Goal: Task Accomplishment & Management: Manage account settings

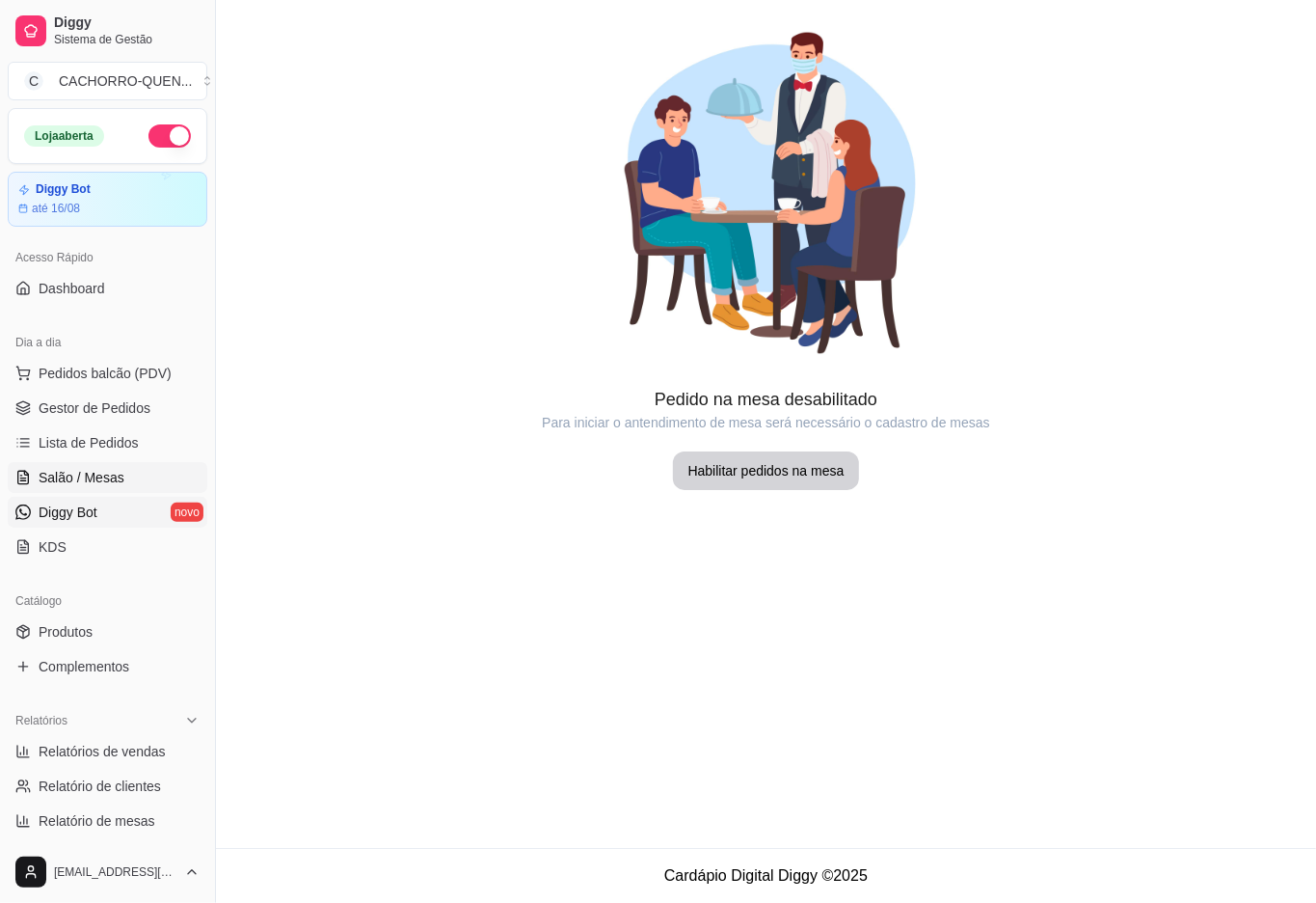
click at [59, 513] on span "Diggy Bot" at bounding box center [68, 512] width 59 height 20
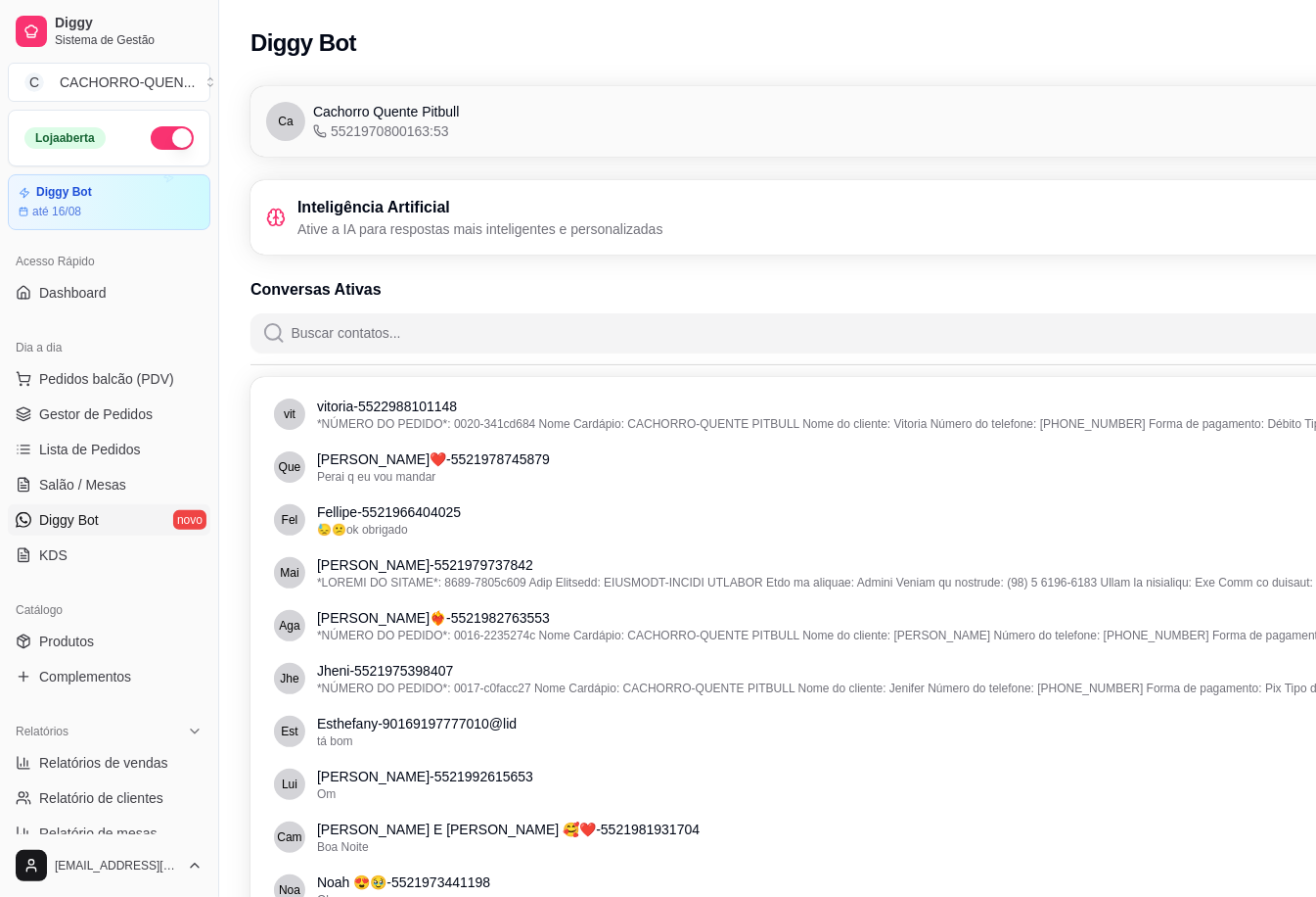
scroll to position [0, 220]
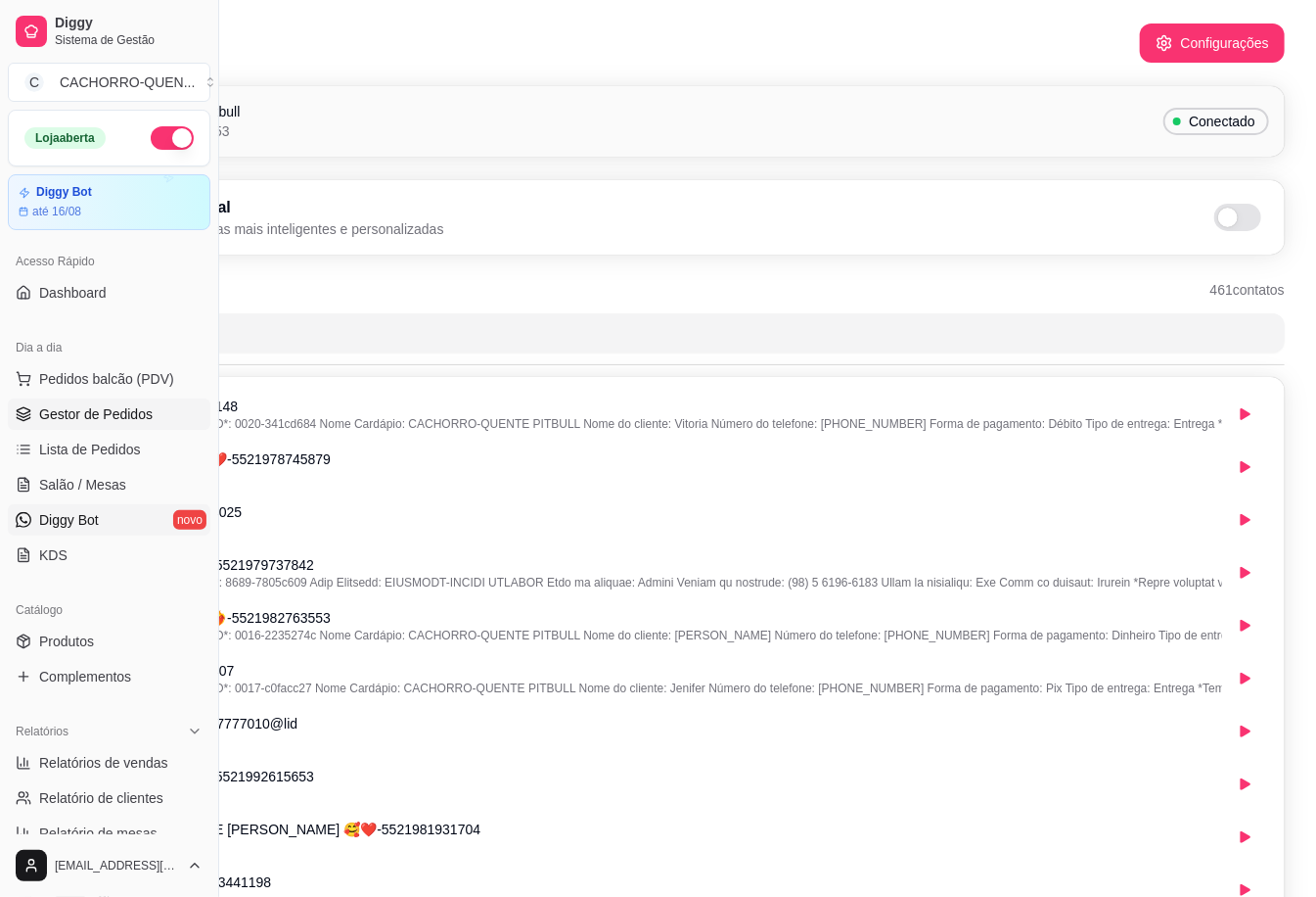
click at [64, 414] on span "Gestor de Pedidos" at bounding box center [96, 415] width 114 height 20
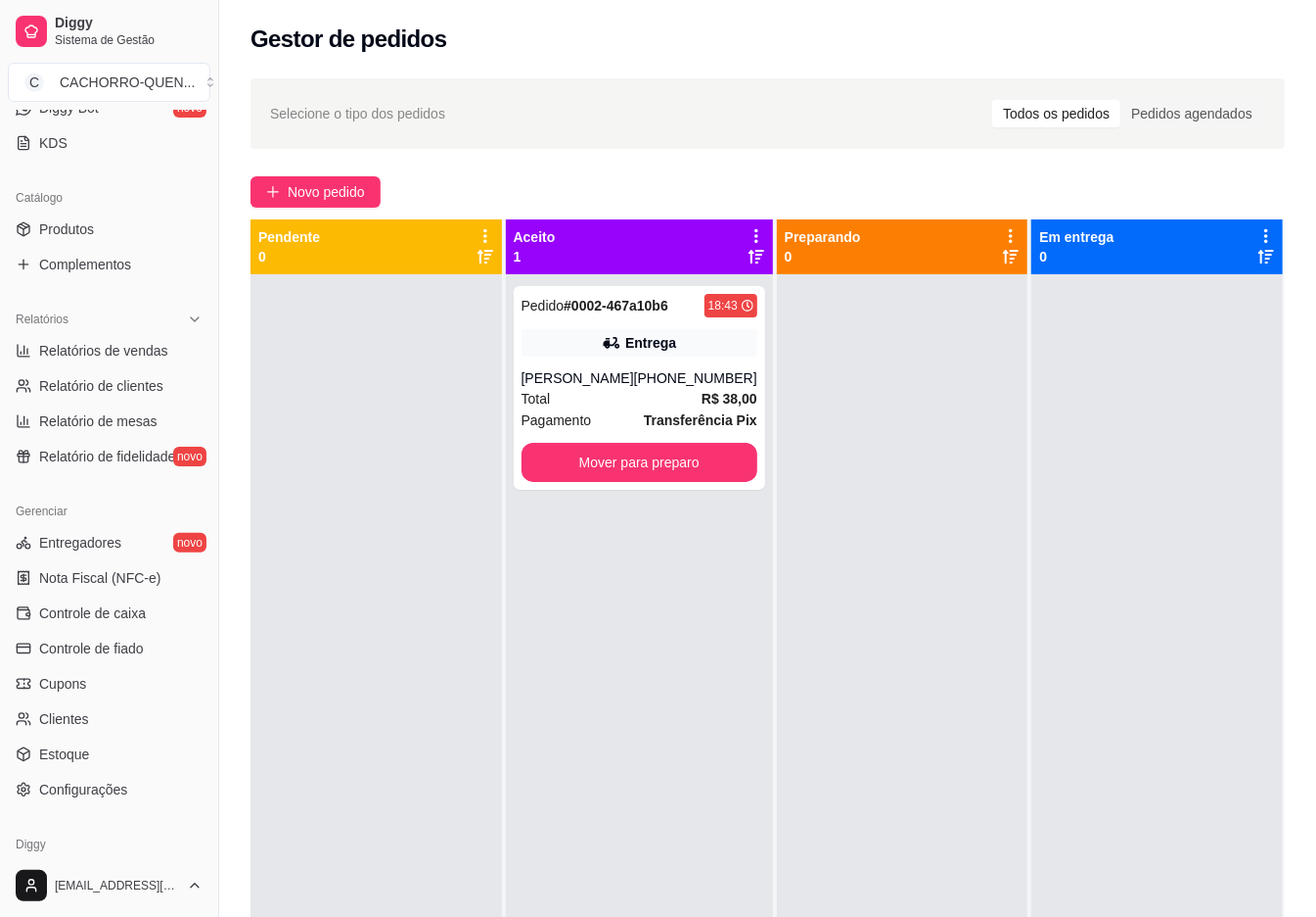
scroll to position [493, 0]
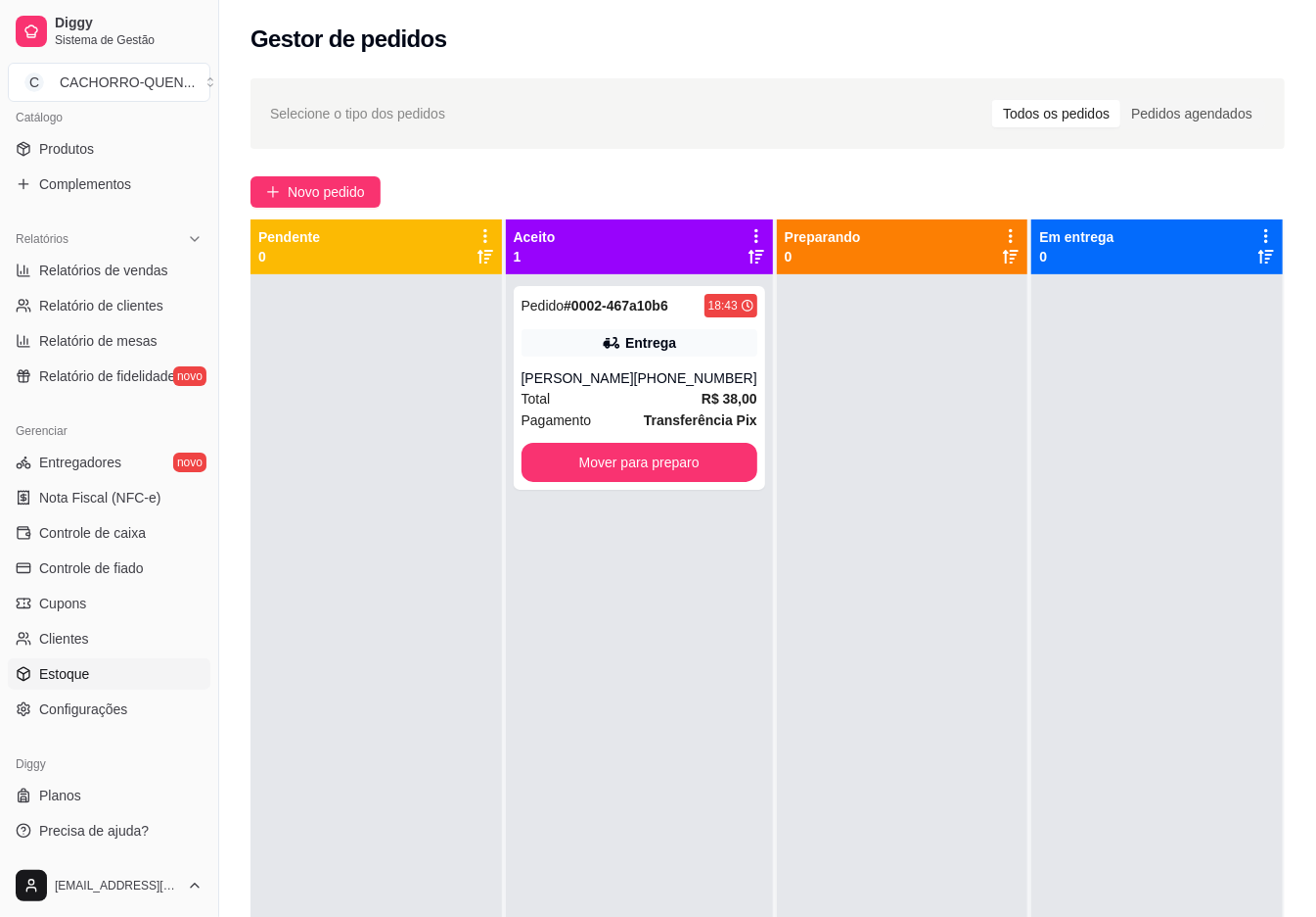
click at [112, 677] on link "Estoque" at bounding box center [109, 673] width 203 height 31
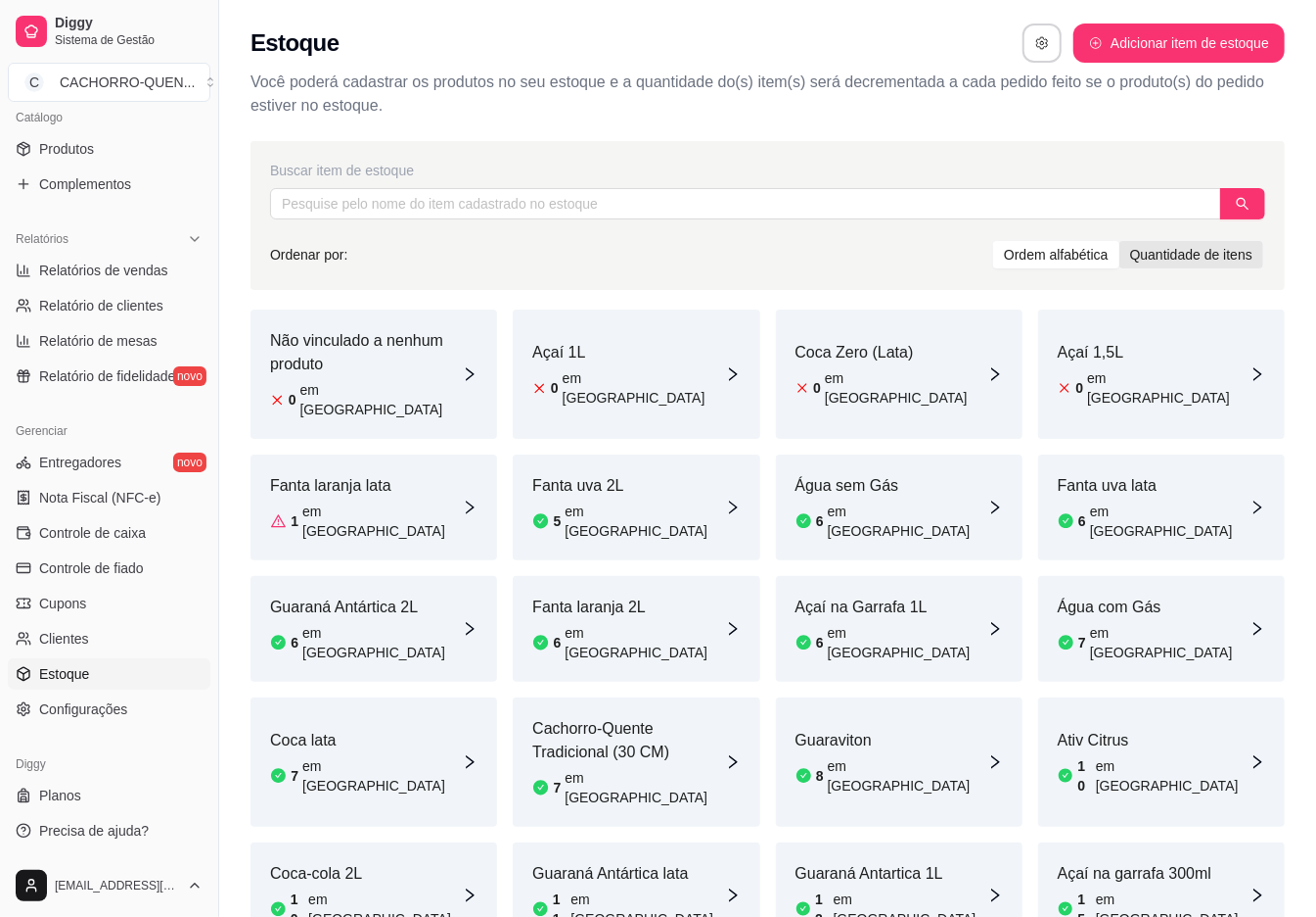
click at [1203, 253] on div "Quantidade de itens" at bounding box center [1191, 254] width 144 height 27
click at [1119, 241] on input "Quantidade de itens" at bounding box center [1119, 241] width 0 height 0
click at [1074, 255] on div "Ordem alfabética" at bounding box center [1056, 254] width 126 height 27
click at [993, 241] on input "Ordem alfabética" at bounding box center [993, 241] width 0 height 0
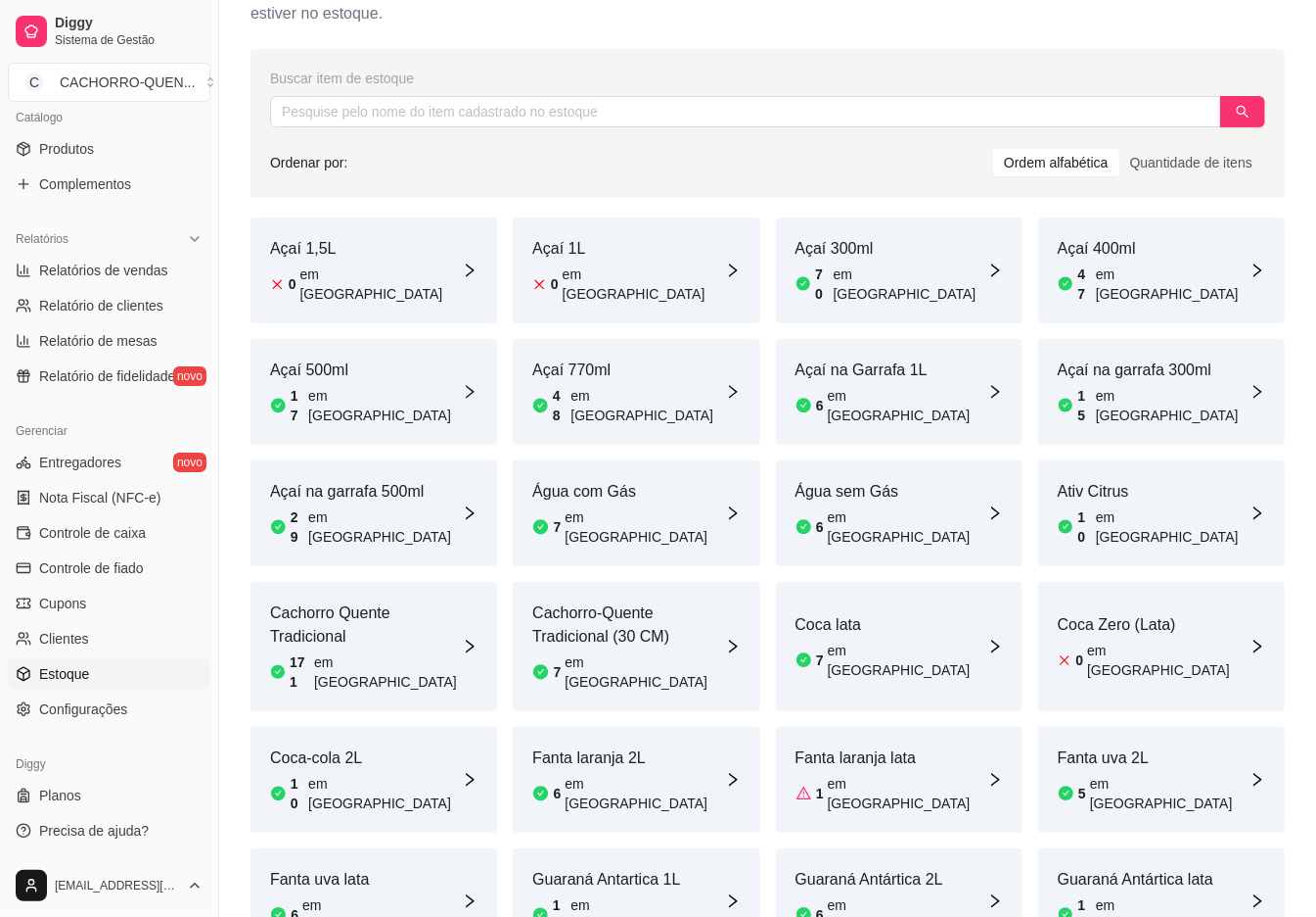
scroll to position [218, 0]
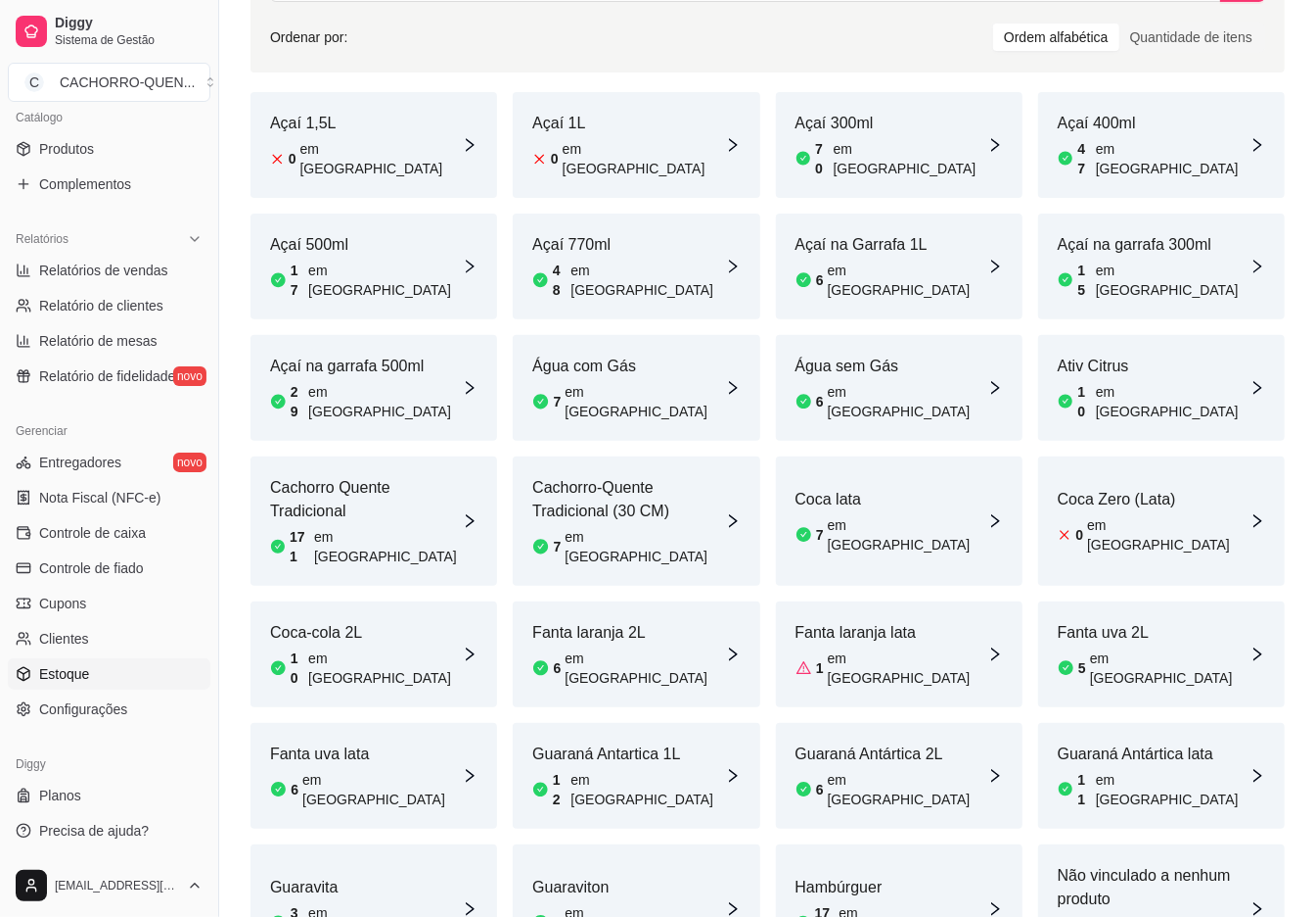
click at [652, 170] on div "Açaí 1L 0 em [GEOGRAPHIC_DATA]" at bounding box center [636, 145] width 247 height 106
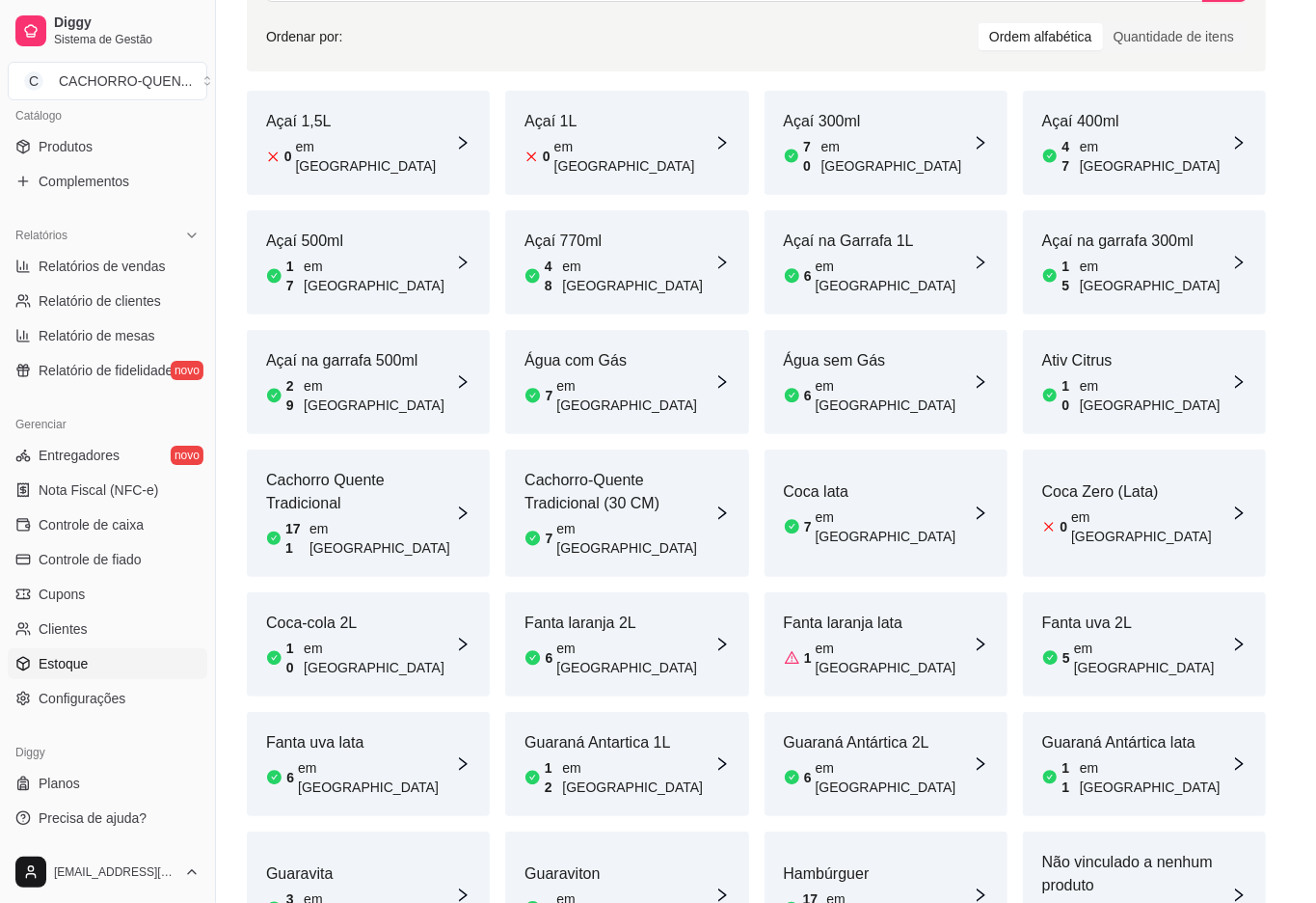
click at [656, 285] on input "0" at bounding box center [659, 280] width 602 height 30
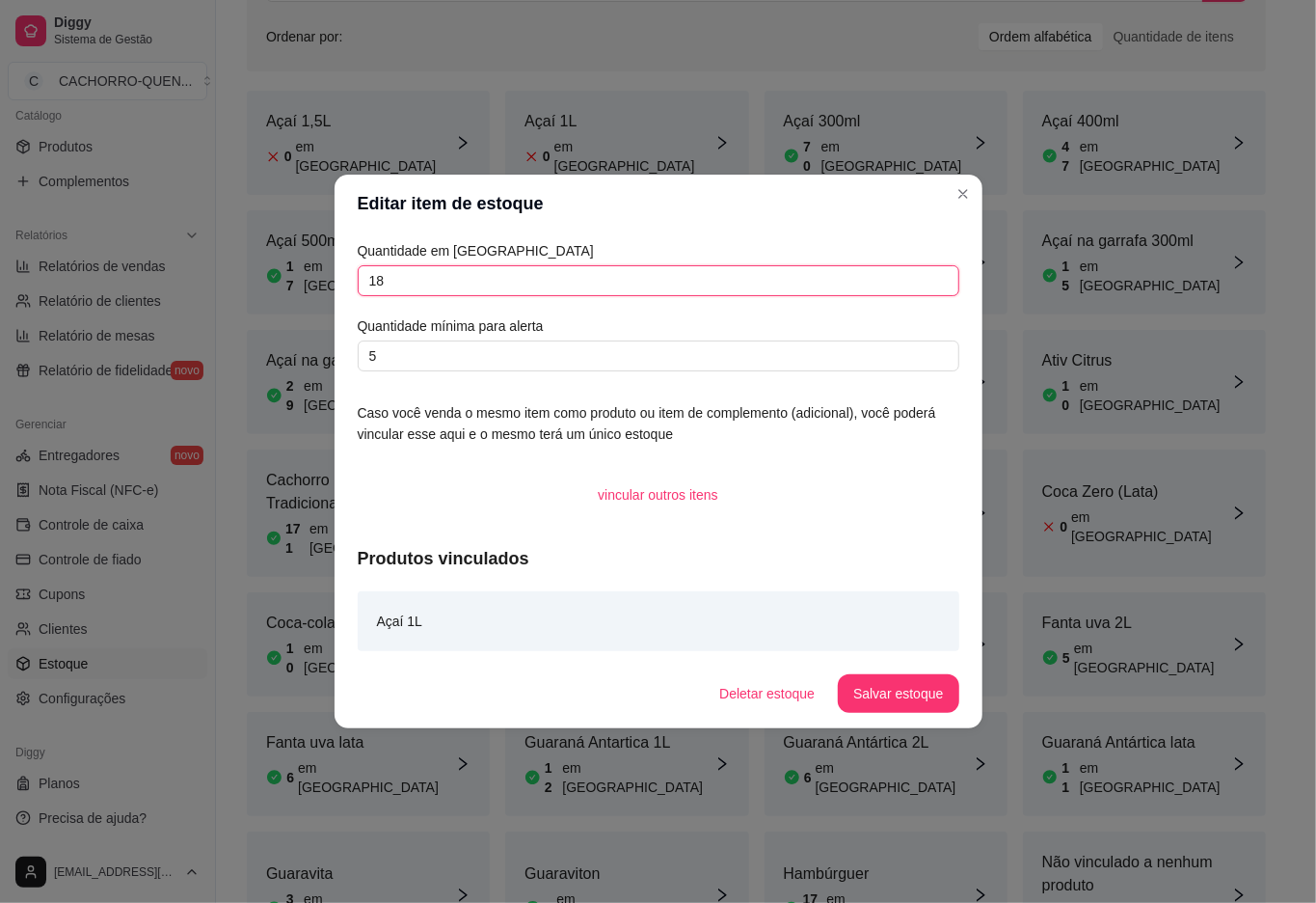
type input "18"
click at [914, 706] on button "Salvar estoque" at bounding box center [898, 692] width 121 height 38
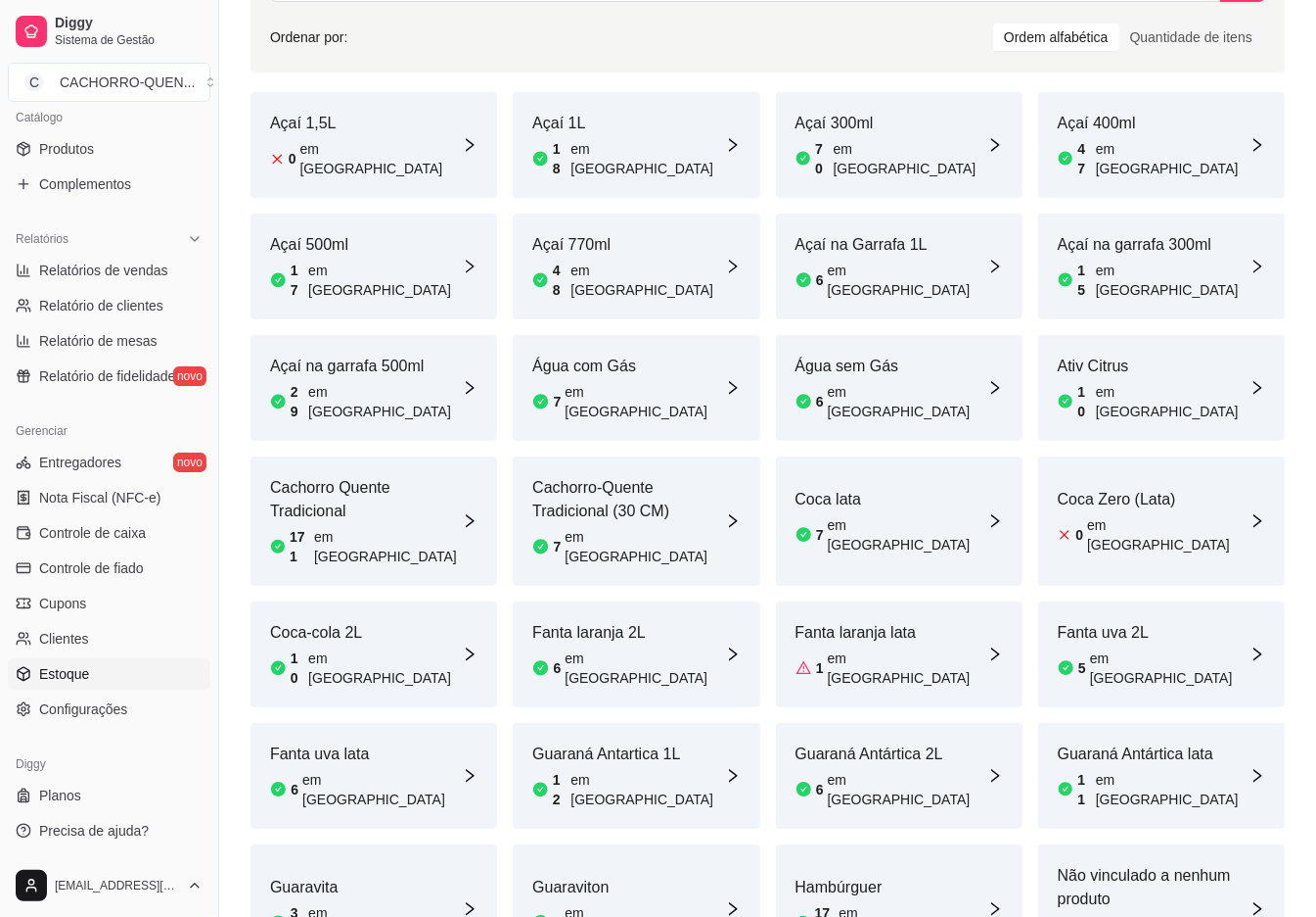
click at [643, 475] on div "Cachorro-Quente Tradicional (30 CM) 7 em [GEOGRAPHIC_DATA]" at bounding box center [628, 520] width 192 height 90
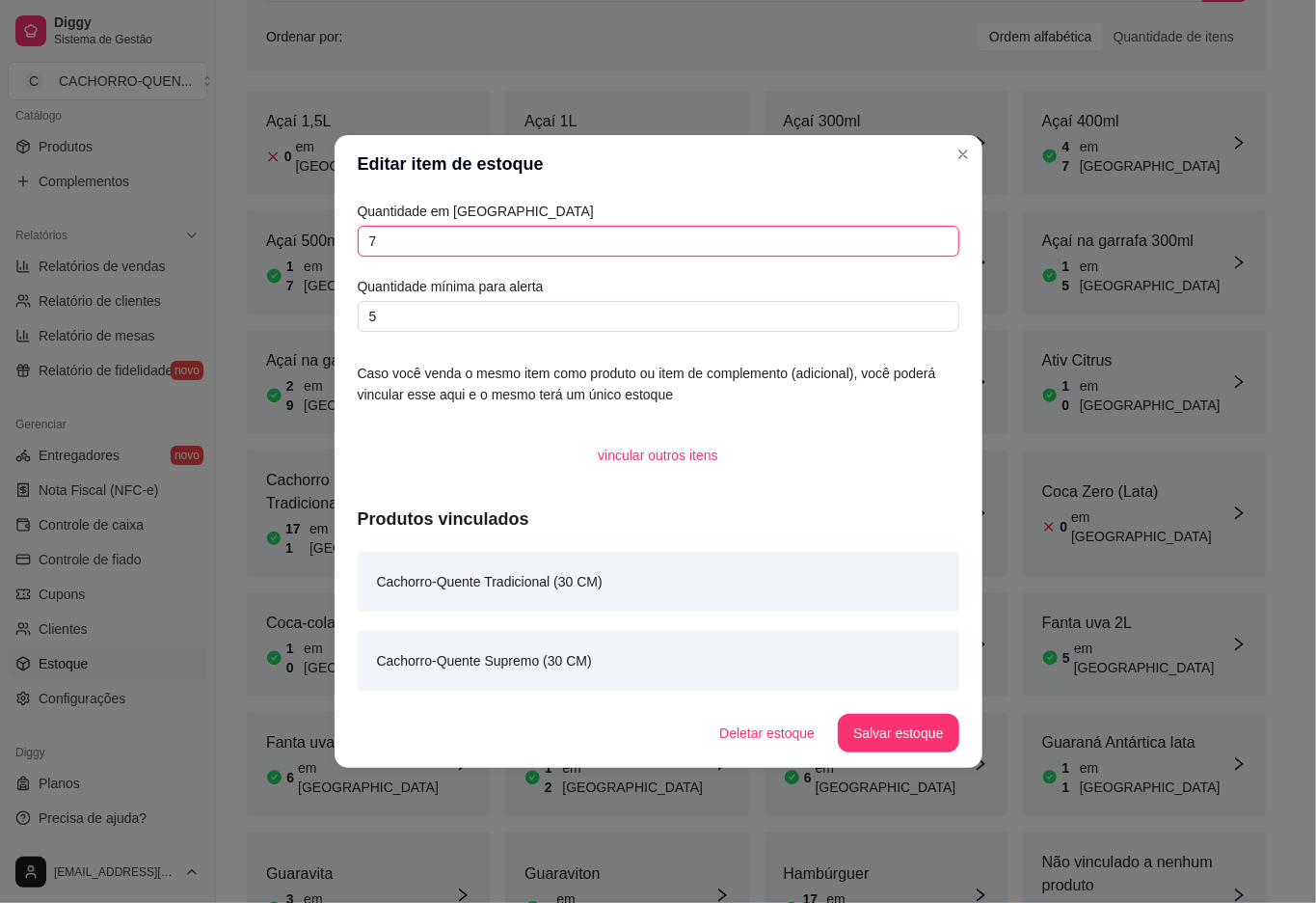
click at [745, 229] on input "7" at bounding box center [659, 240] width 602 height 30
type input "5"
click at [862, 750] on button "Salvar estoque" at bounding box center [898, 732] width 121 height 38
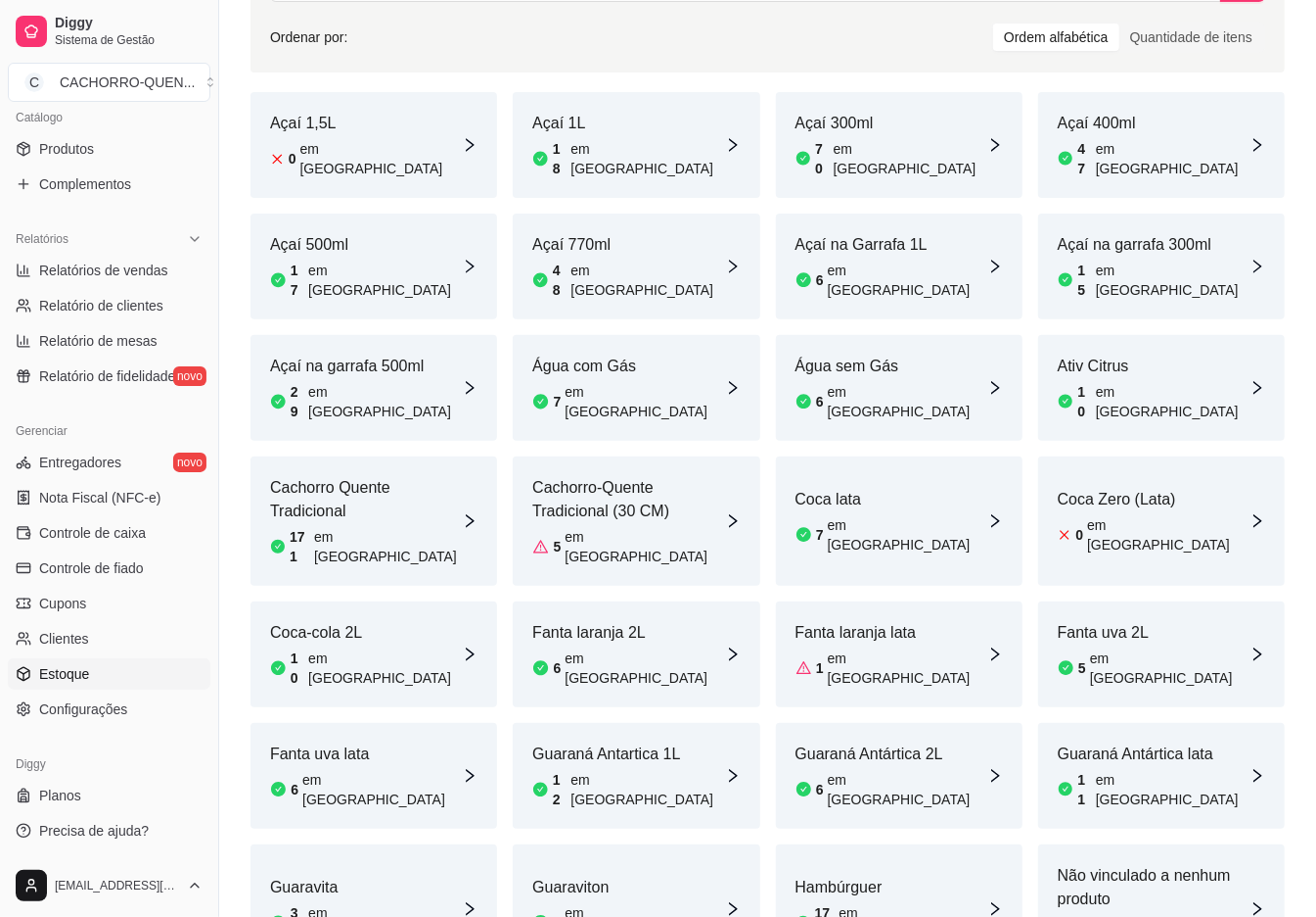
click at [379, 526] on article "em [GEOGRAPHIC_DATA]" at bounding box center [388, 545] width 148 height 39
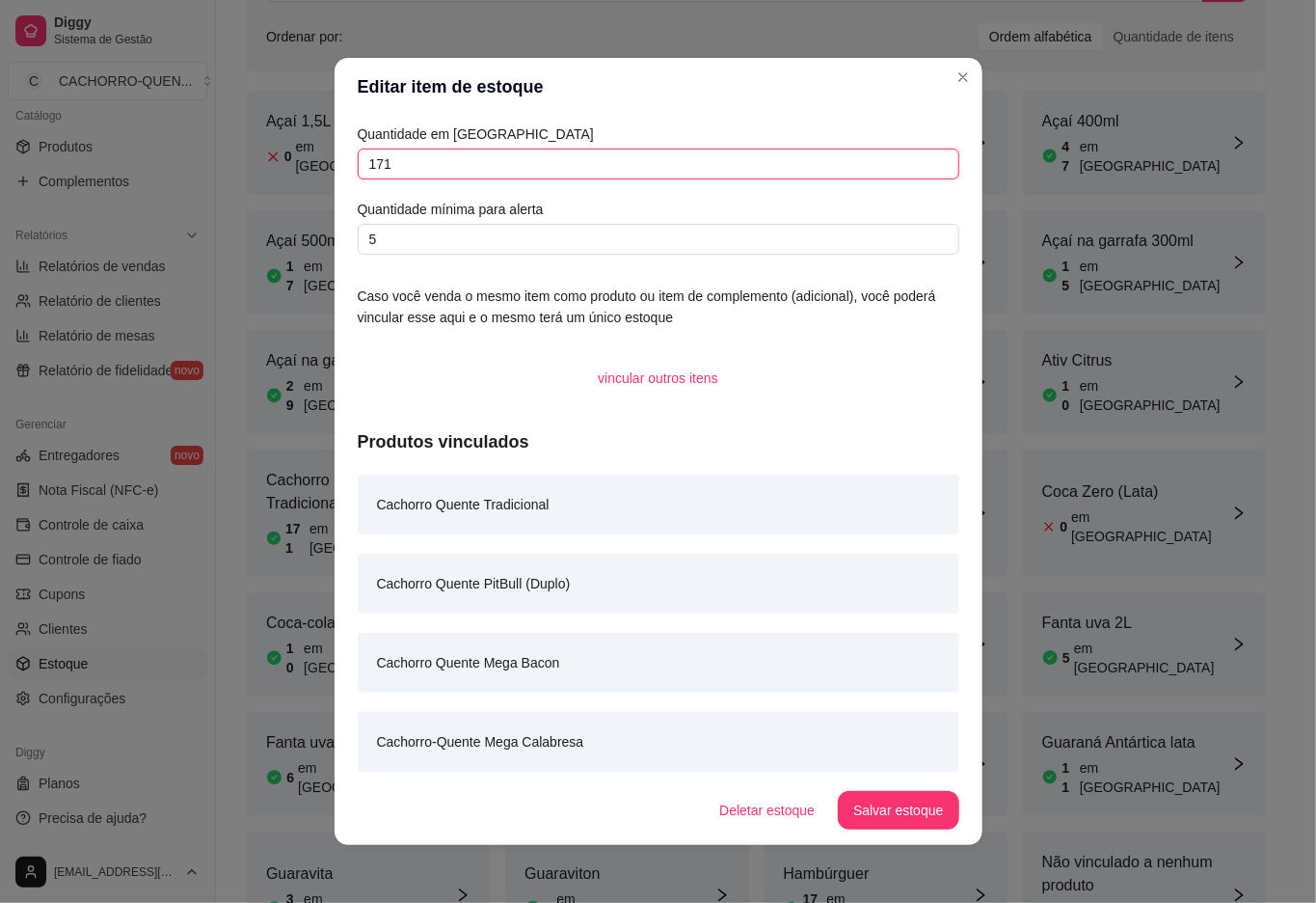
click at [600, 170] on input "171" at bounding box center [659, 163] width 602 height 30
type input "170"
click at [893, 808] on button "Salvar estoque" at bounding box center [898, 810] width 121 height 38
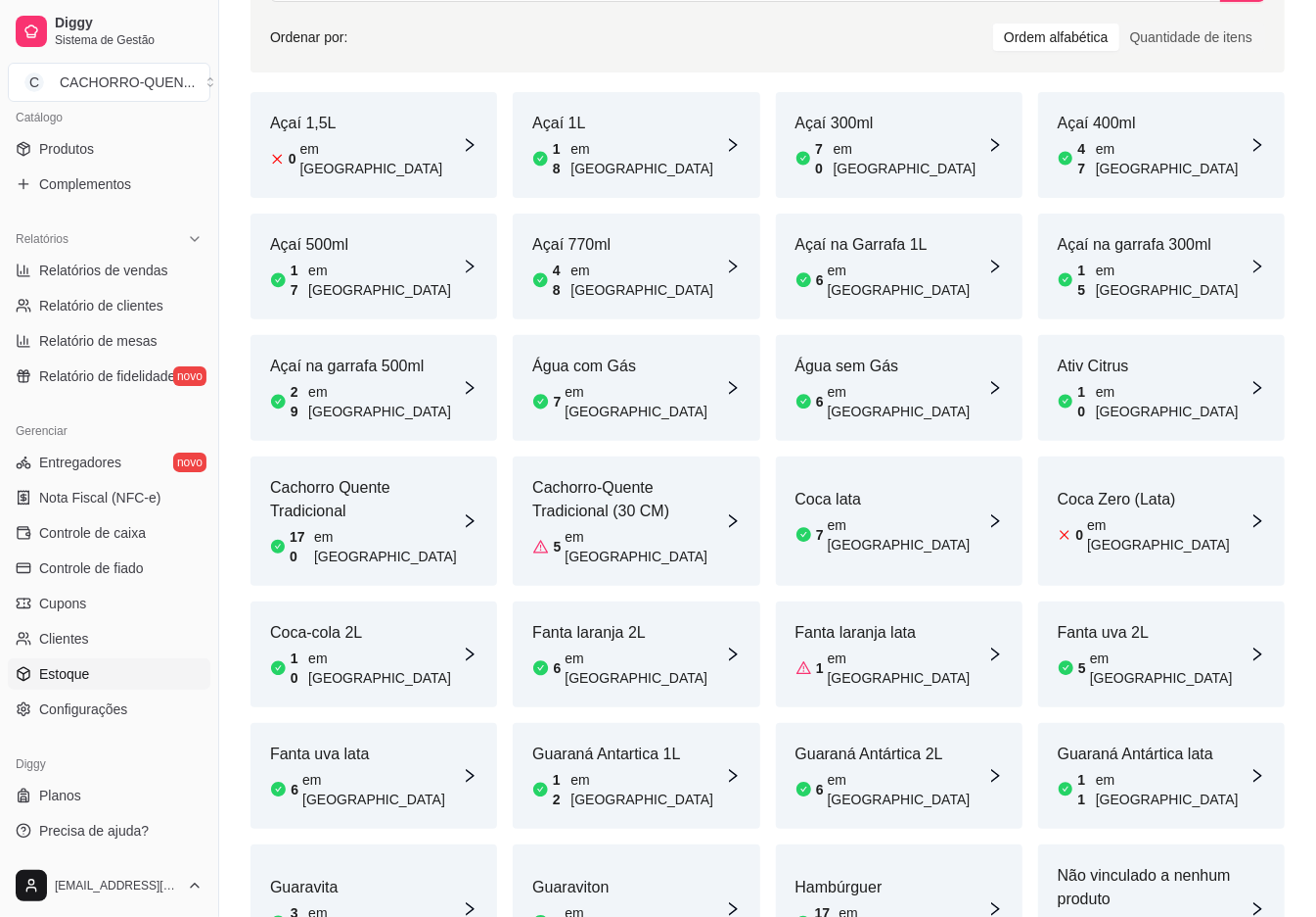
click at [822, 875] on article "Hambúrguer" at bounding box center [892, 887] width 192 height 24
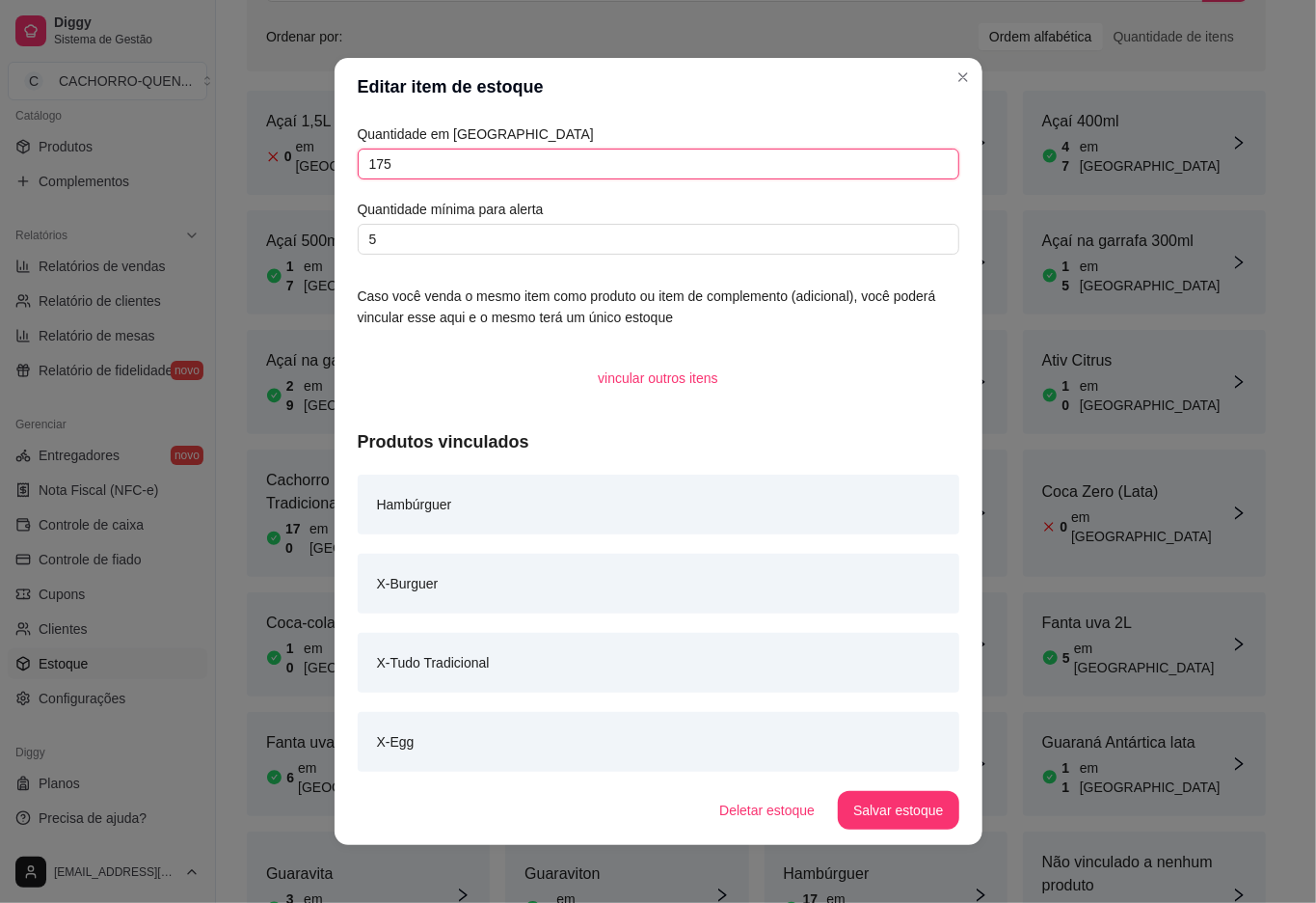
click at [645, 170] on input "175" at bounding box center [659, 163] width 602 height 30
type input "174"
click at [943, 818] on button "Salvar estoque" at bounding box center [899, 811] width 118 height 37
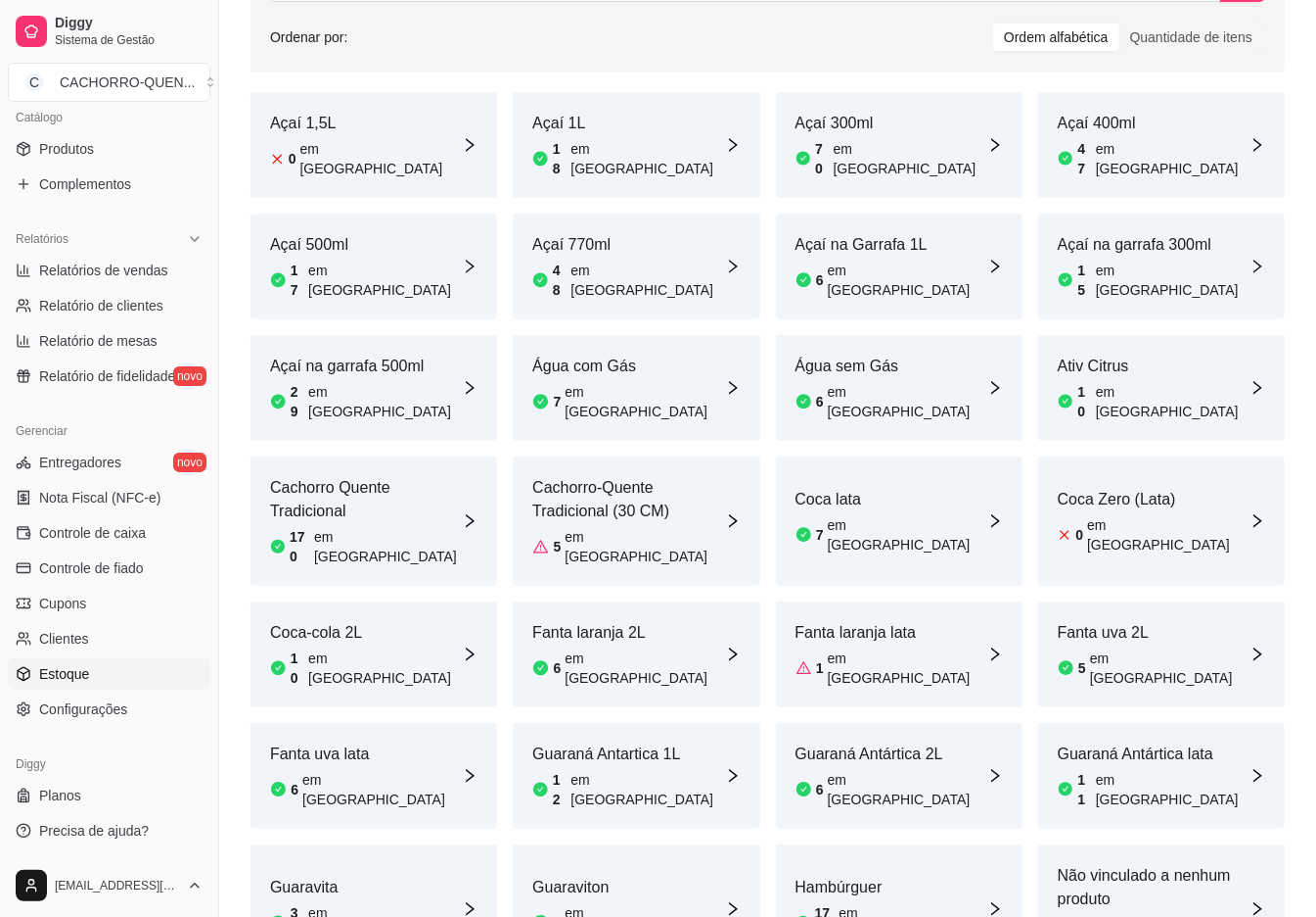
click at [395, 601] on div "Coca-cola 2L 10 em [GEOGRAPHIC_DATA]" at bounding box center [373, 654] width 247 height 106
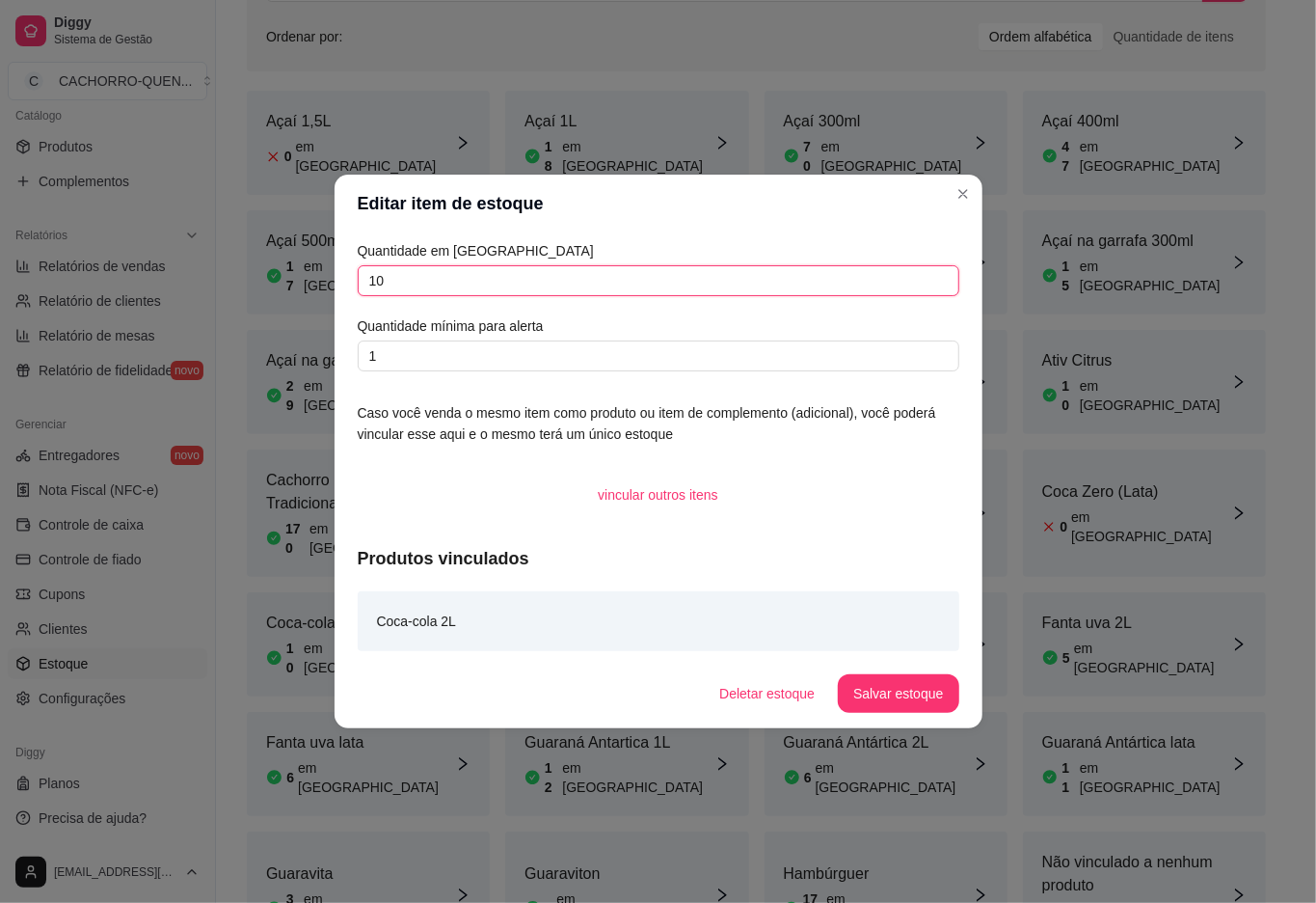
click at [613, 285] on input "10" at bounding box center [659, 280] width 602 height 30
type input "1"
type input "9"
click at [908, 696] on button "Salvar estoque" at bounding box center [898, 692] width 121 height 38
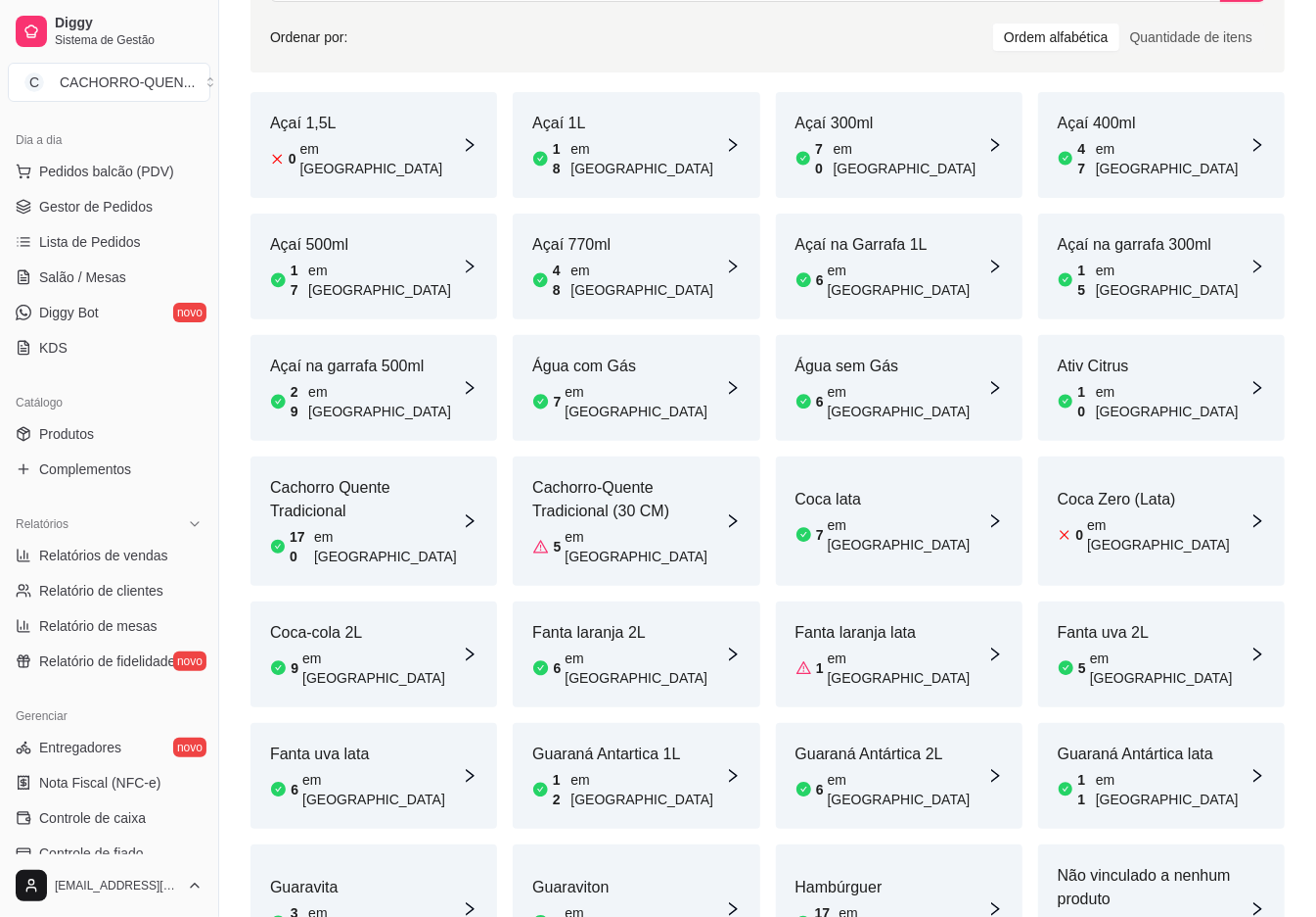
scroll to position [0, 0]
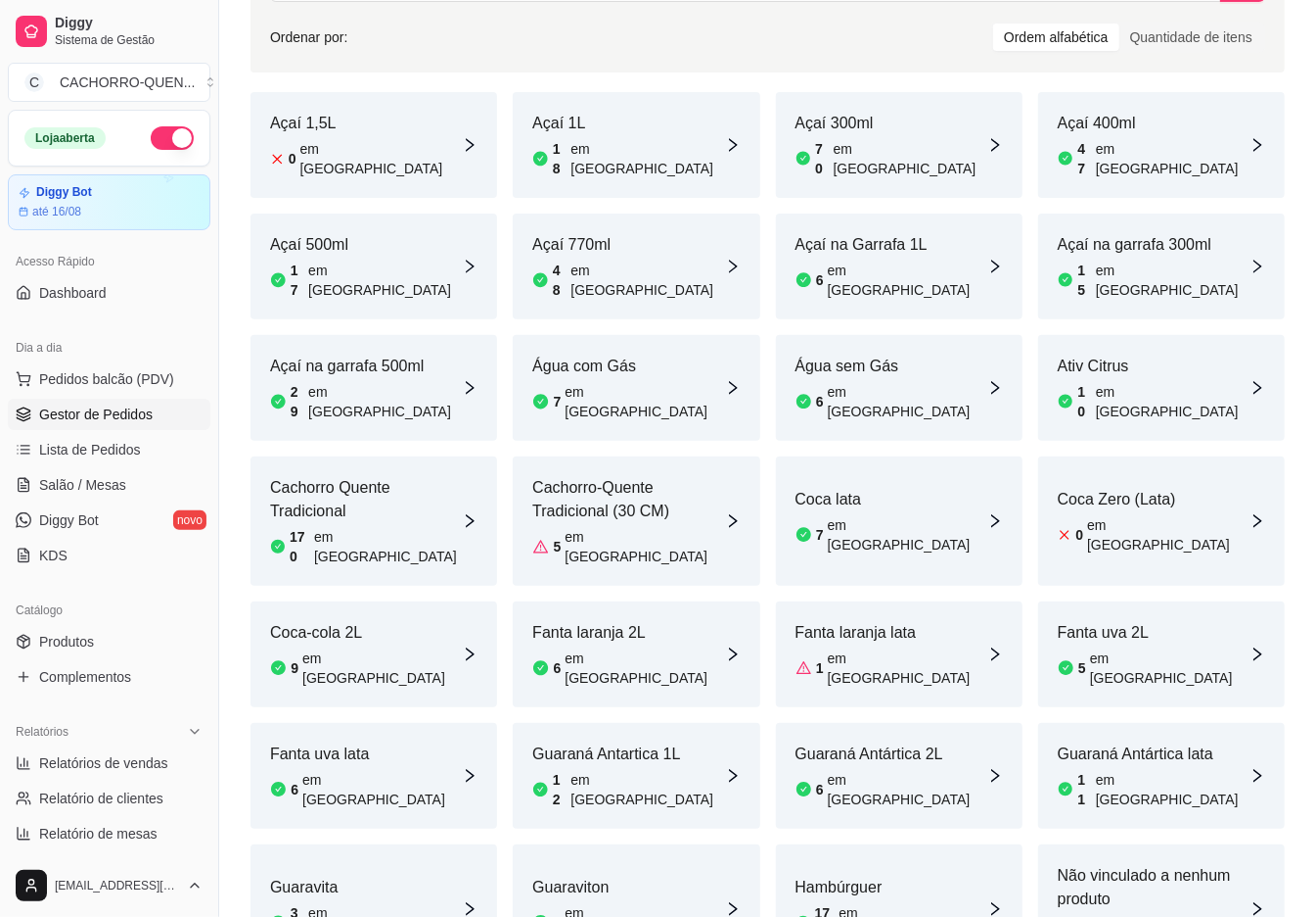
click at [107, 416] on span "Gestor de Pedidos" at bounding box center [96, 415] width 114 height 20
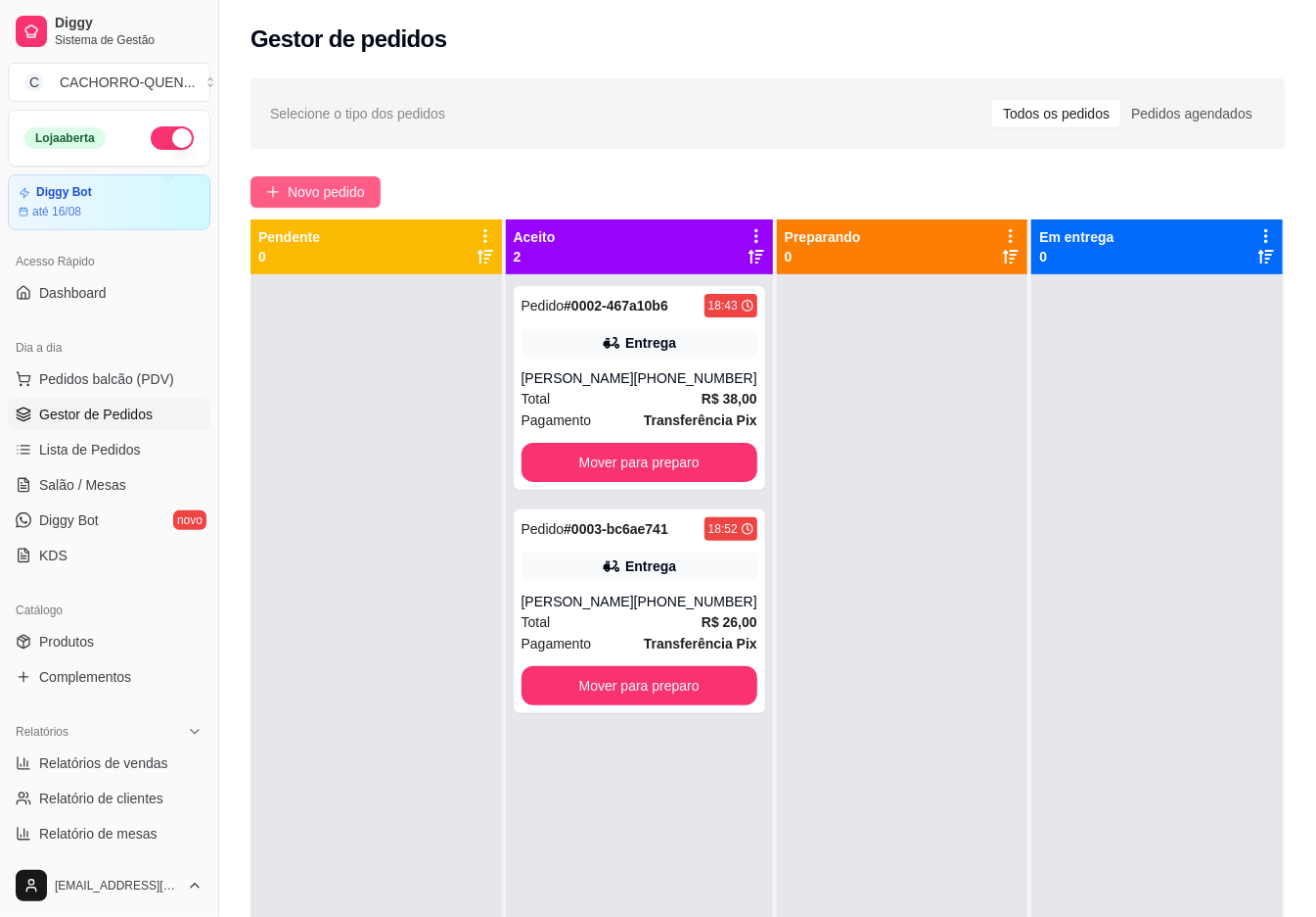
click at [337, 194] on span "Novo pedido" at bounding box center [326, 192] width 77 height 22
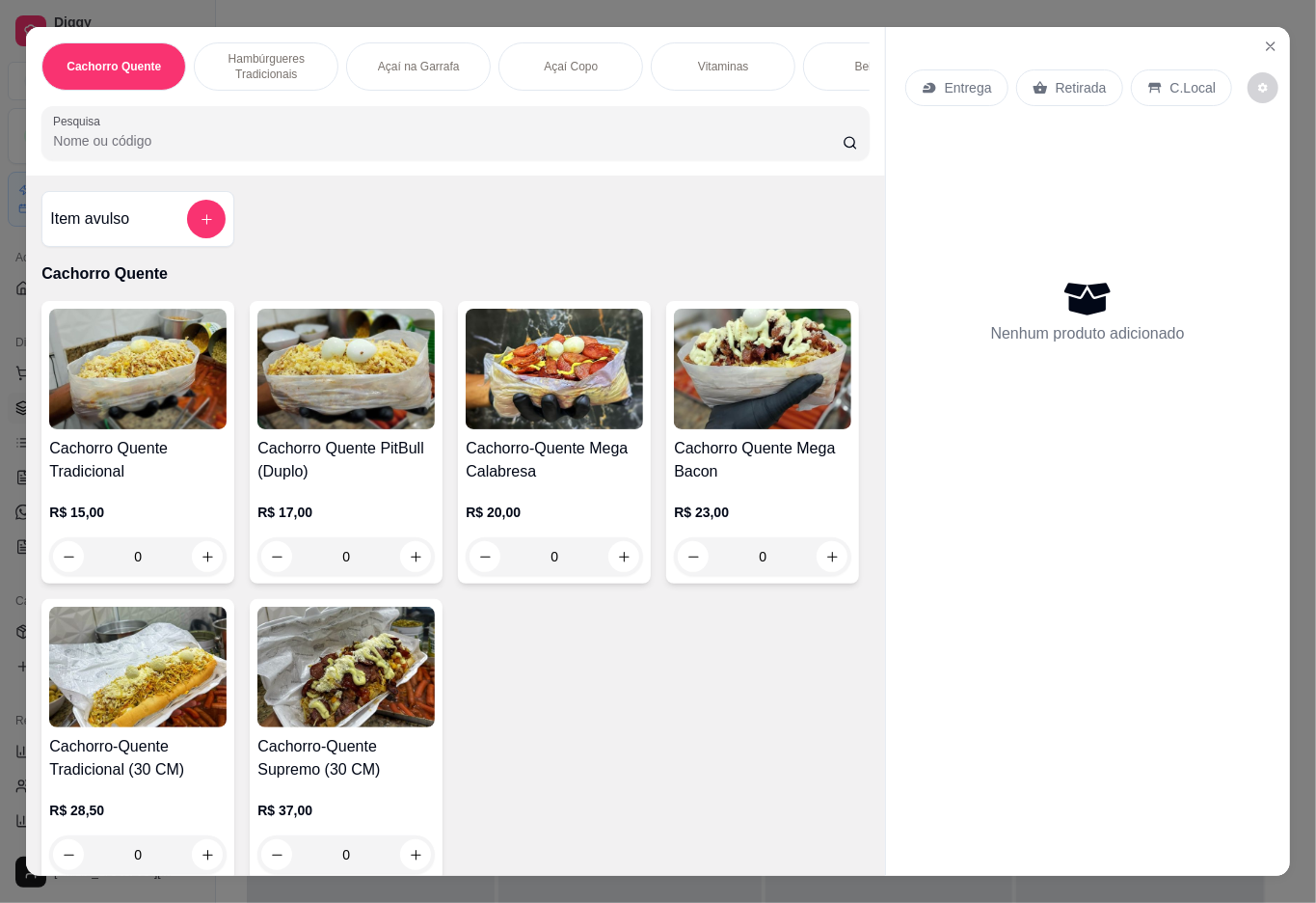
click at [592, 55] on div "Açaí Copo" at bounding box center [570, 66] width 145 height 48
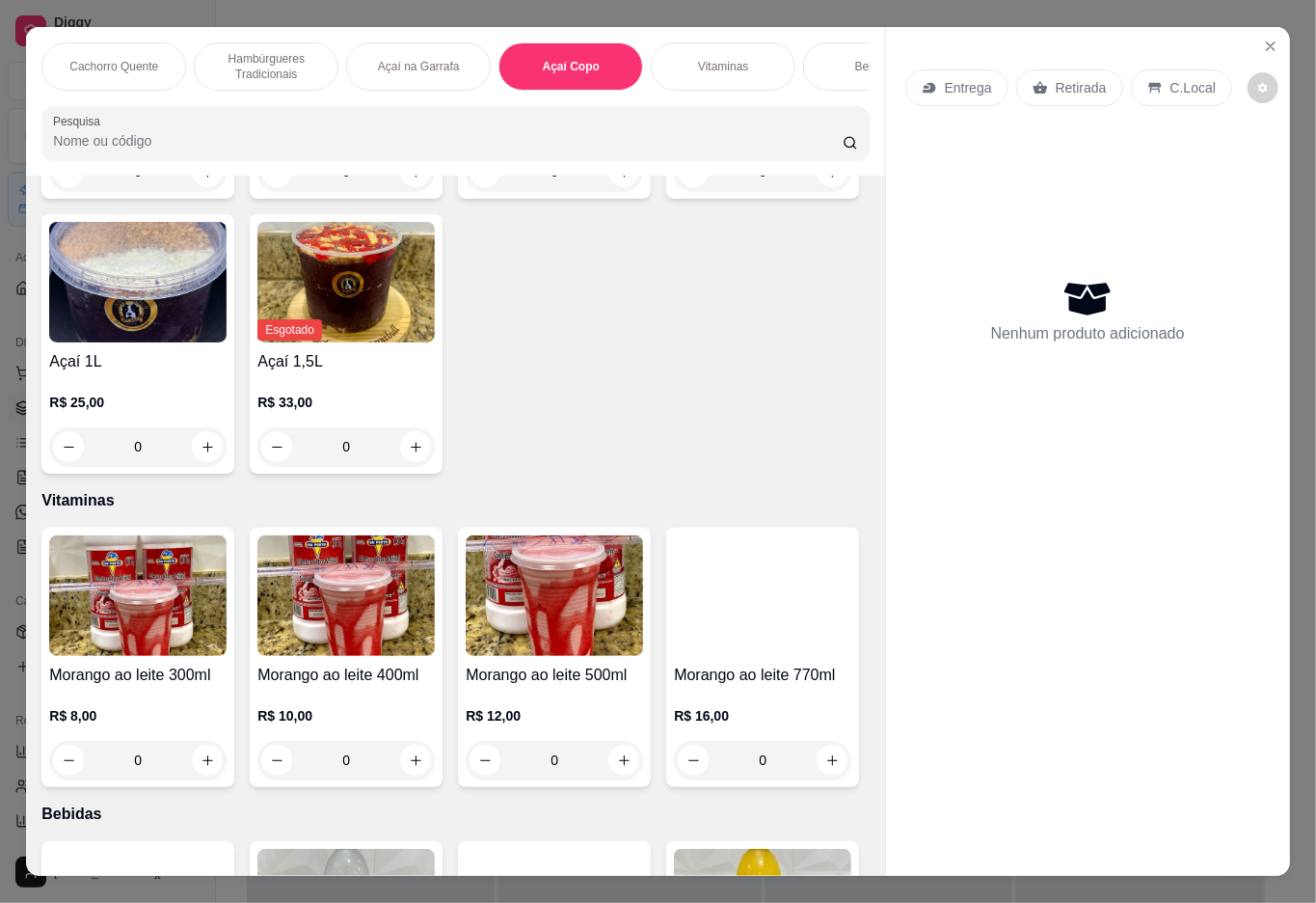
scroll to position [43, 0]
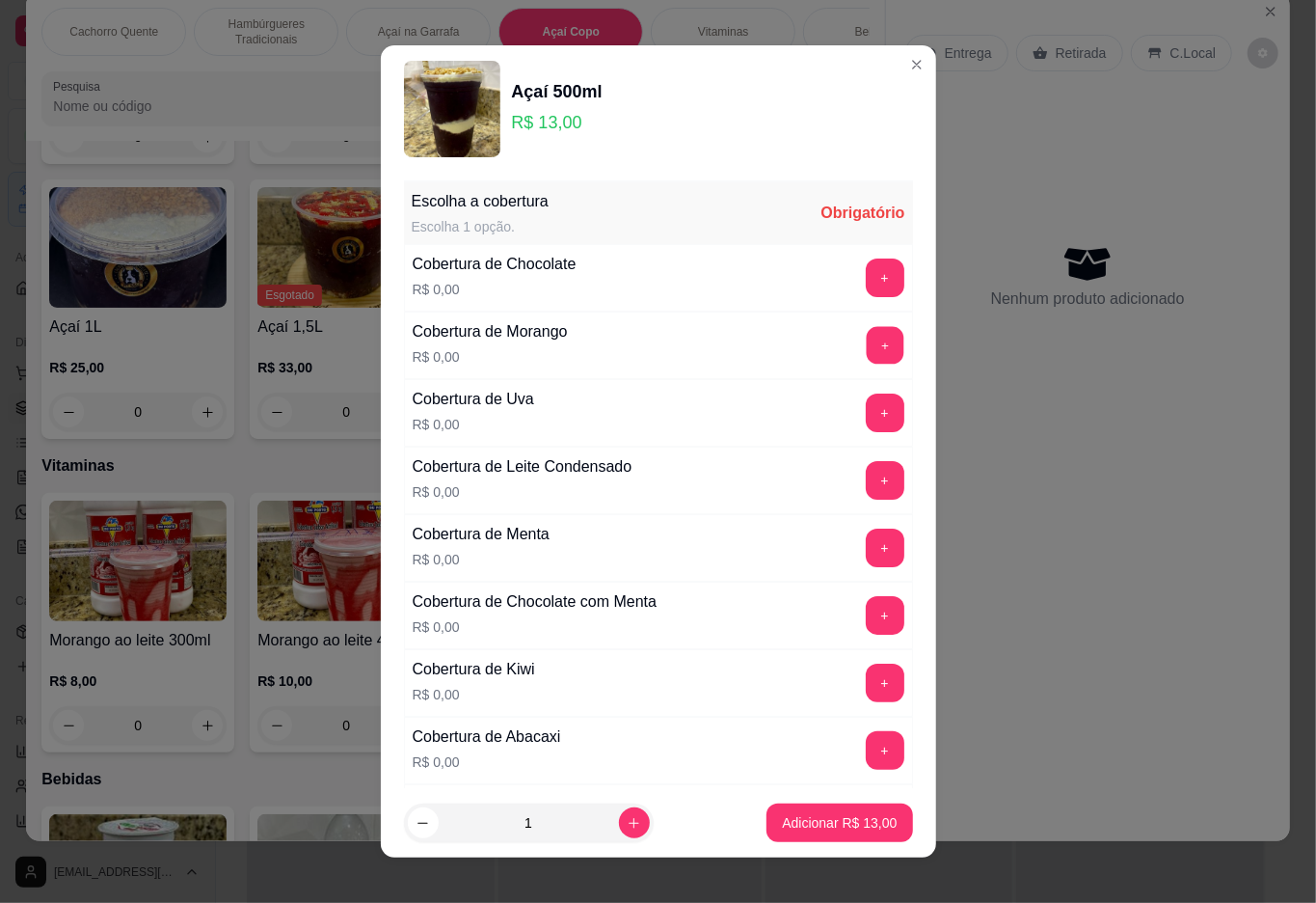
click at [866, 347] on button "+" at bounding box center [884, 344] width 37 height 37
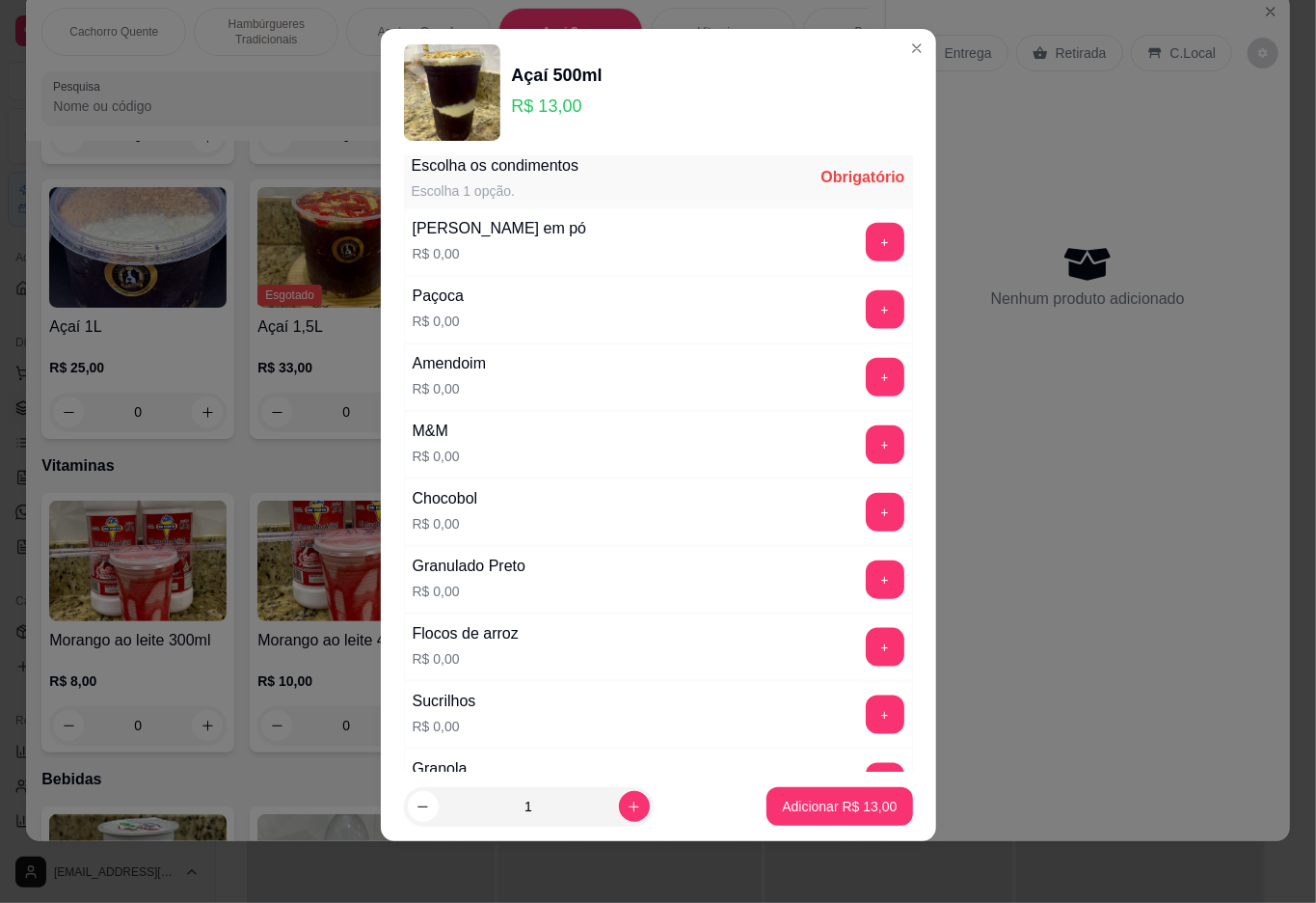
click at [866, 322] on button "+" at bounding box center [884, 309] width 38 height 38
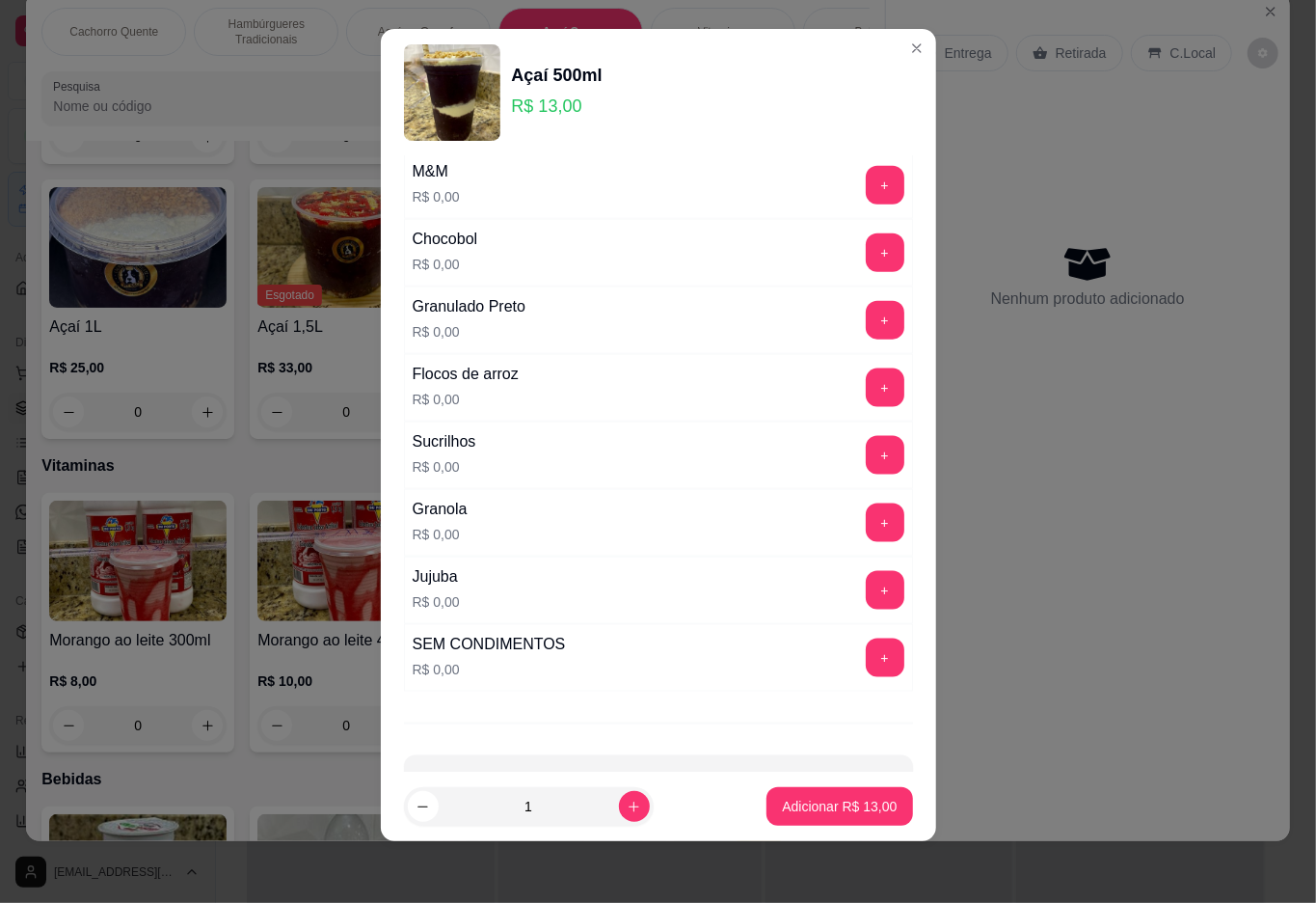
click at [866, 538] on button "+" at bounding box center [884, 522] width 38 height 38
click at [841, 810] on p "Adicionar R$ 13,00" at bounding box center [839, 807] width 115 height 20
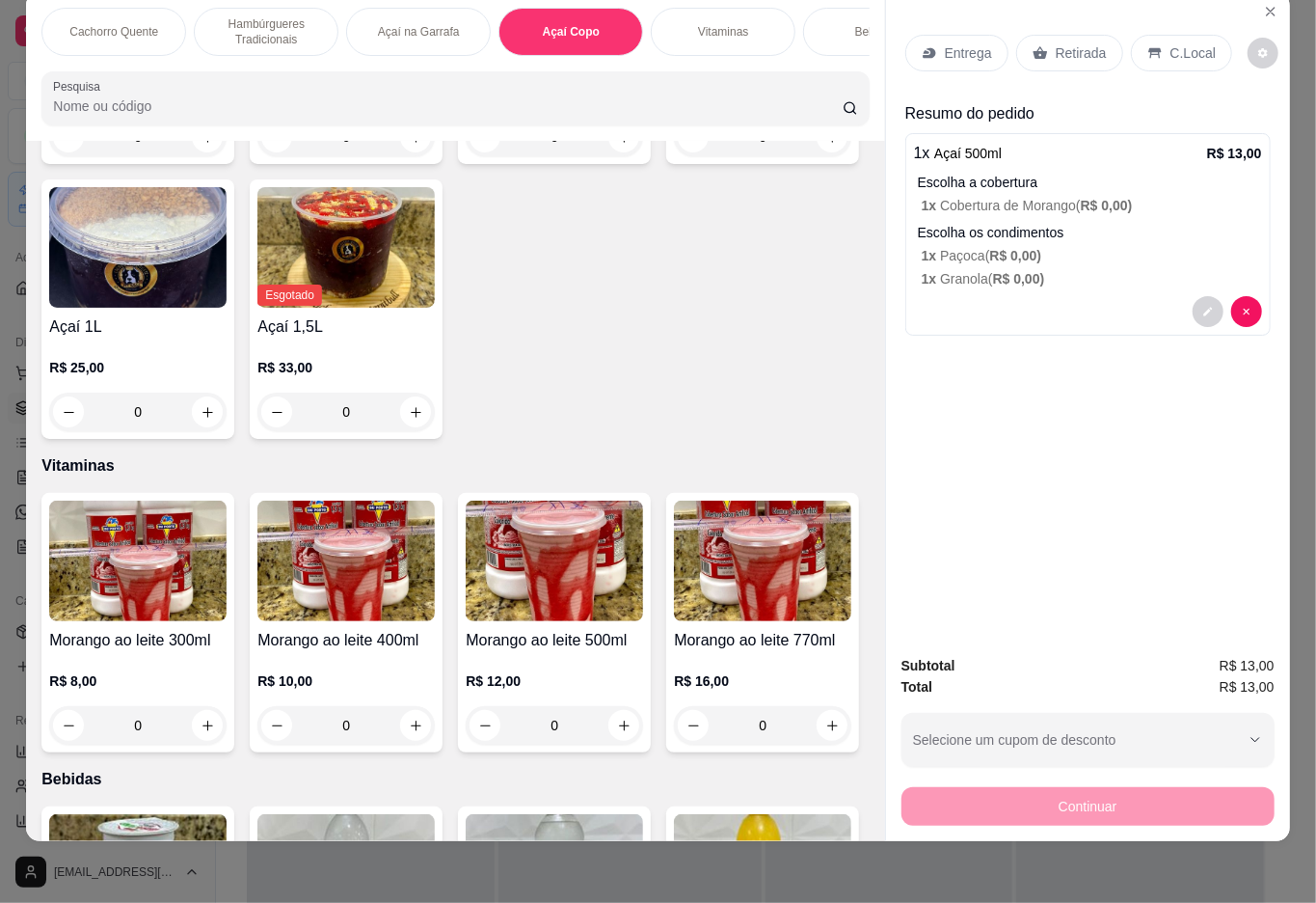
click at [343, 156] on div "R$ 11,00 0" at bounding box center [346, 110] width 177 height 92
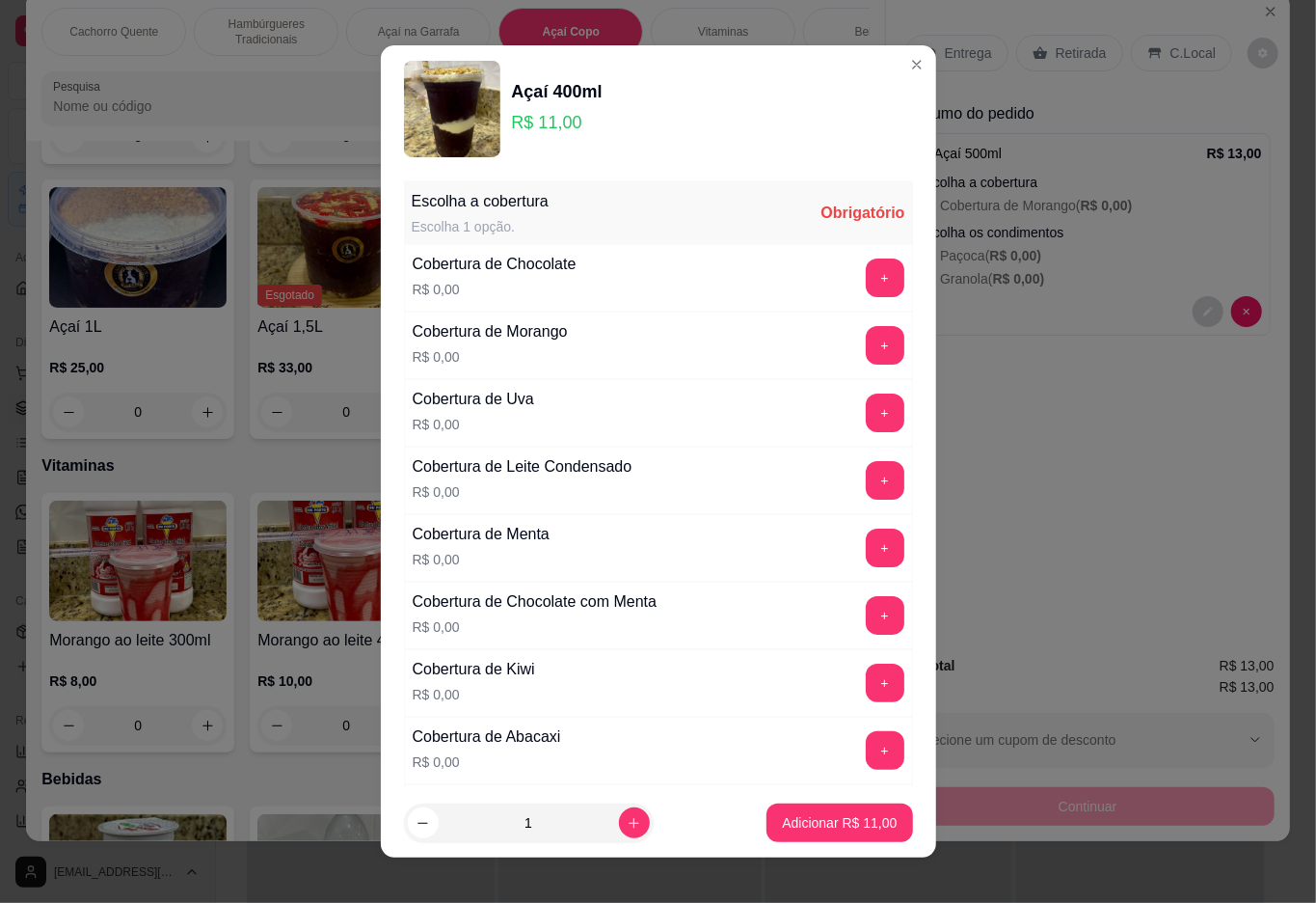
click at [1182, 490] on div "Entrega Retirada C.Local Resumo do pedido 1 x Açaí 500ml R$ 13,00 Escolha a cob…" at bounding box center [1088, 316] width 404 height 647
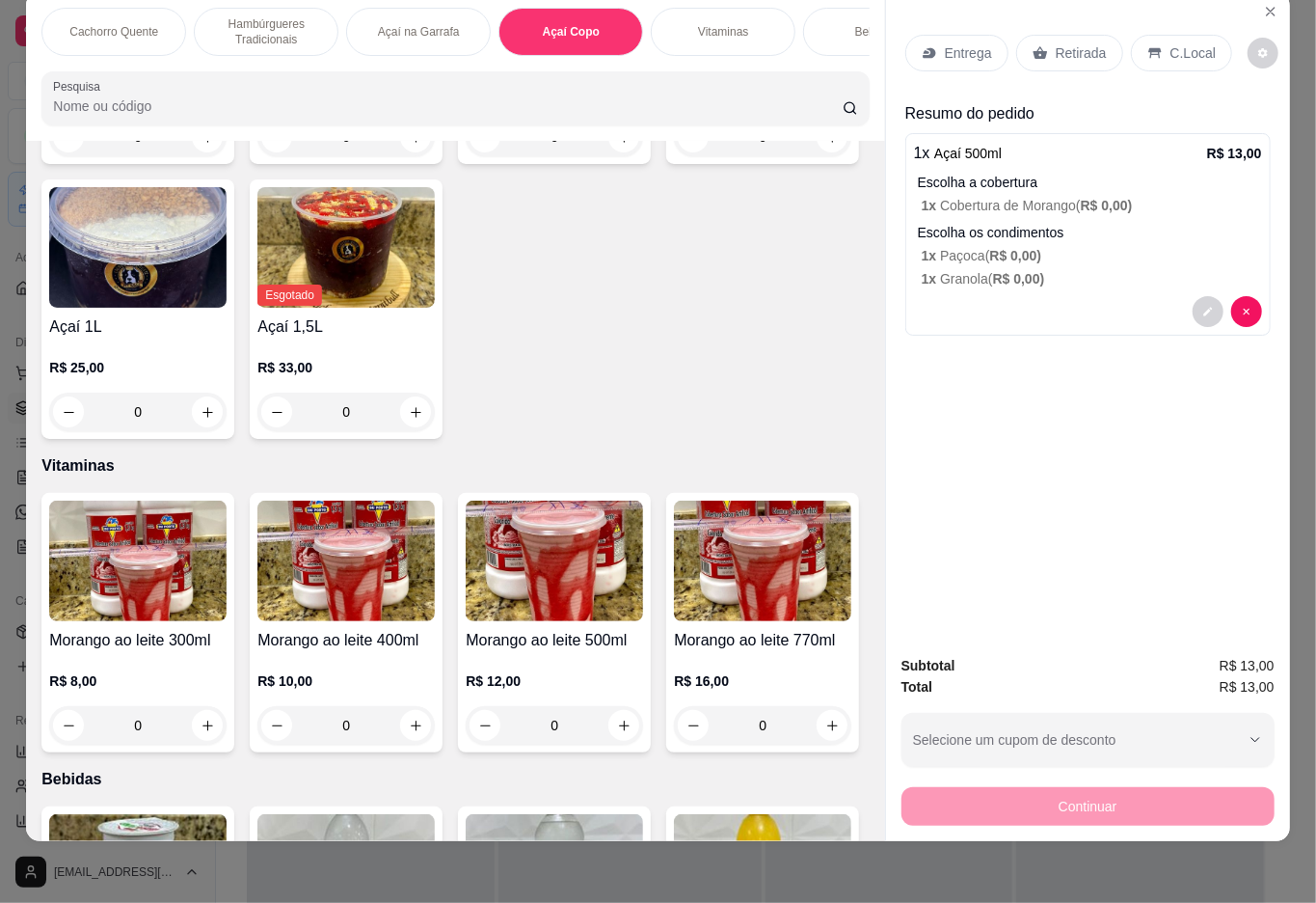
click at [458, 164] on div "Açaí 500ml R$ 13,00 0" at bounding box center [555, 34] width 193 height 260
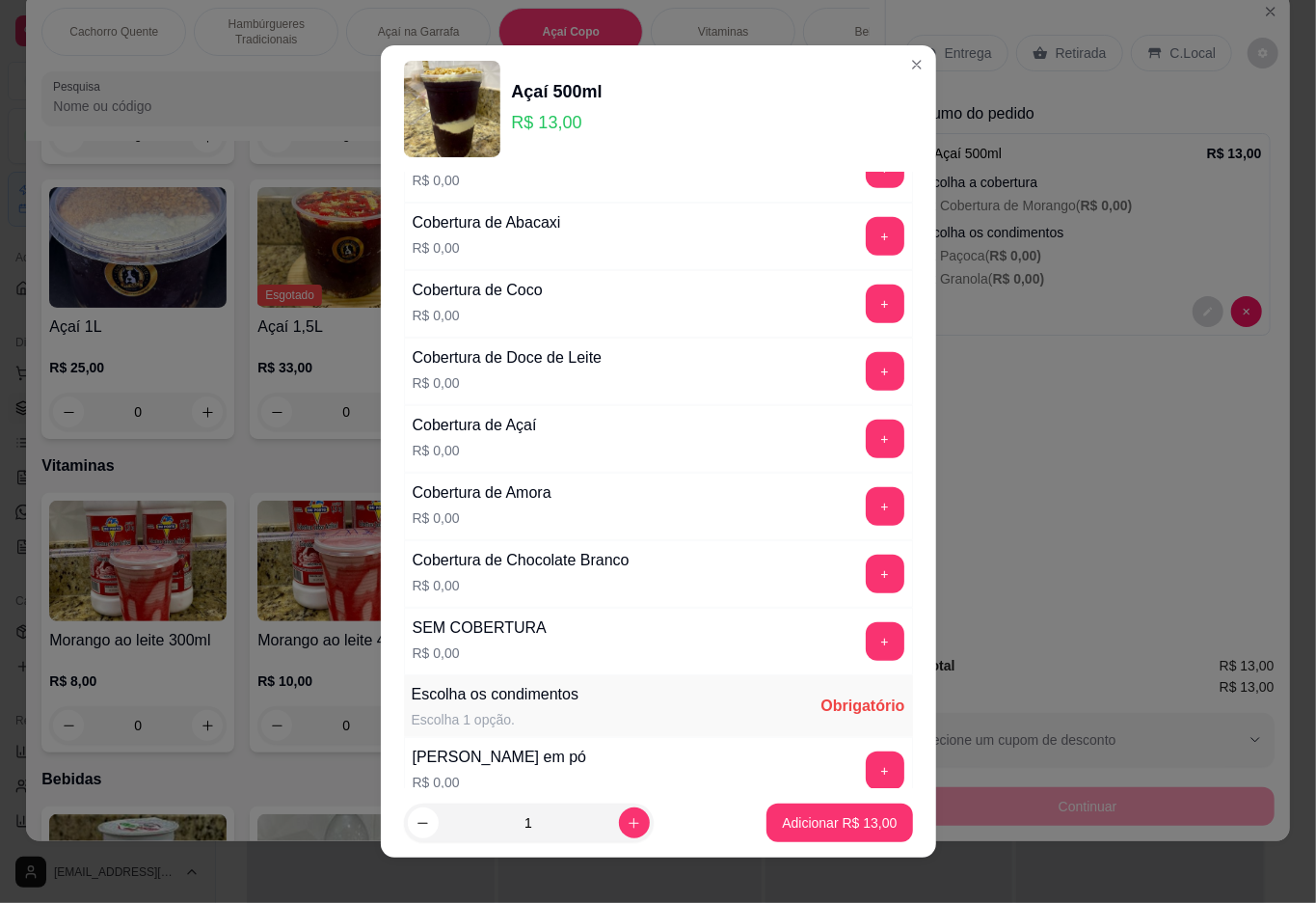
click at [866, 650] on button "+" at bounding box center [884, 640] width 38 height 38
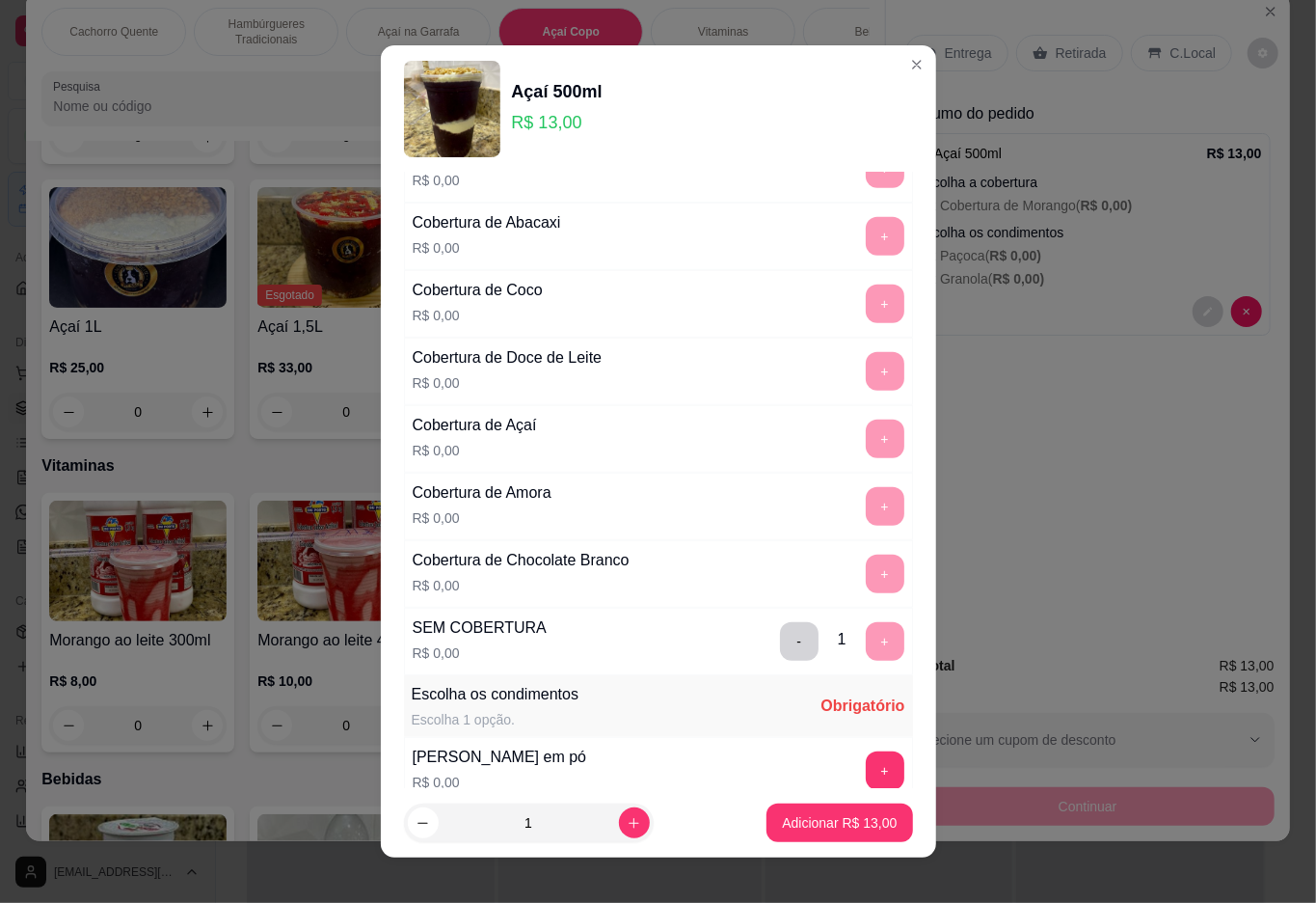
scroll to position [17, 0]
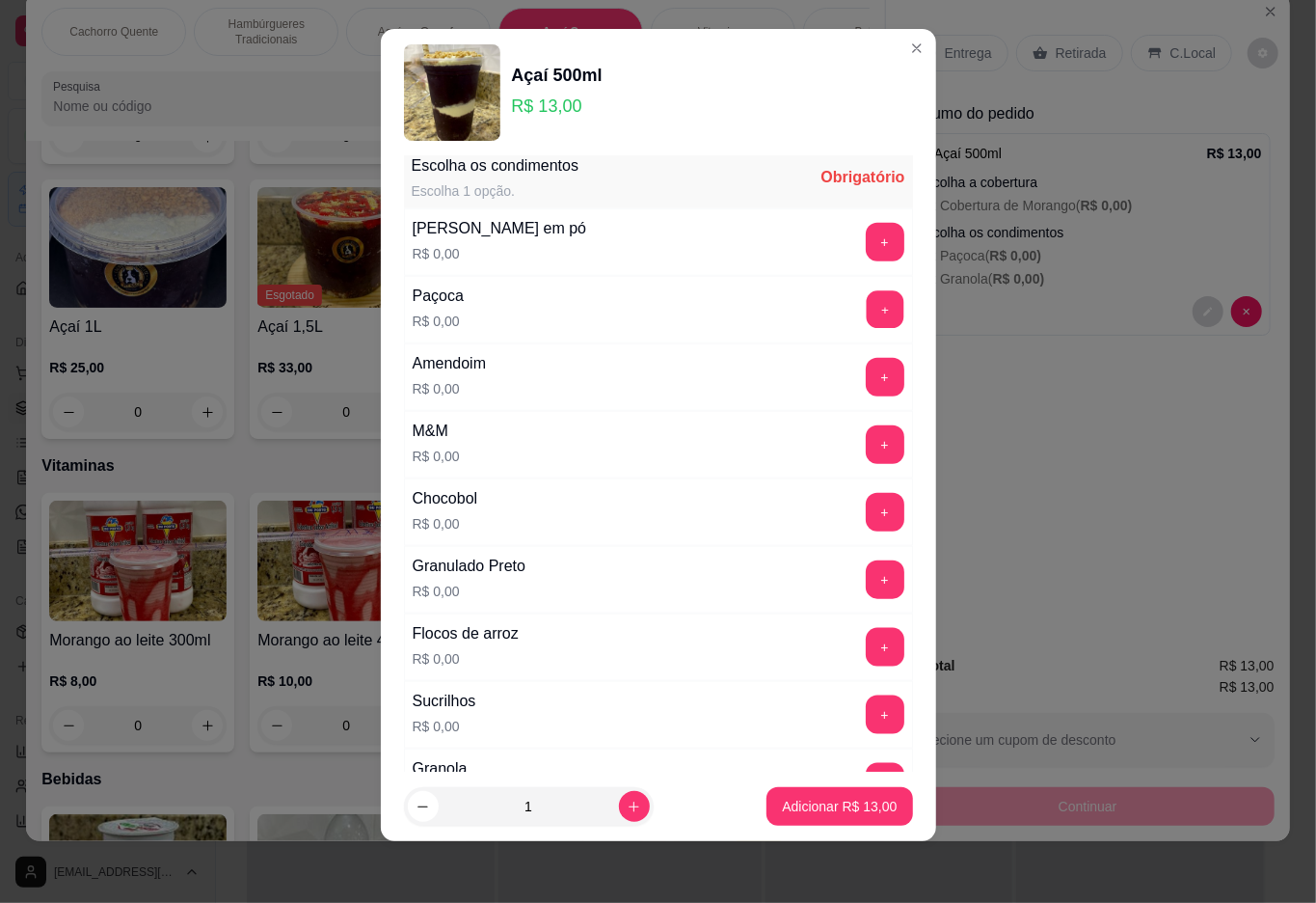
click at [866, 320] on button "+" at bounding box center [884, 309] width 37 height 37
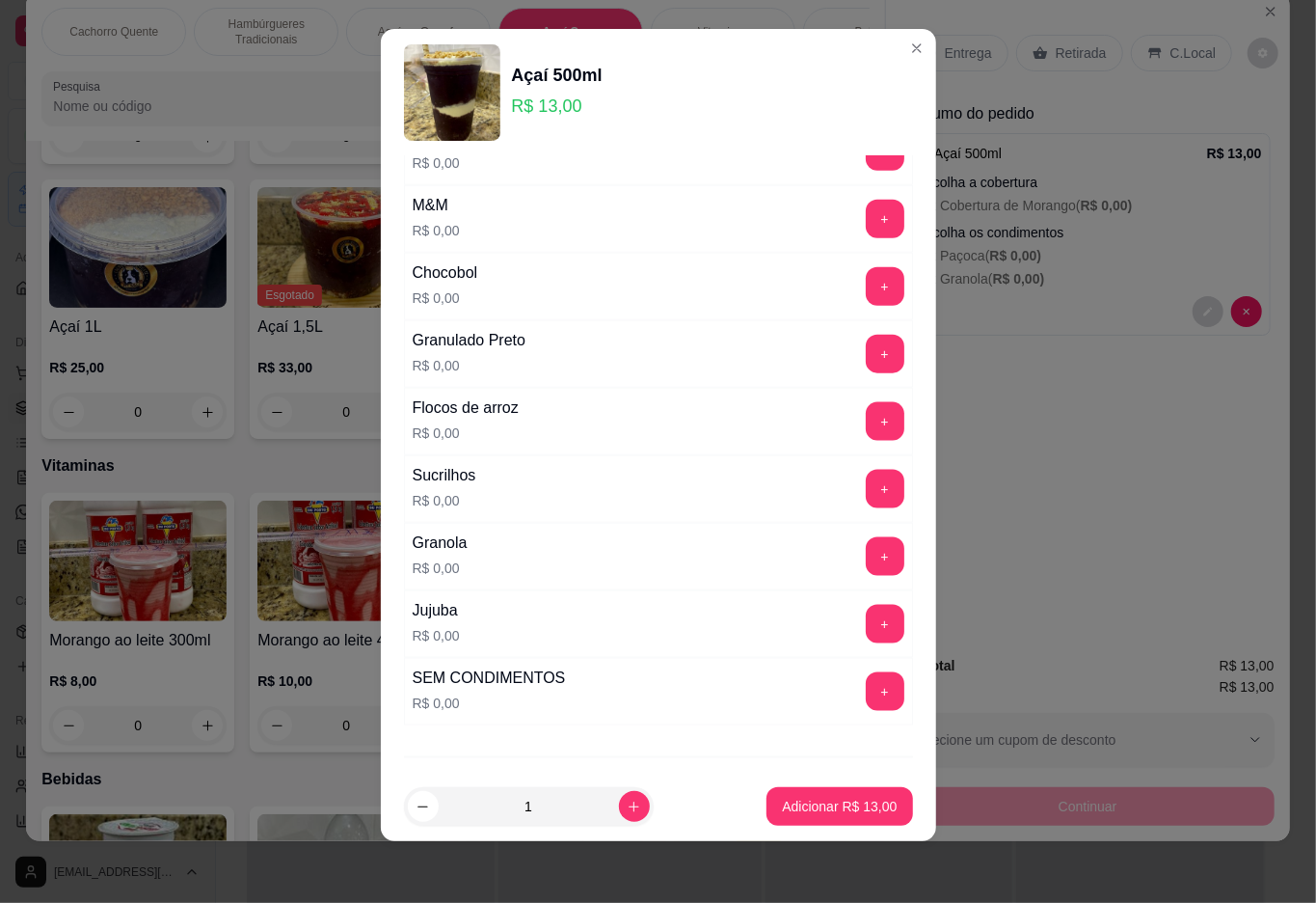
scroll to position [1366, 0]
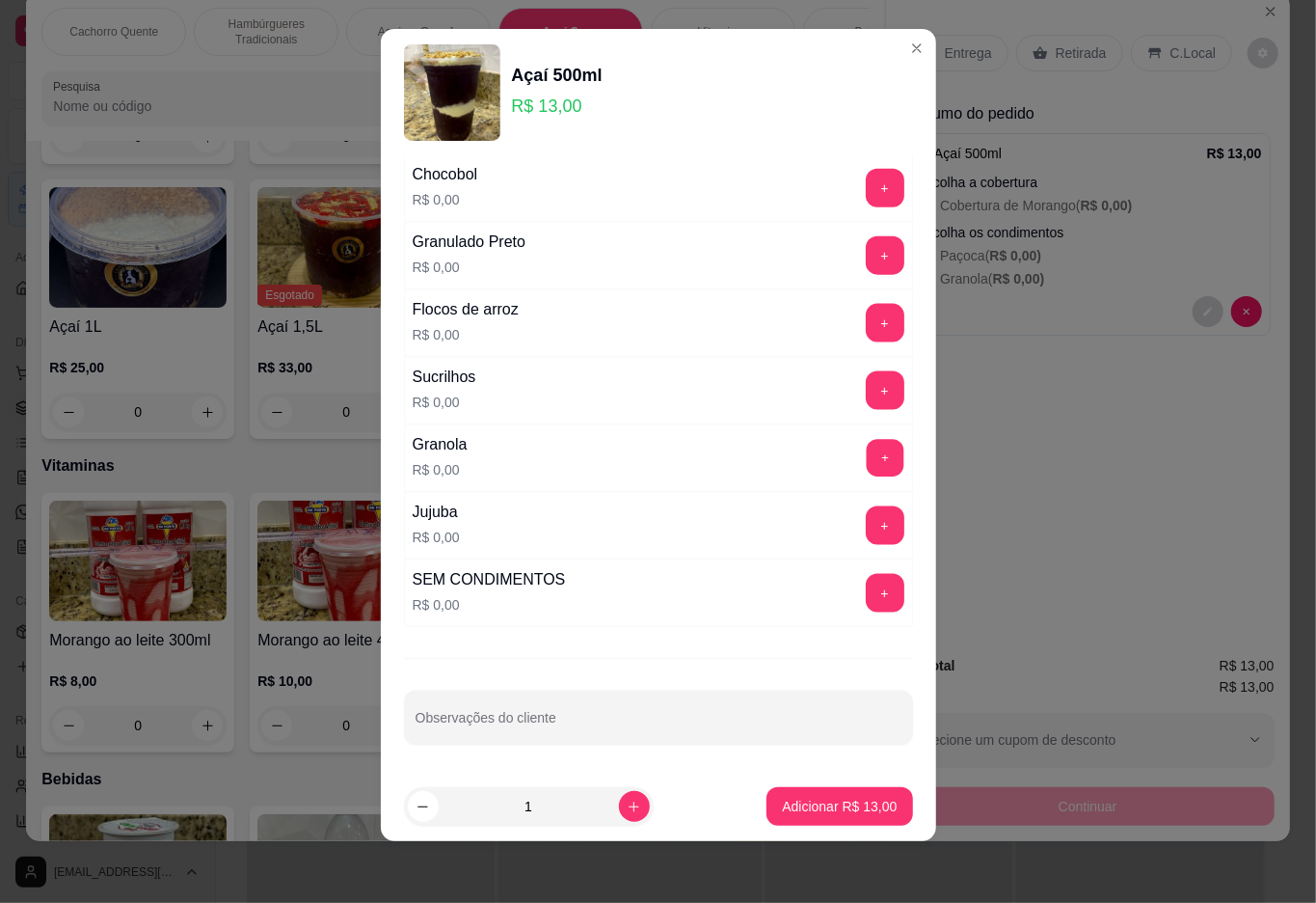
click at [866, 467] on button "+" at bounding box center [884, 457] width 37 height 37
click at [627, 805] on icon "increase-product-quantity" at bounding box center [633, 807] width 15 height 15
type input "2"
click at [810, 808] on p "Adicionar R$ 26,00" at bounding box center [839, 807] width 115 height 20
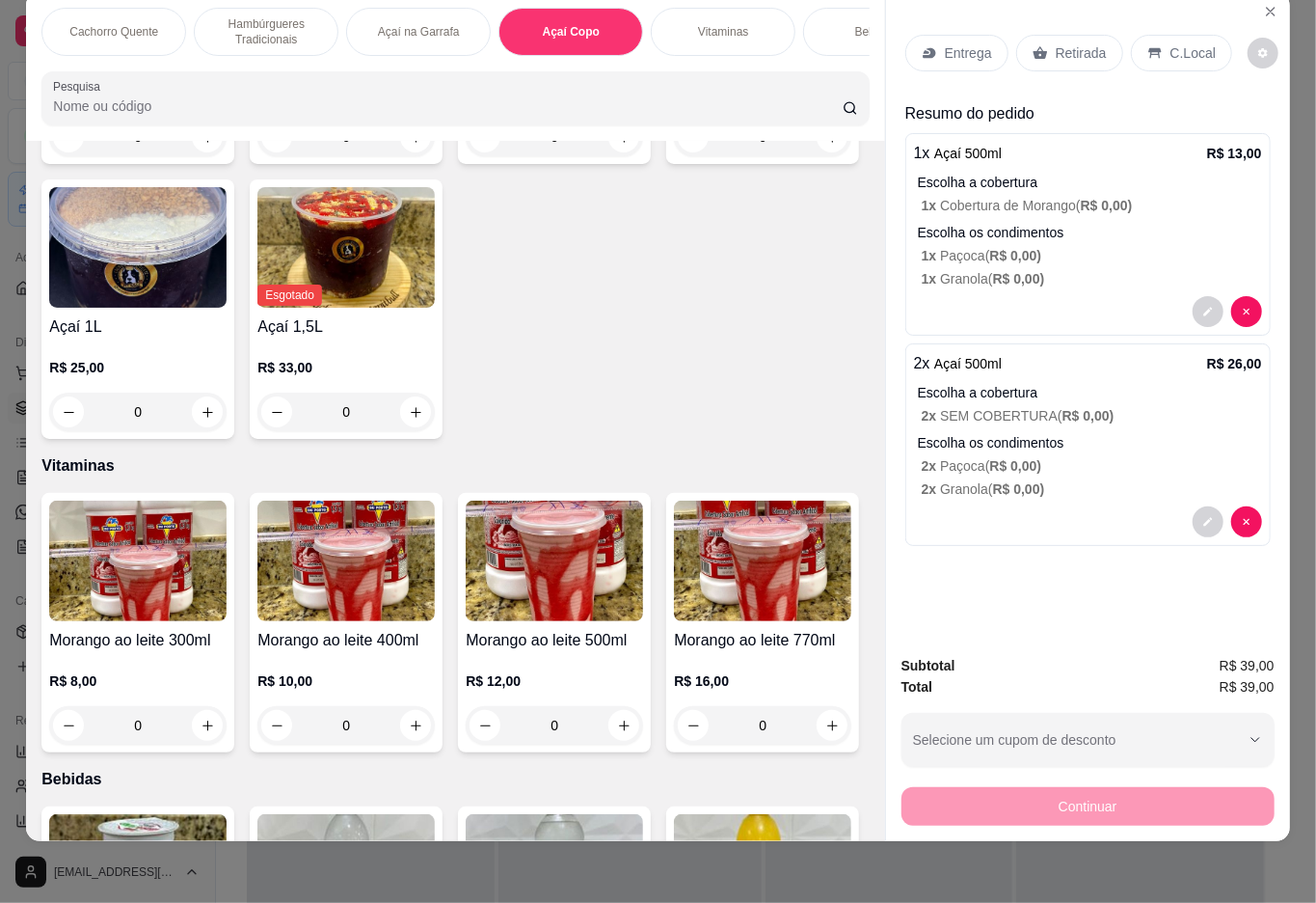
click at [922, 45] on icon at bounding box center [929, 53] width 16 height 16
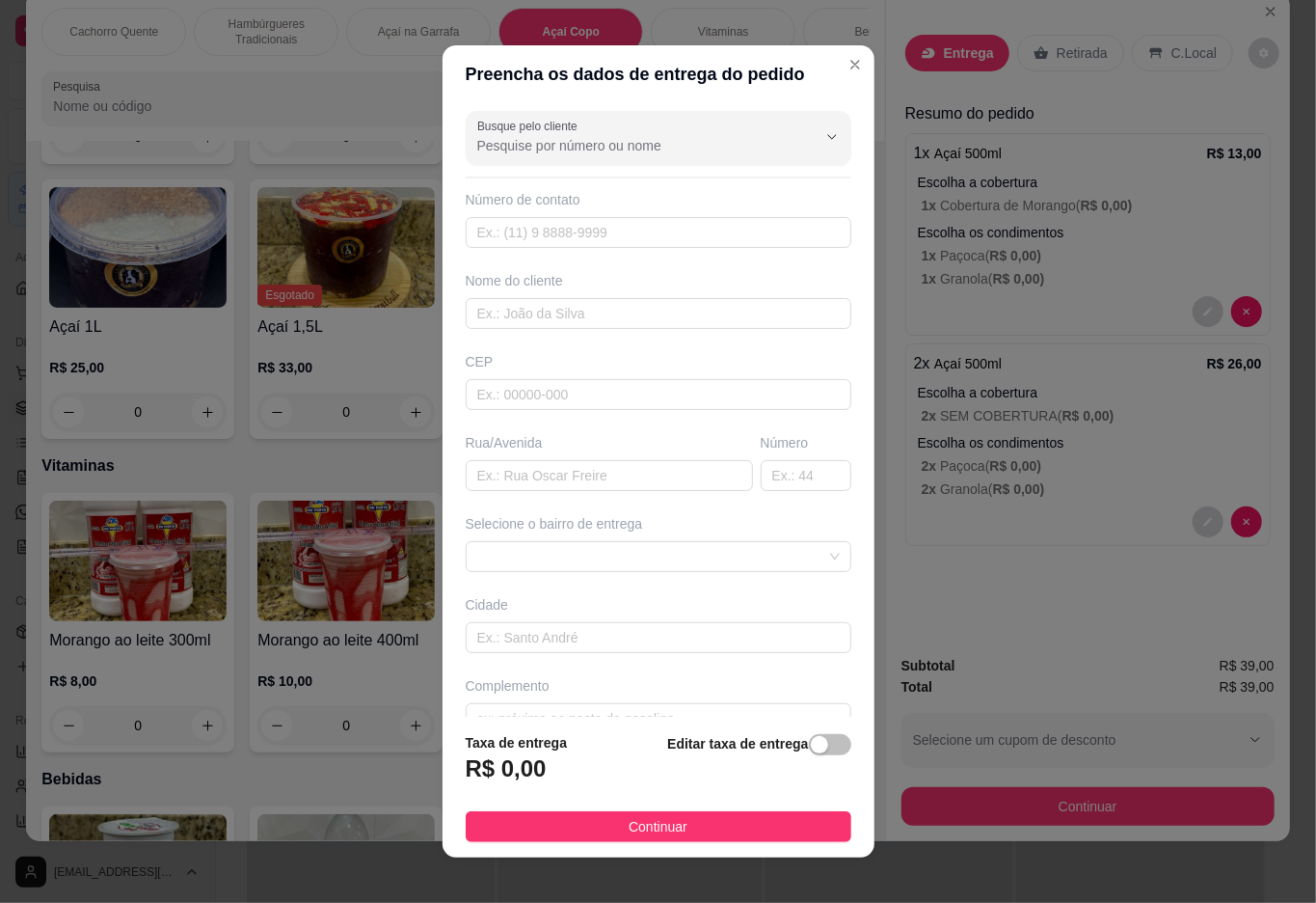
click at [600, 148] on input "Busque pelo cliente" at bounding box center [631, 146] width 309 height 20
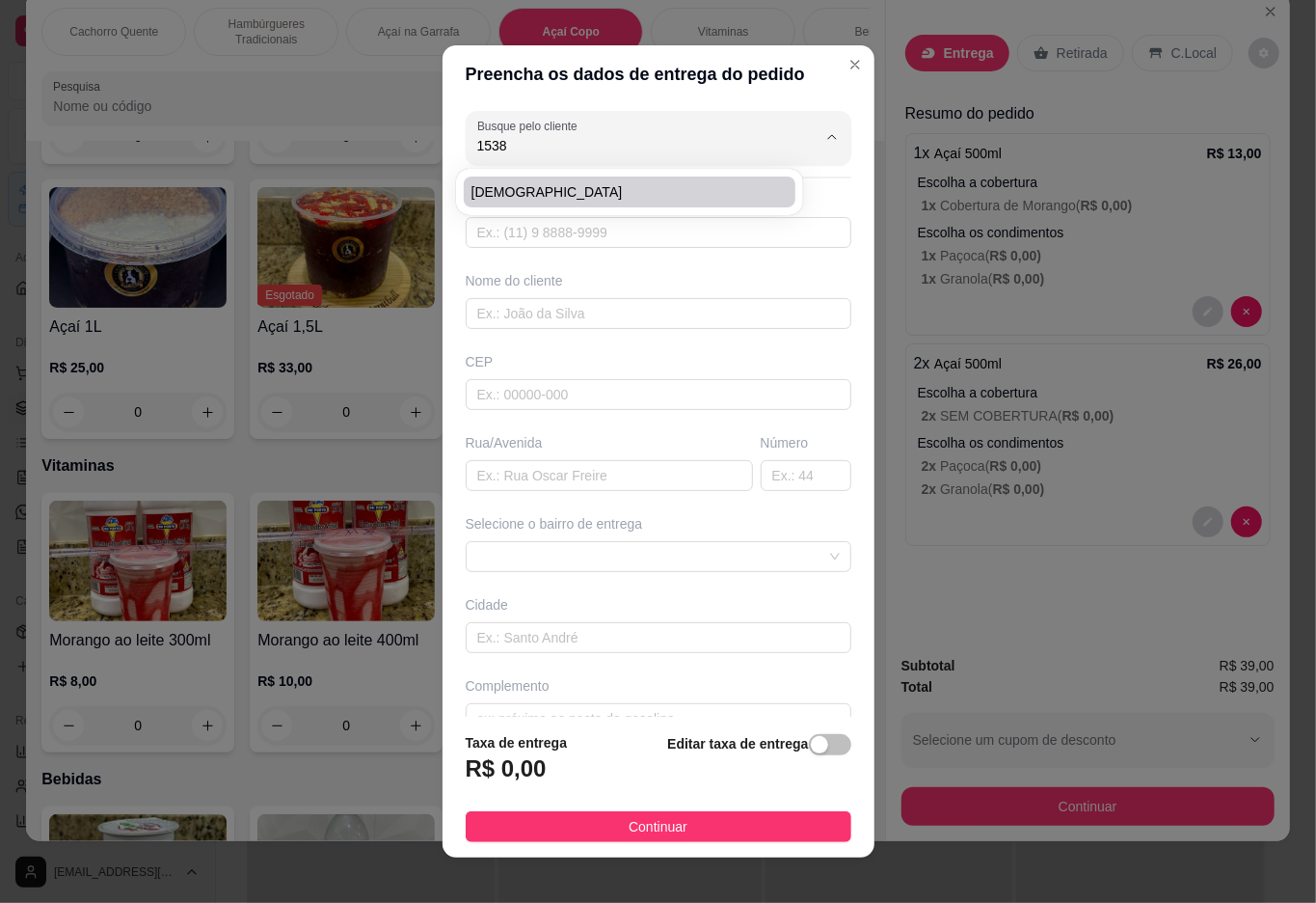
type input "[DEMOGRAPHIC_DATA]"
type input "21997811538"
type input "[DEMOGRAPHIC_DATA]"
type input "no bar da [PERSON_NAME]"
type input "30"
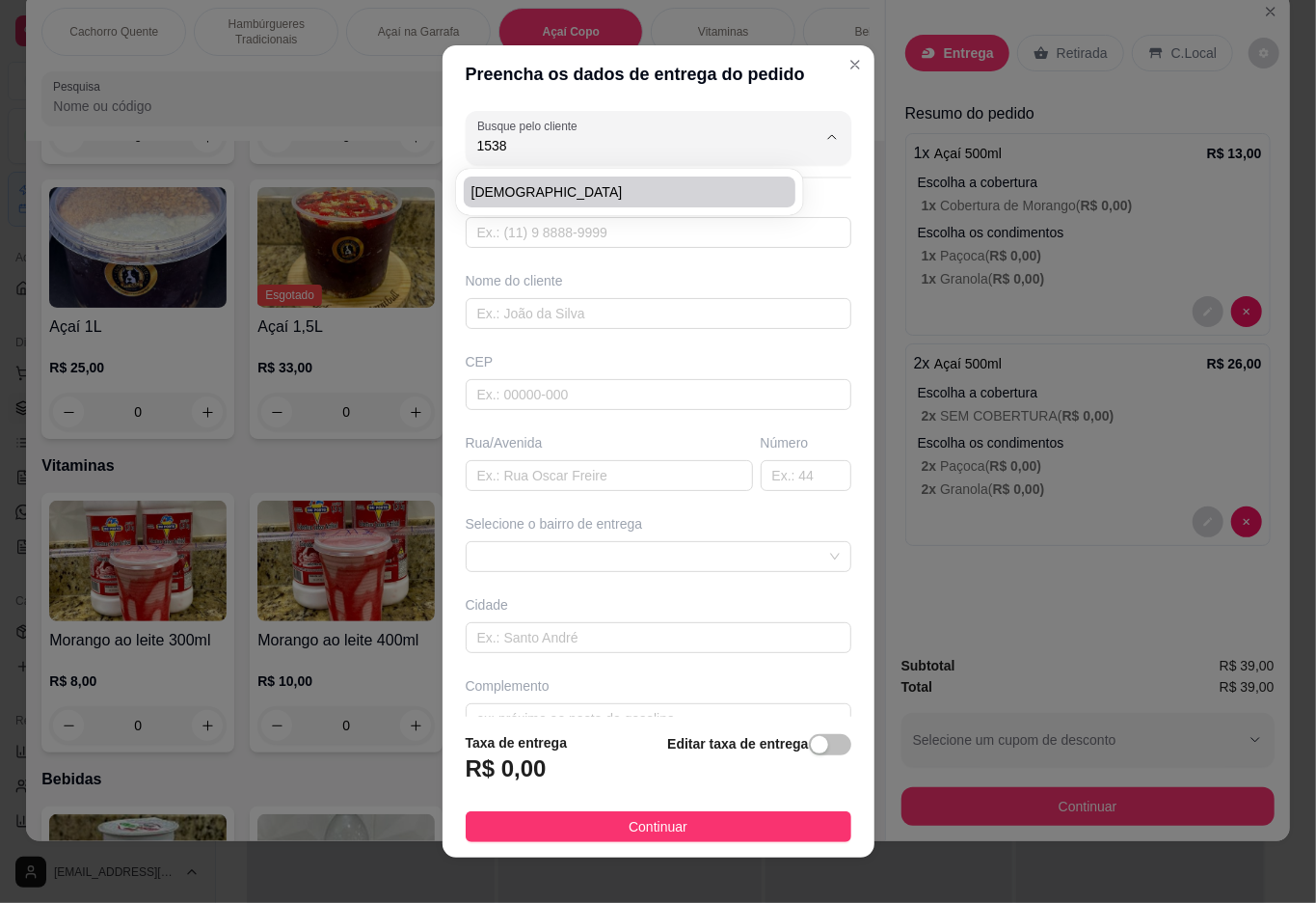
type input "Duque de Caxias"
type input "na entrada da rua dele"
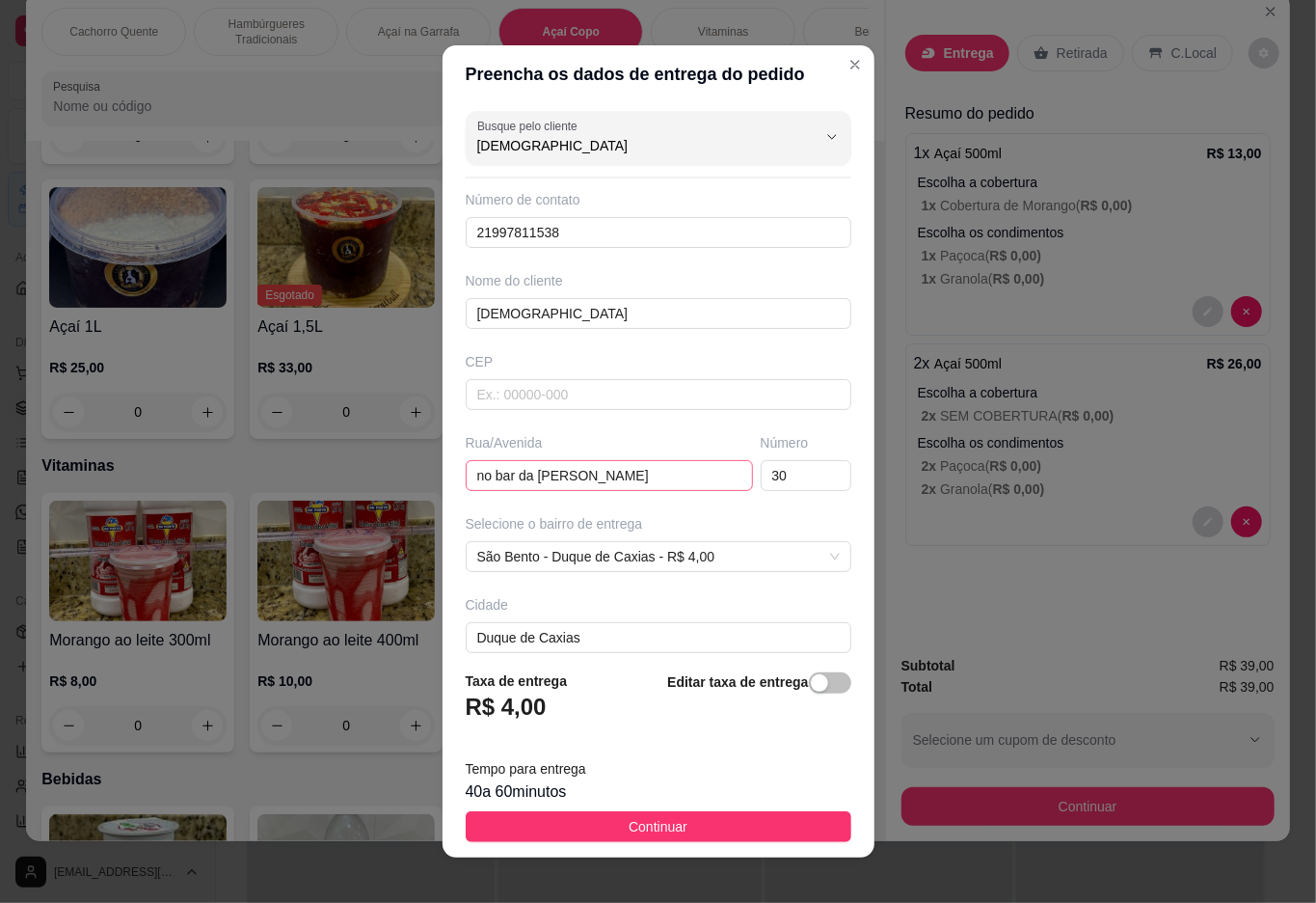
type input "[DEMOGRAPHIC_DATA]"
click at [646, 479] on input "no bar da [PERSON_NAME]" at bounding box center [609, 475] width 287 height 30
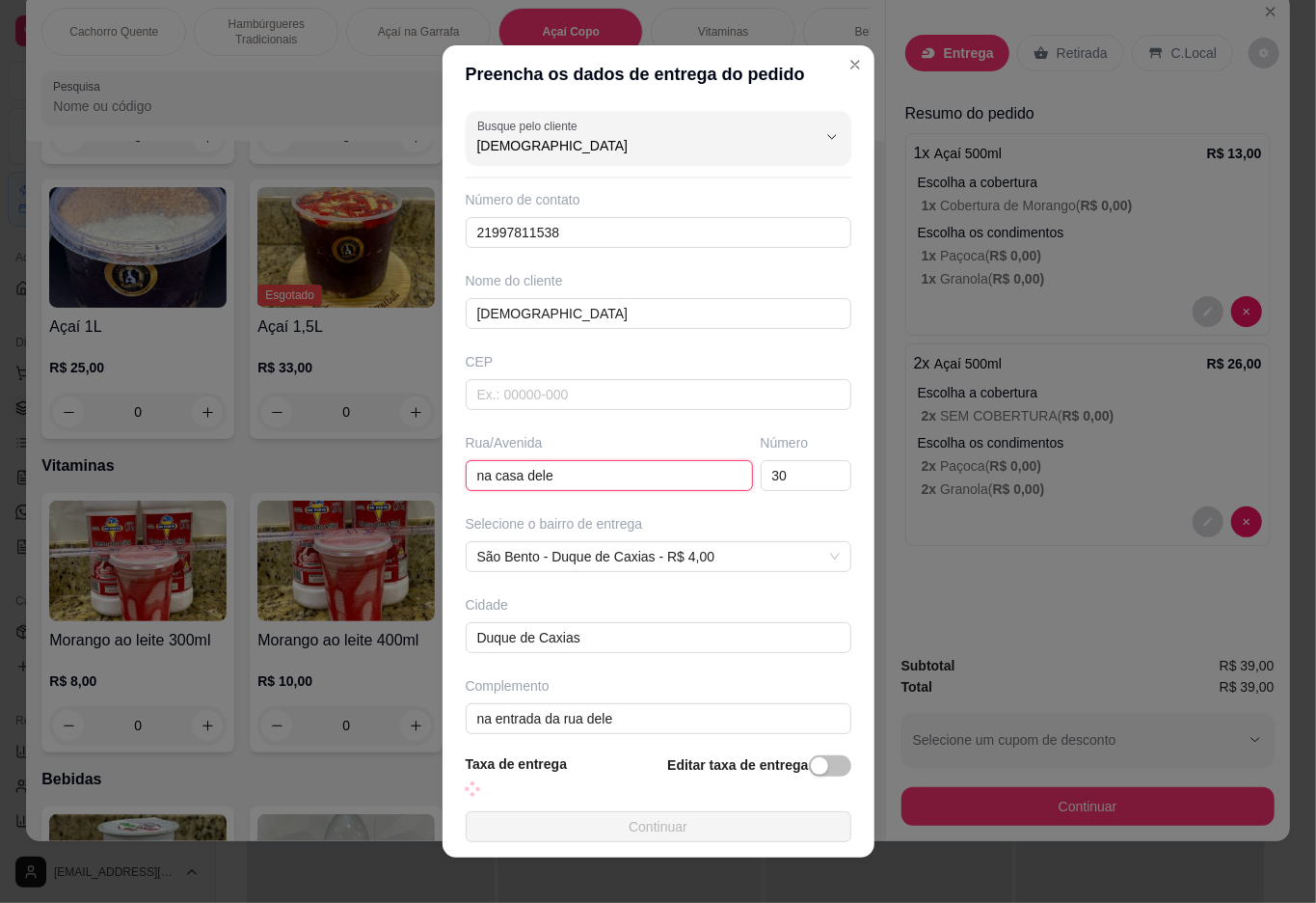
type input "na casa dele"
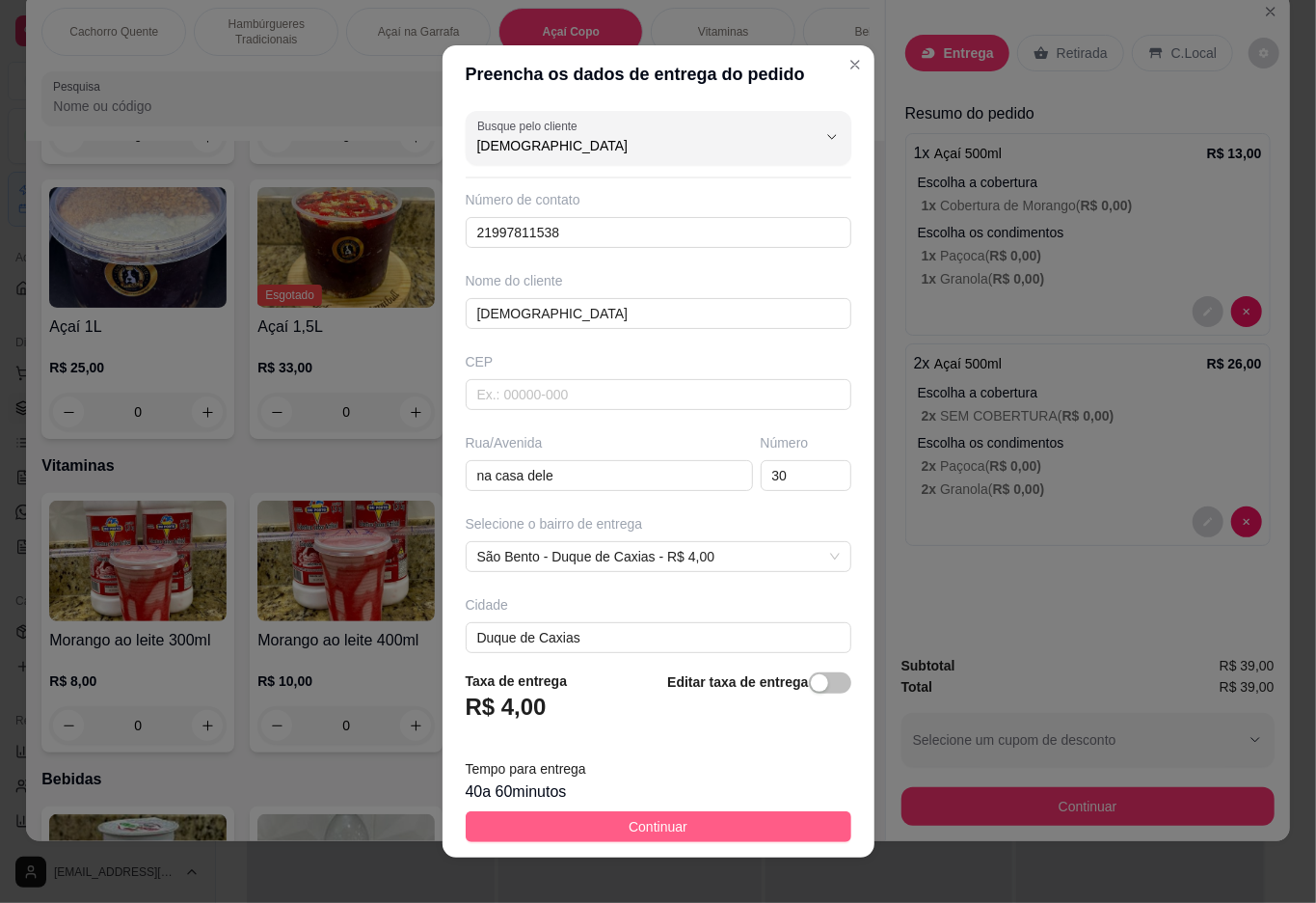
click at [739, 831] on button "Continuar" at bounding box center [658, 825] width 386 height 30
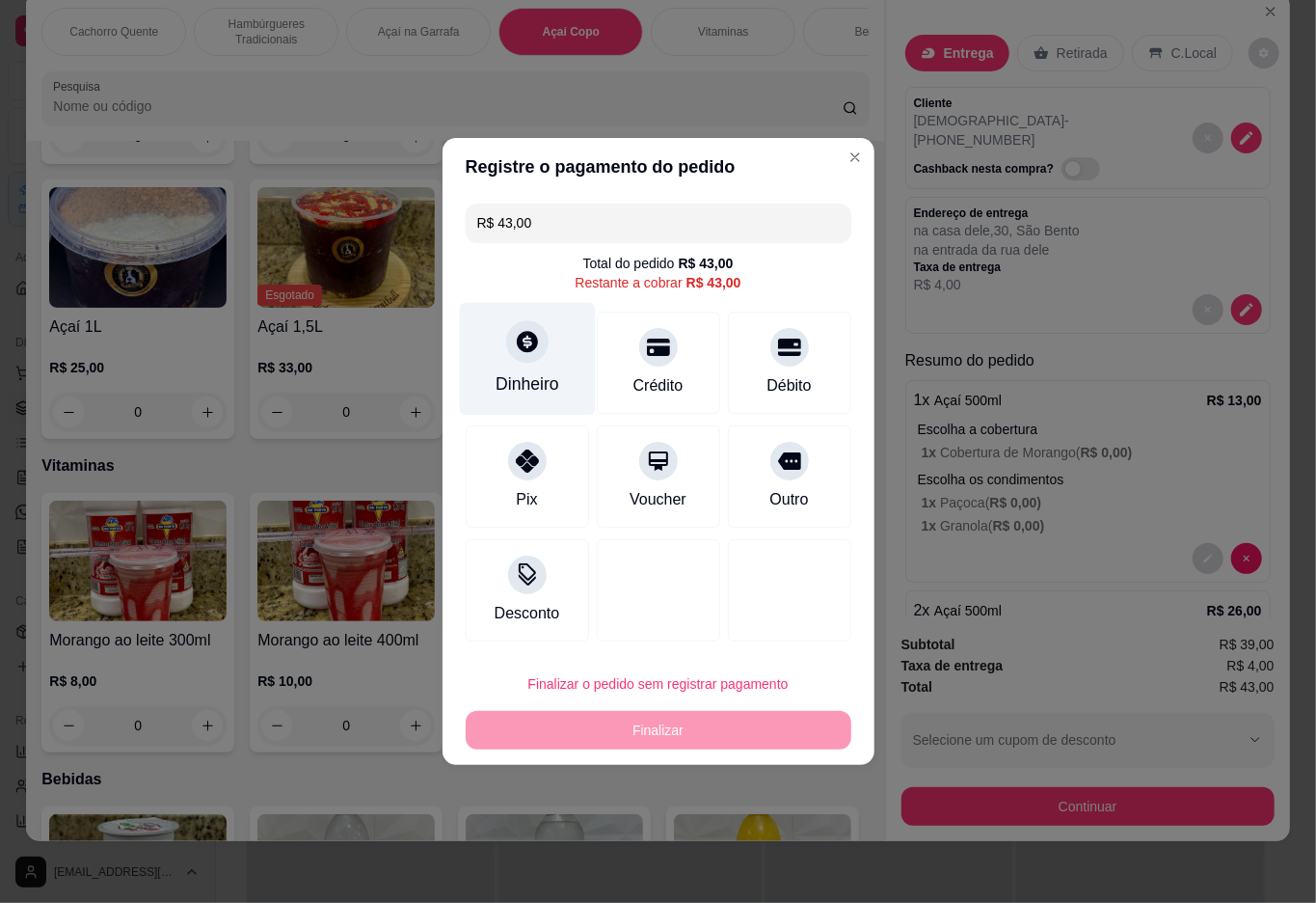
click at [517, 360] on div at bounding box center [527, 340] width 42 height 42
click at [679, 553] on div at bounding box center [658, 590] width 123 height 102
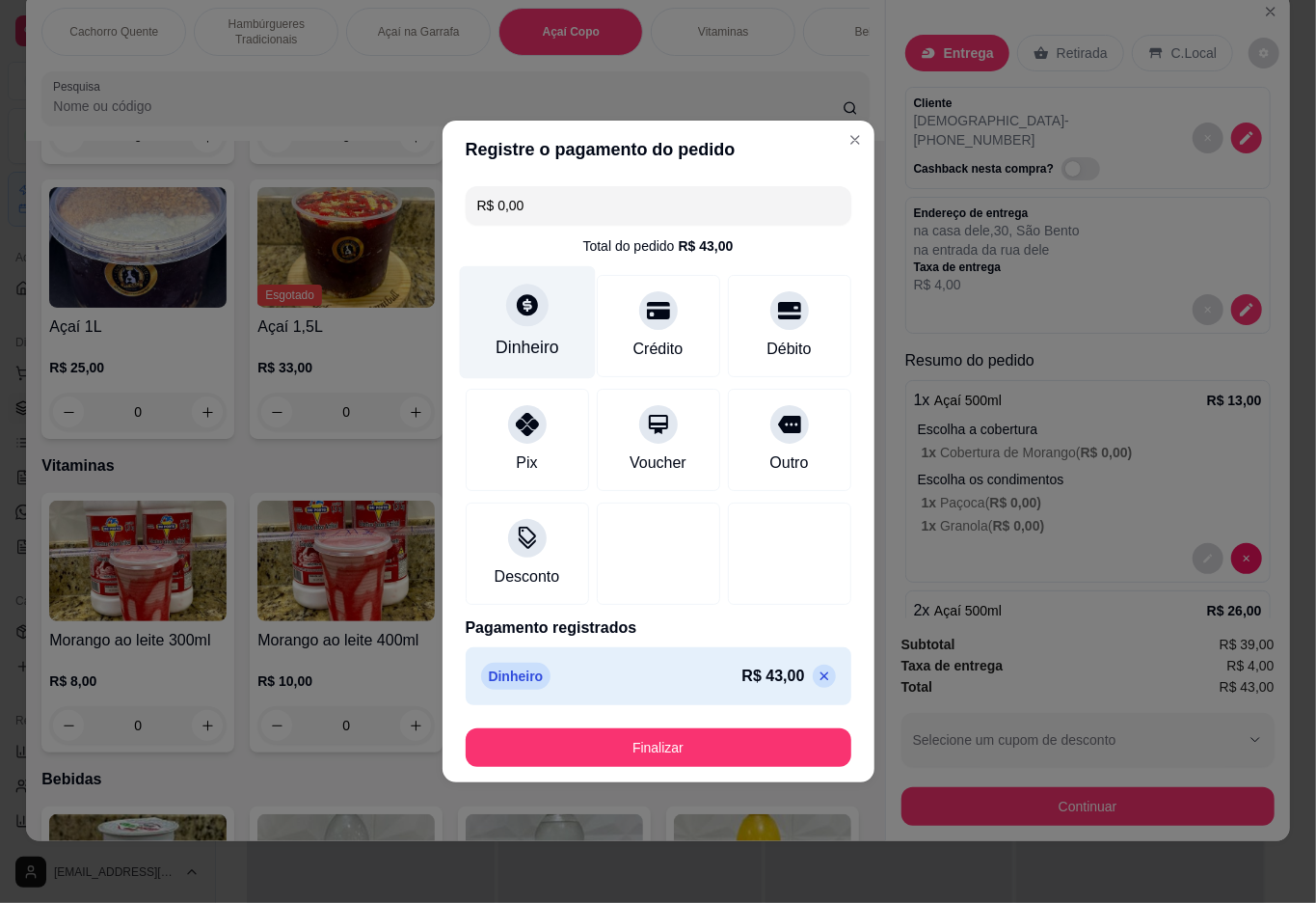
click at [658, 750] on button "Finalizar" at bounding box center [658, 747] width 386 height 38
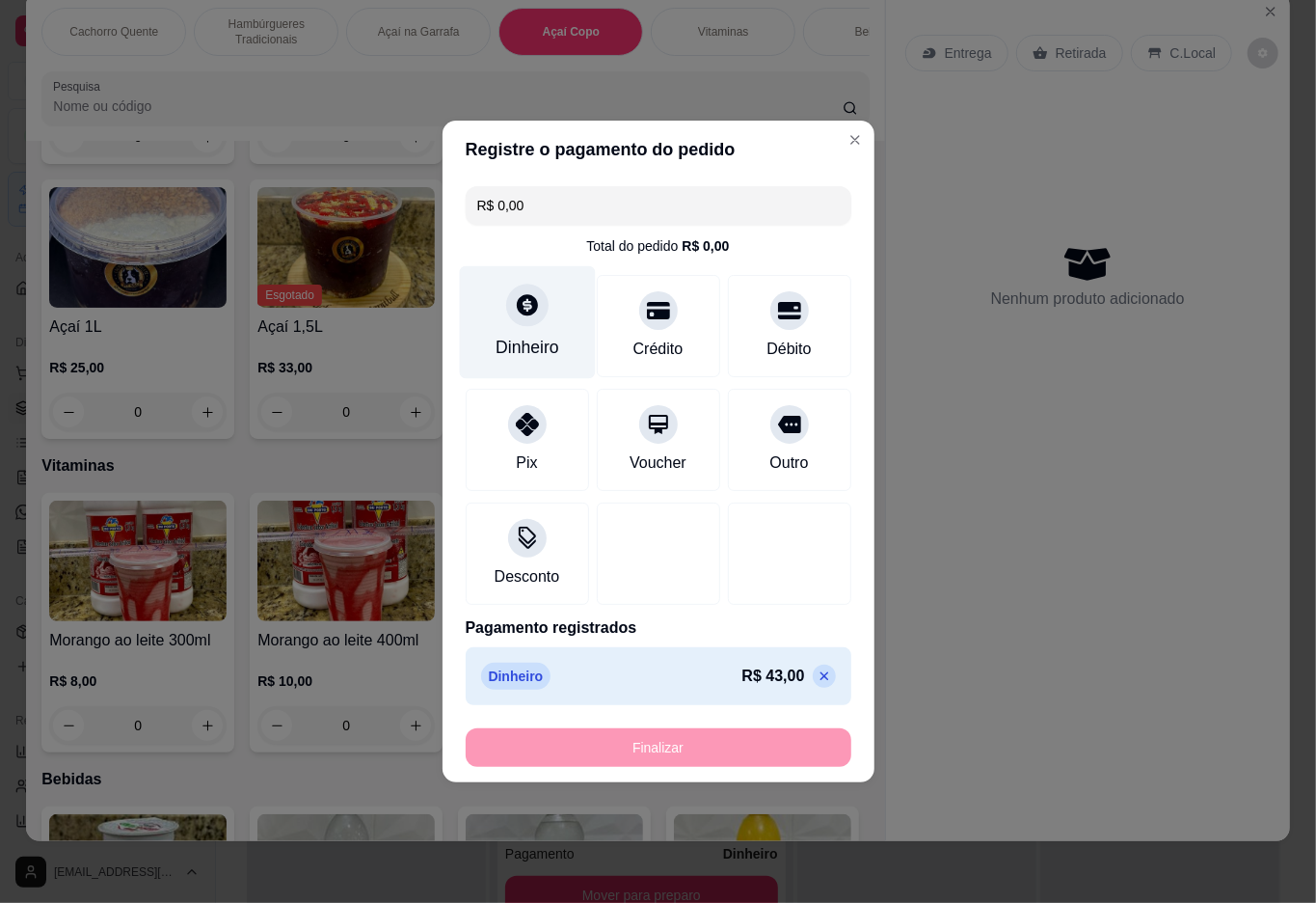
type input "-R$ 43,00"
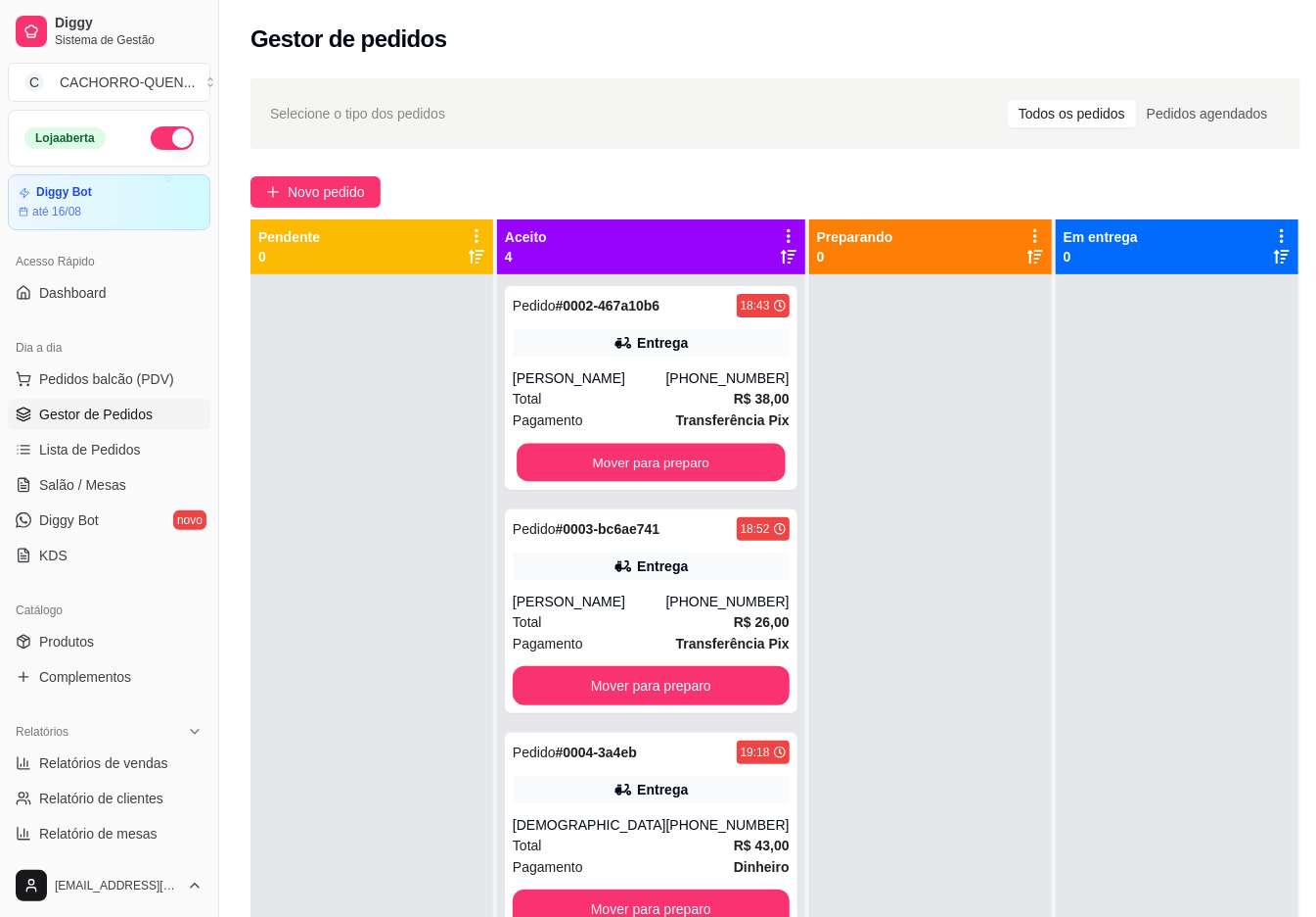
click at [656, 477] on button "Mover para preparo" at bounding box center [651, 462] width 269 height 38
click at [718, 460] on button "Mover para preparo" at bounding box center [651, 461] width 277 height 39
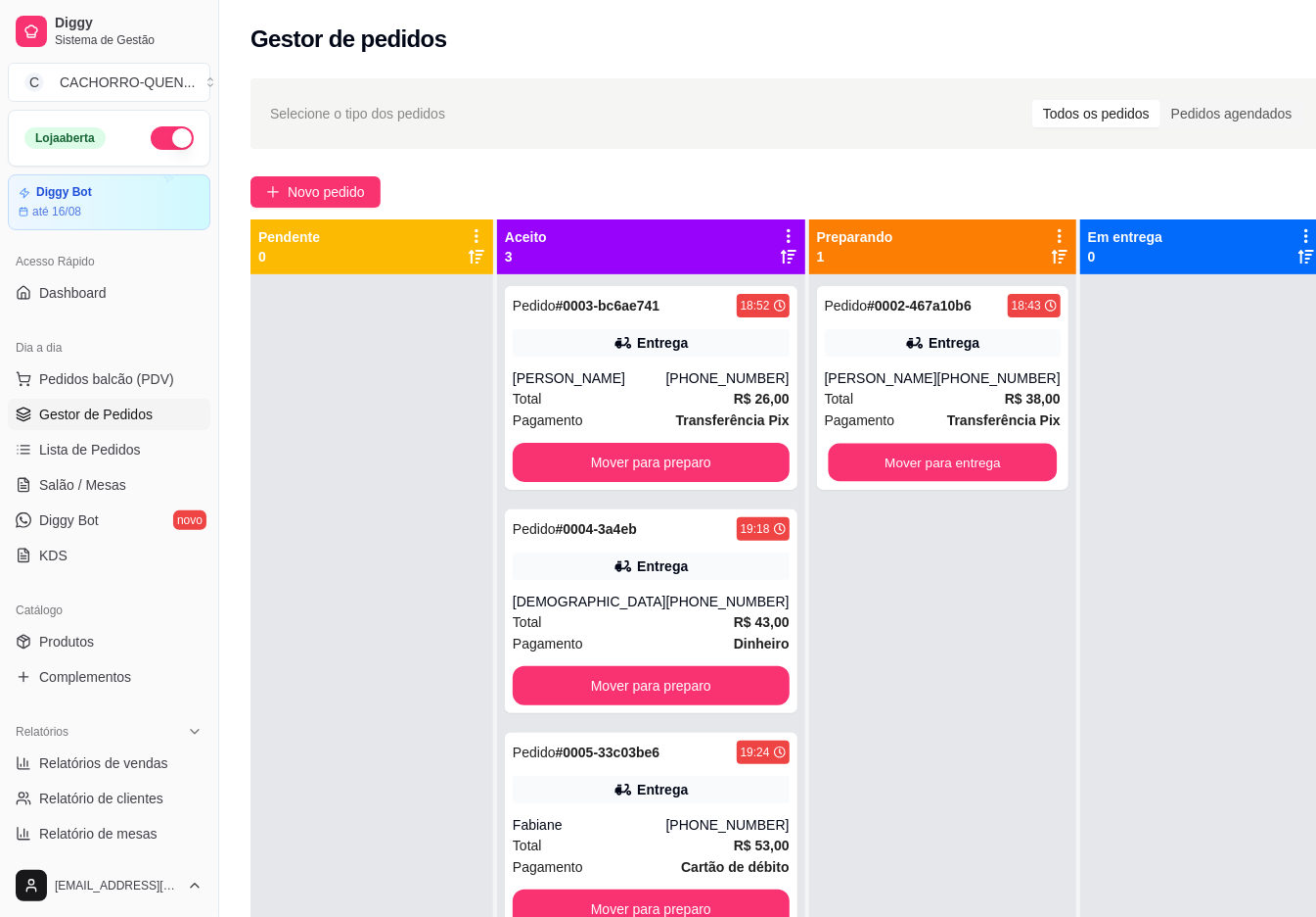
click at [917, 462] on button "Mover para entrega" at bounding box center [942, 462] width 229 height 38
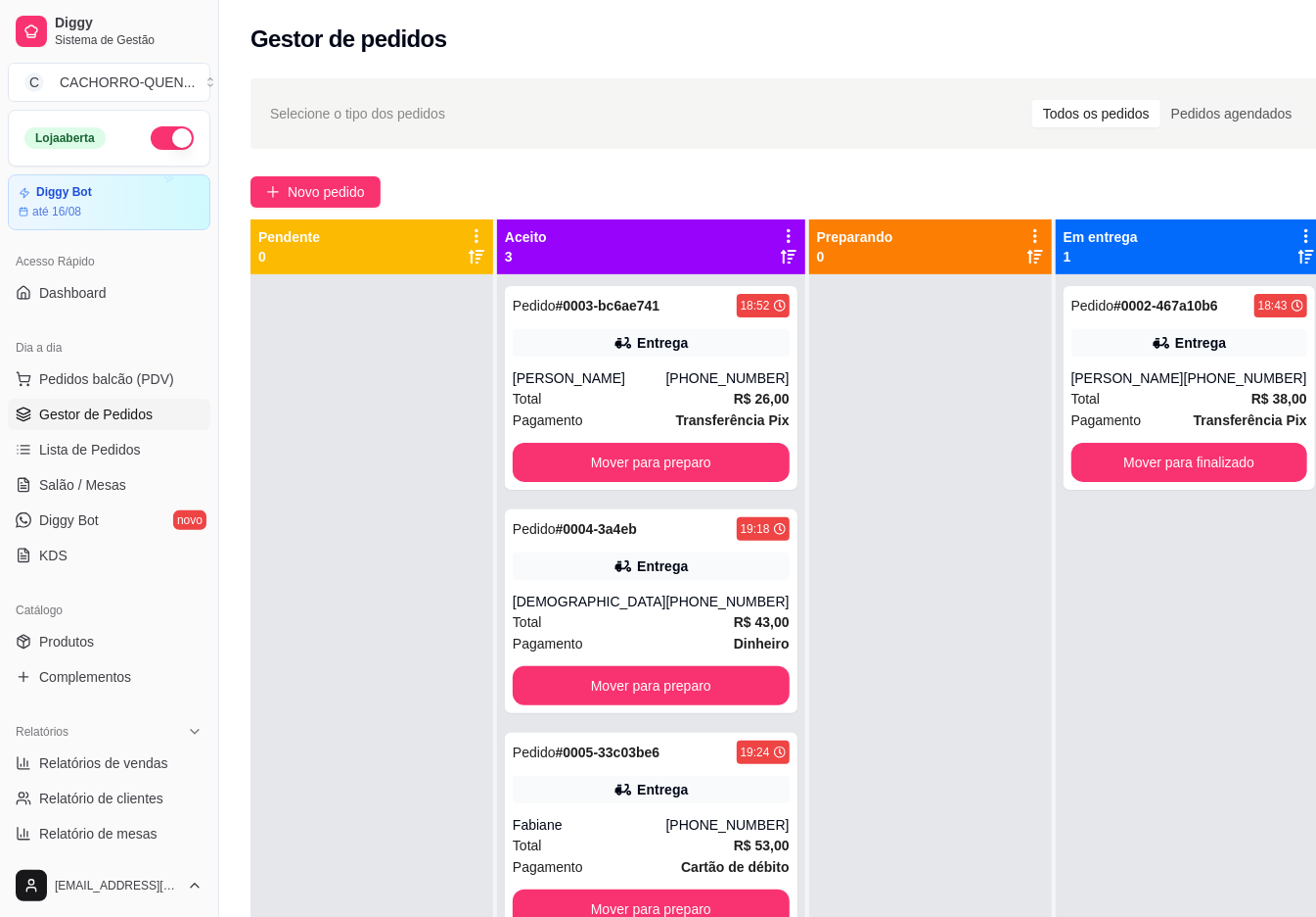
click at [1143, 467] on button "Mover para finalizado" at bounding box center [1189, 461] width 236 height 39
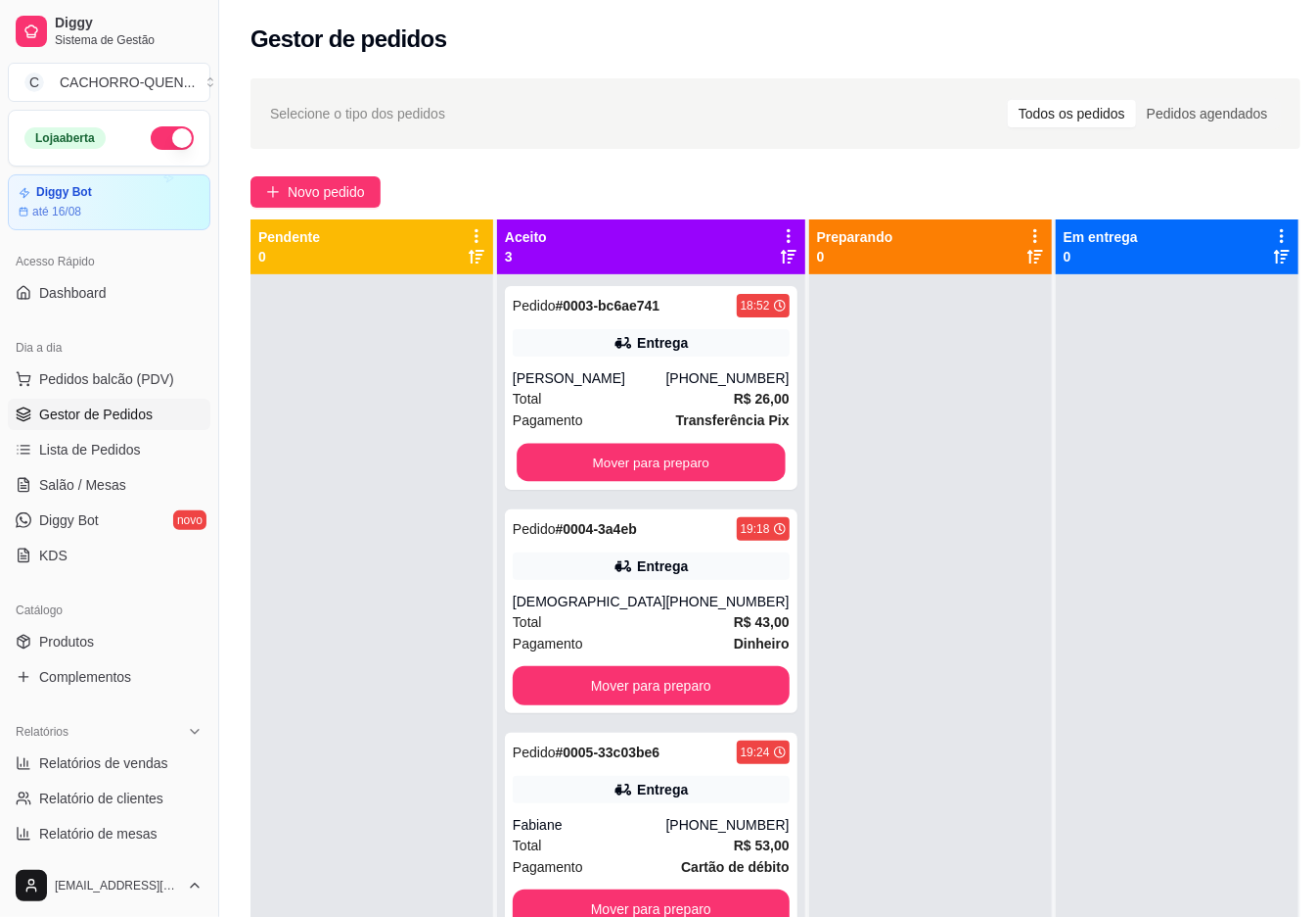
click at [693, 449] on button "Mover para preparo" at bounding box center [651, 462] width 269 height 38
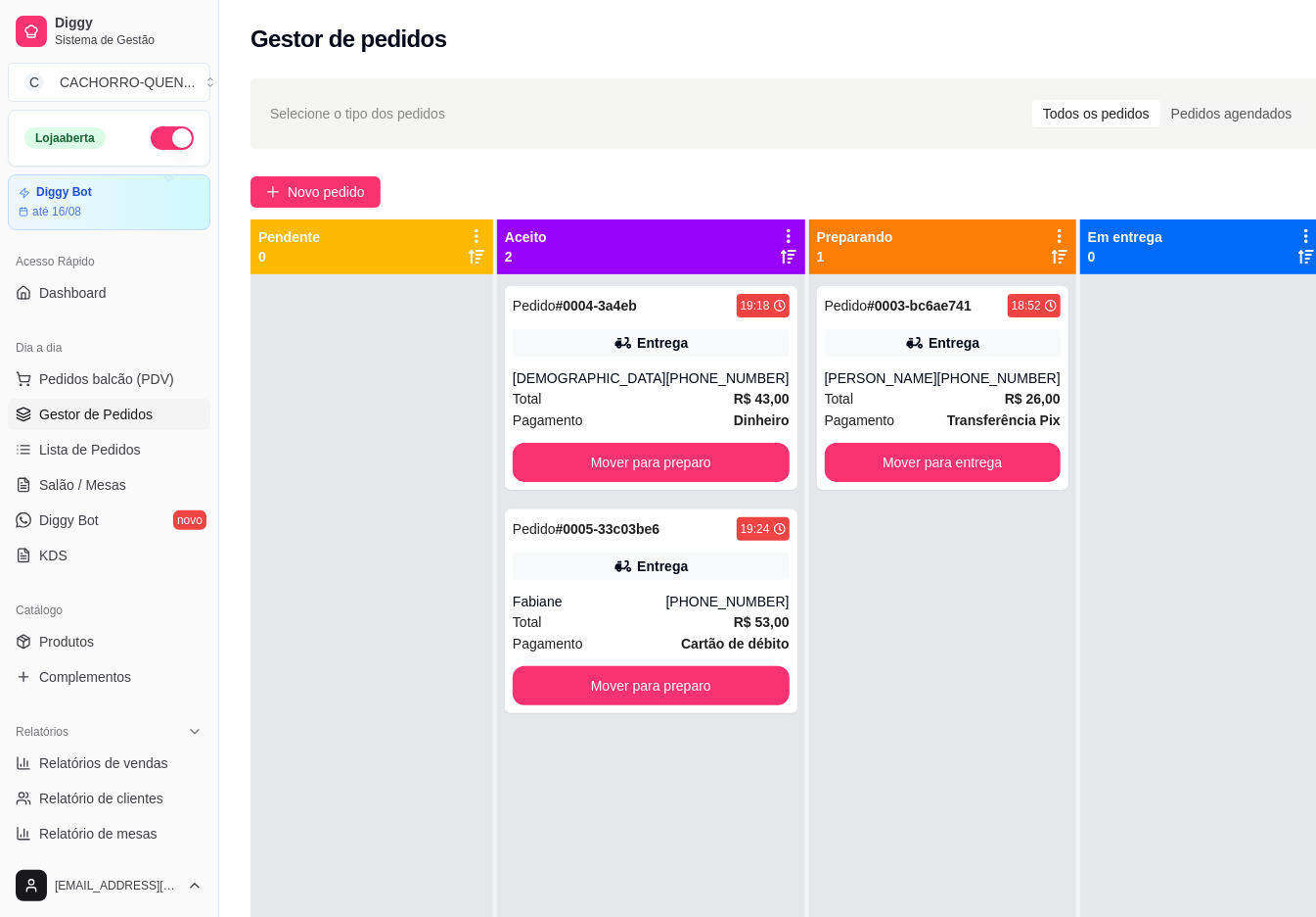
click at [702, 468] on button "Mover para preparo" at bounding box center [651, 461] width 277 height 39
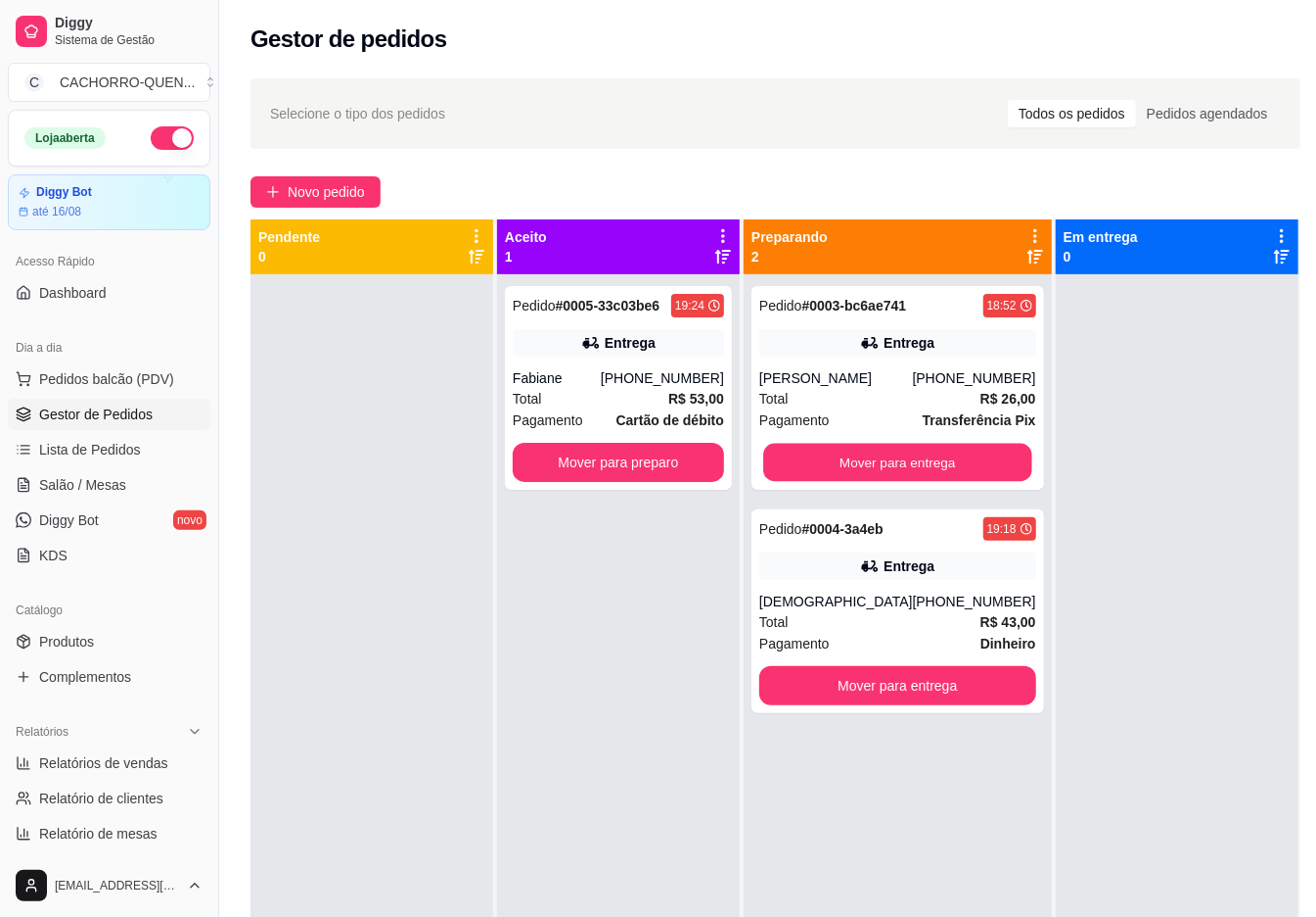
click at [905, 455] on button "Mover para entrega" at bounding box center [898, 462] width 269 height 38
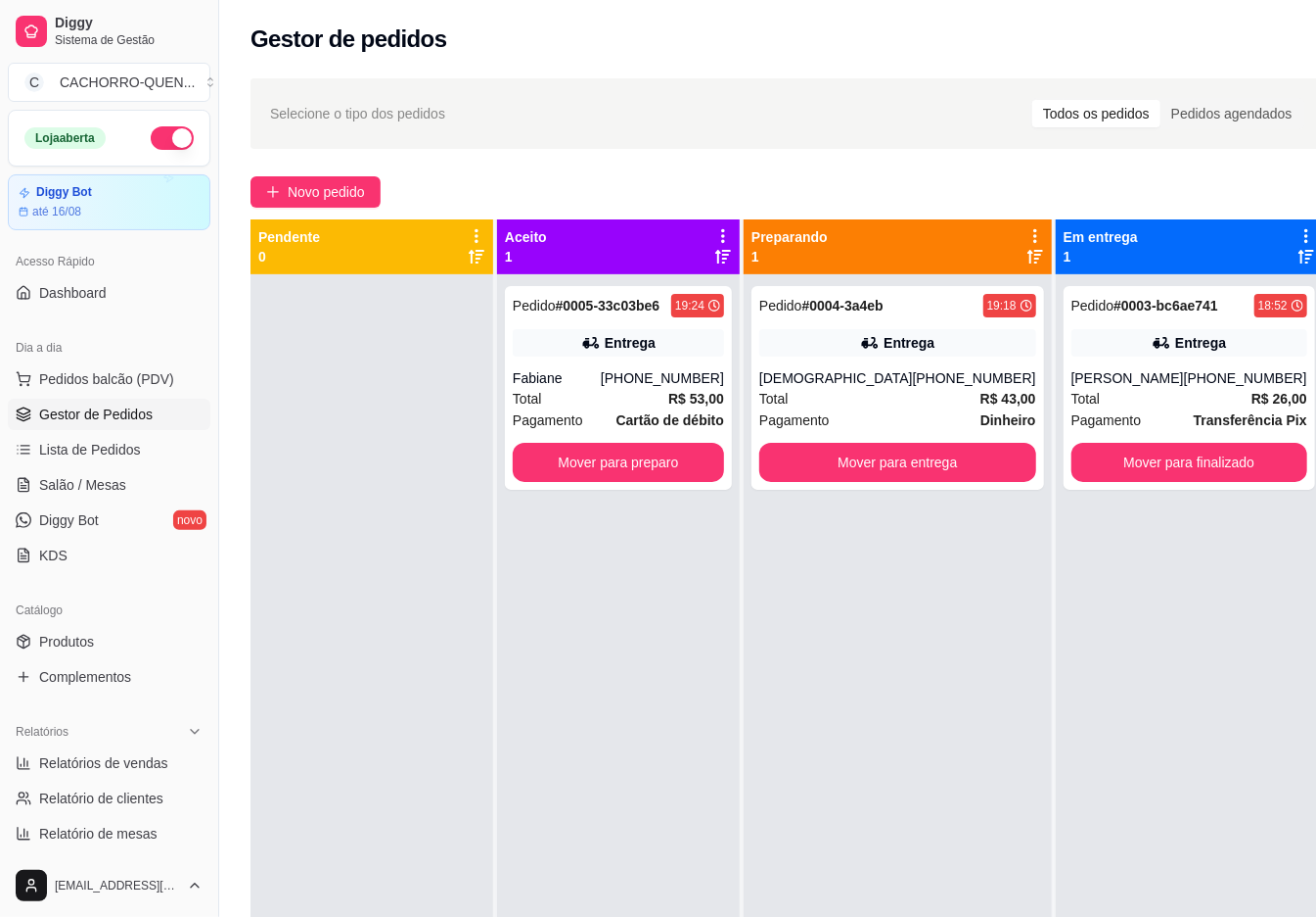
click at [905, 463] on button "Mover para entrega" at bounding box center [898, 461] width 277 height 39
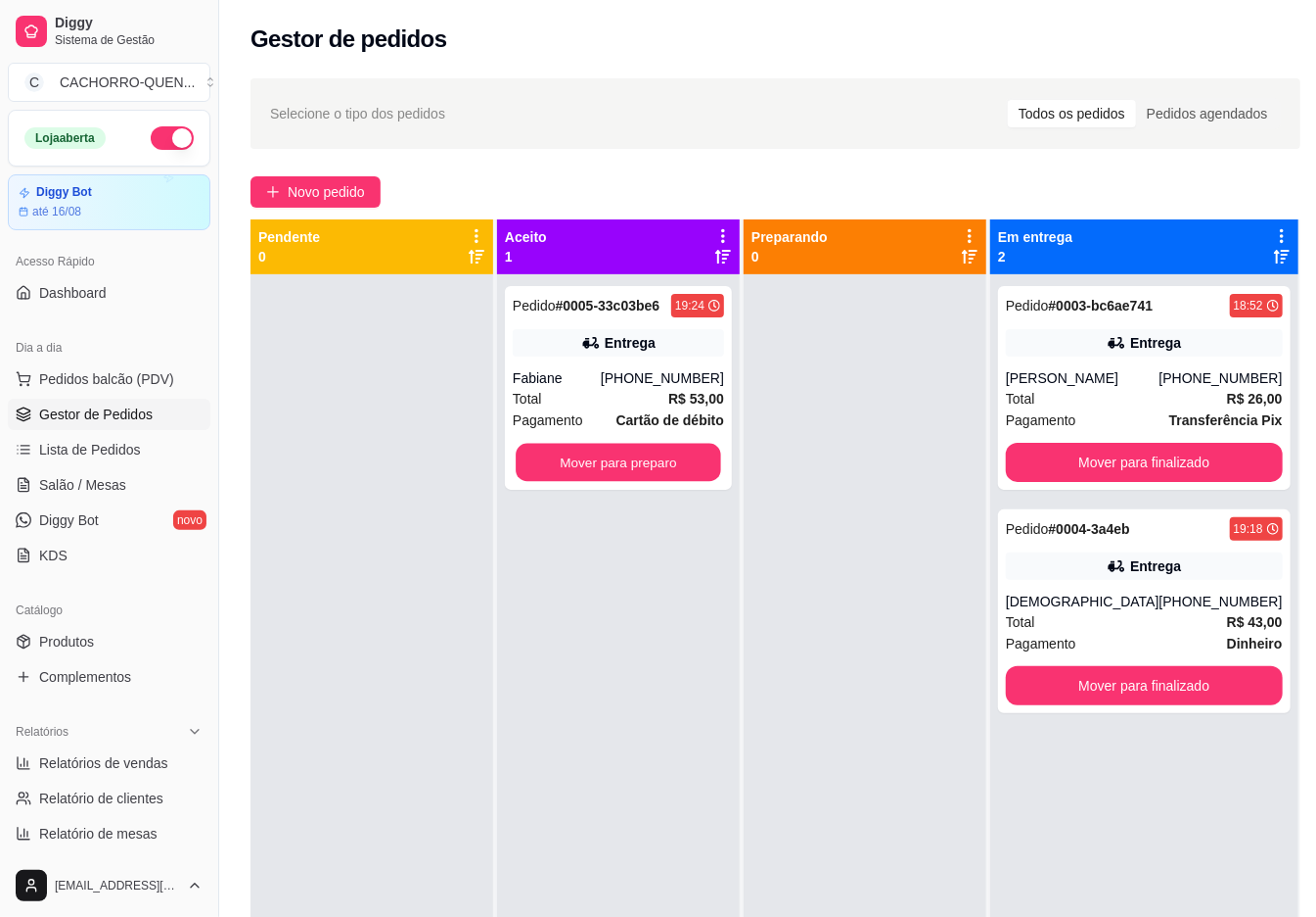
click at [605, 462] on button "Mover para preparo" at bounding box center [619, 462] width 206 height 38
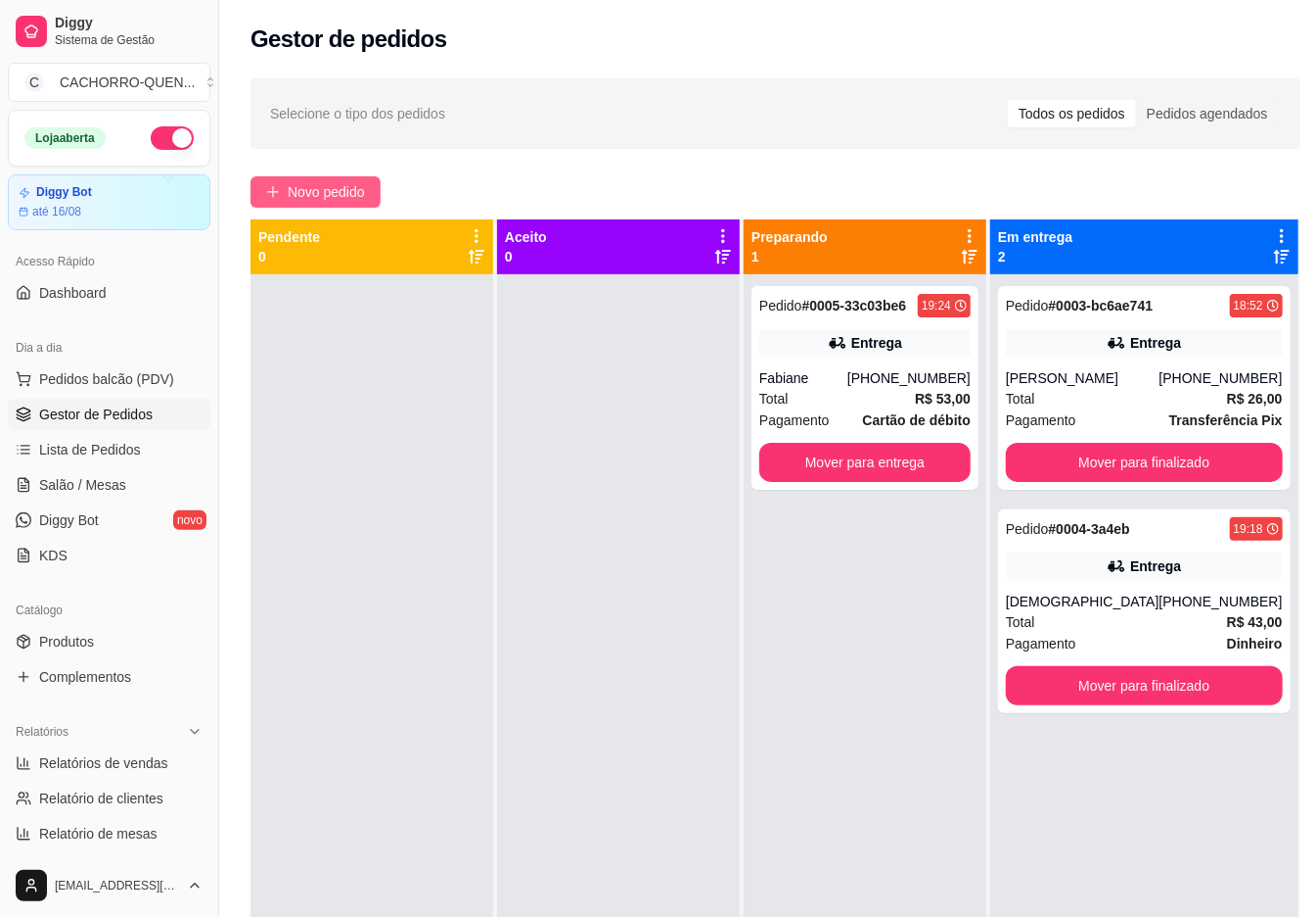
click at [314, 189] on span "Novo pedido" at bounding box center [326, 192] width 77 height 22
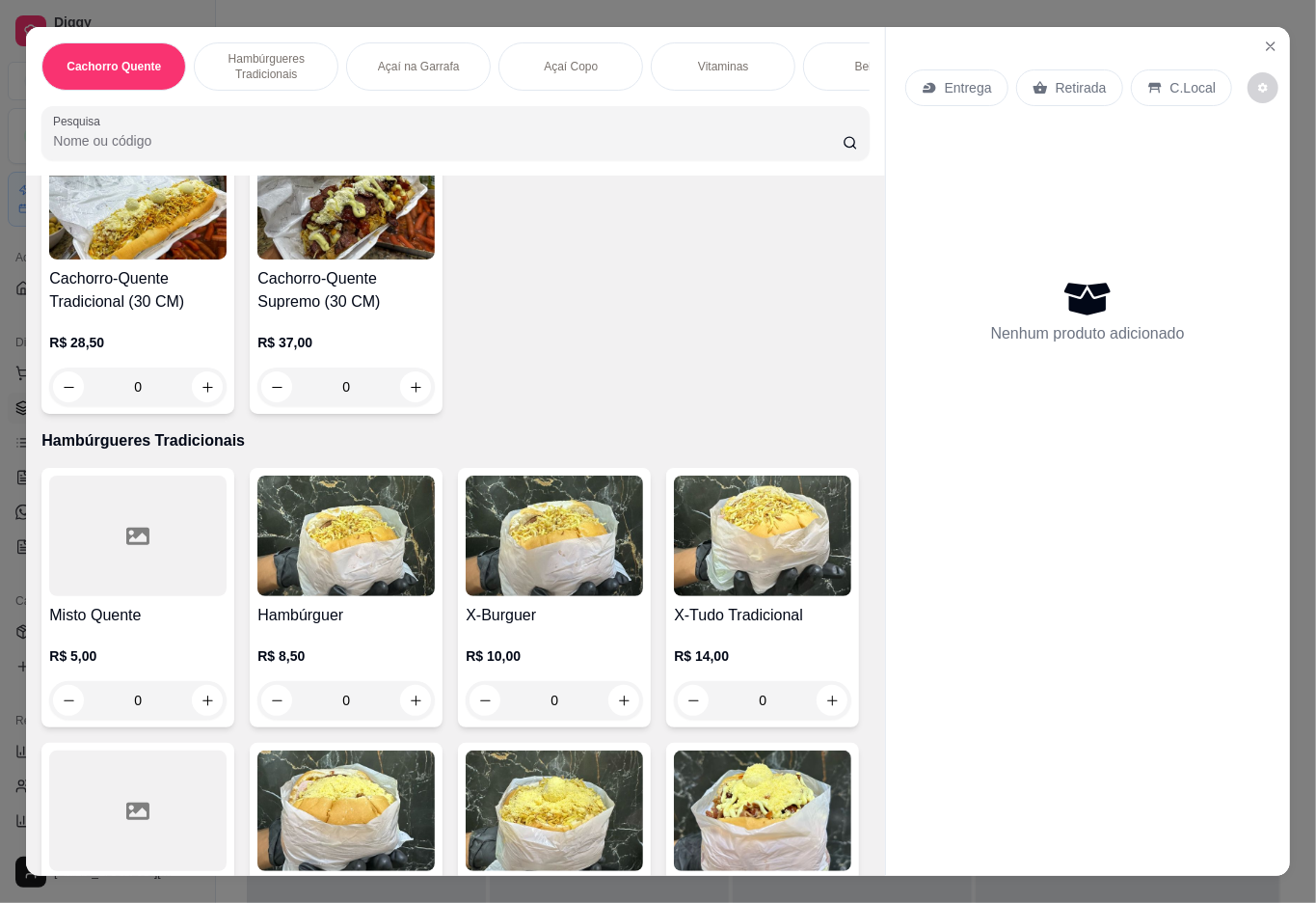
scroll to position [510, 0]
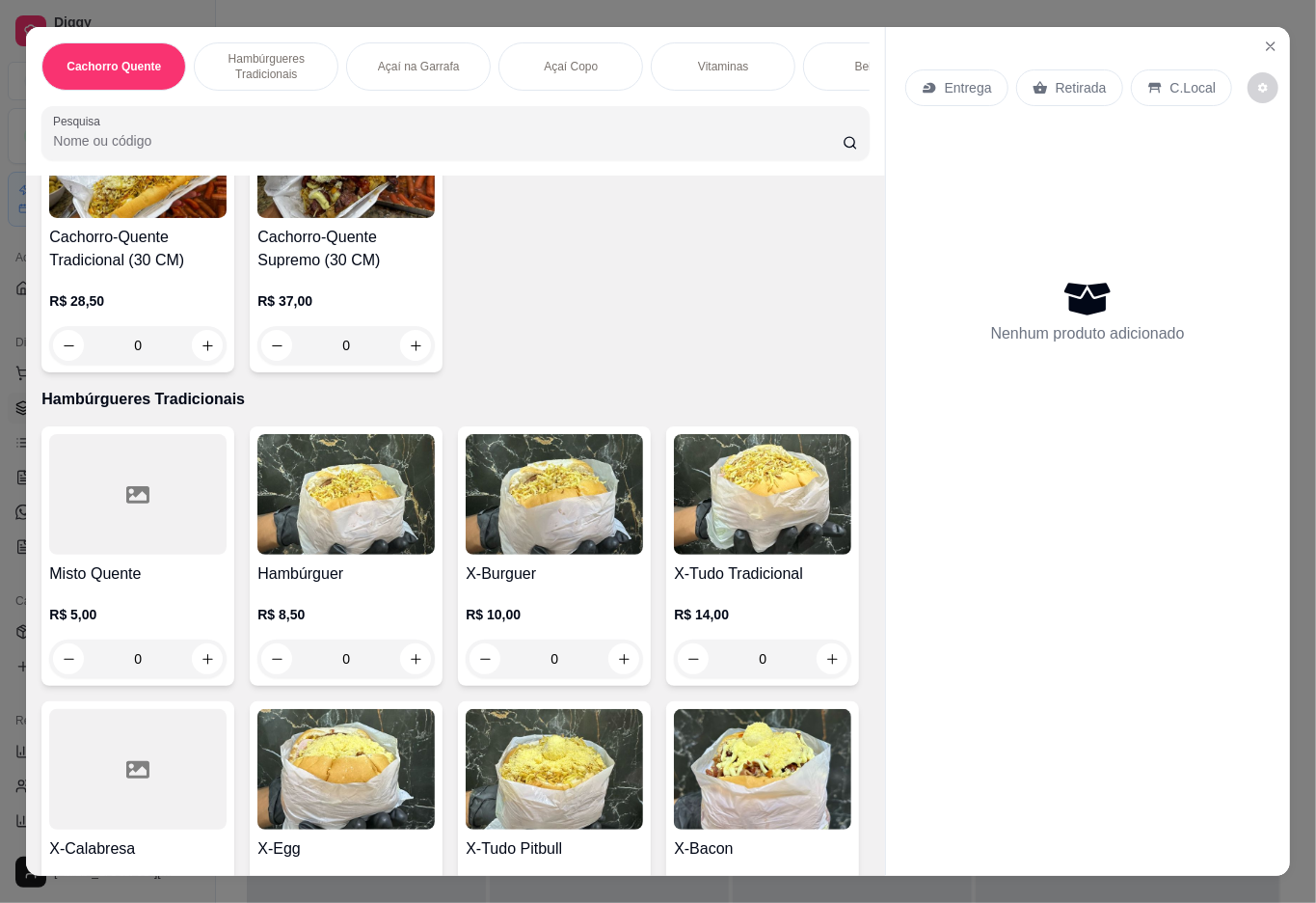
click at [674, 555] on img at bounding box center [762, 494] width 177 height 121
click at [796, 773] on button "Adicionar R$ 14,00" at bounding box center [840, 757] width 146 height 38
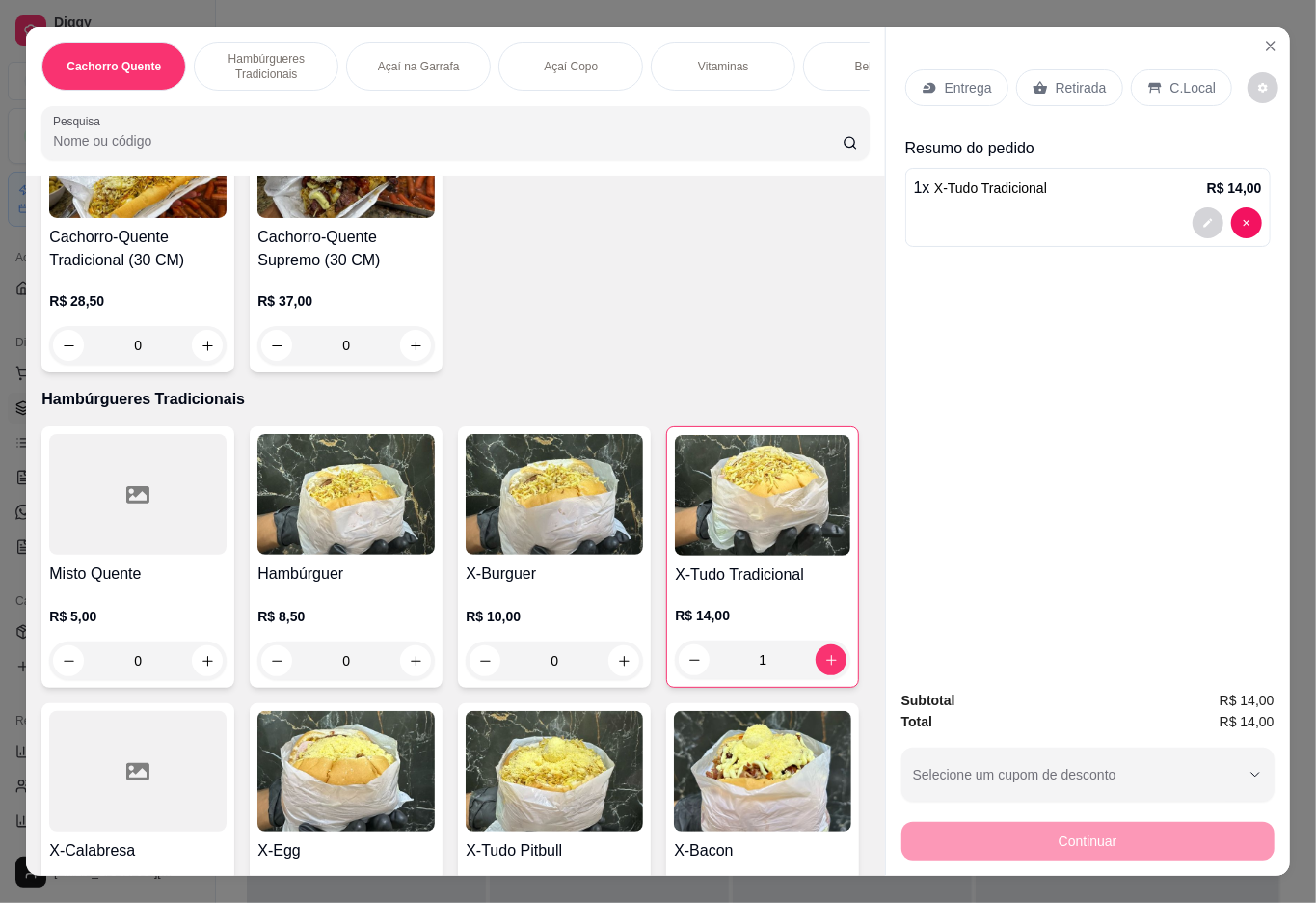
type input "1"
click at [388, 59] on p "Açaí na Garrafa" at bounding box center [418, 67] width 82 height 16
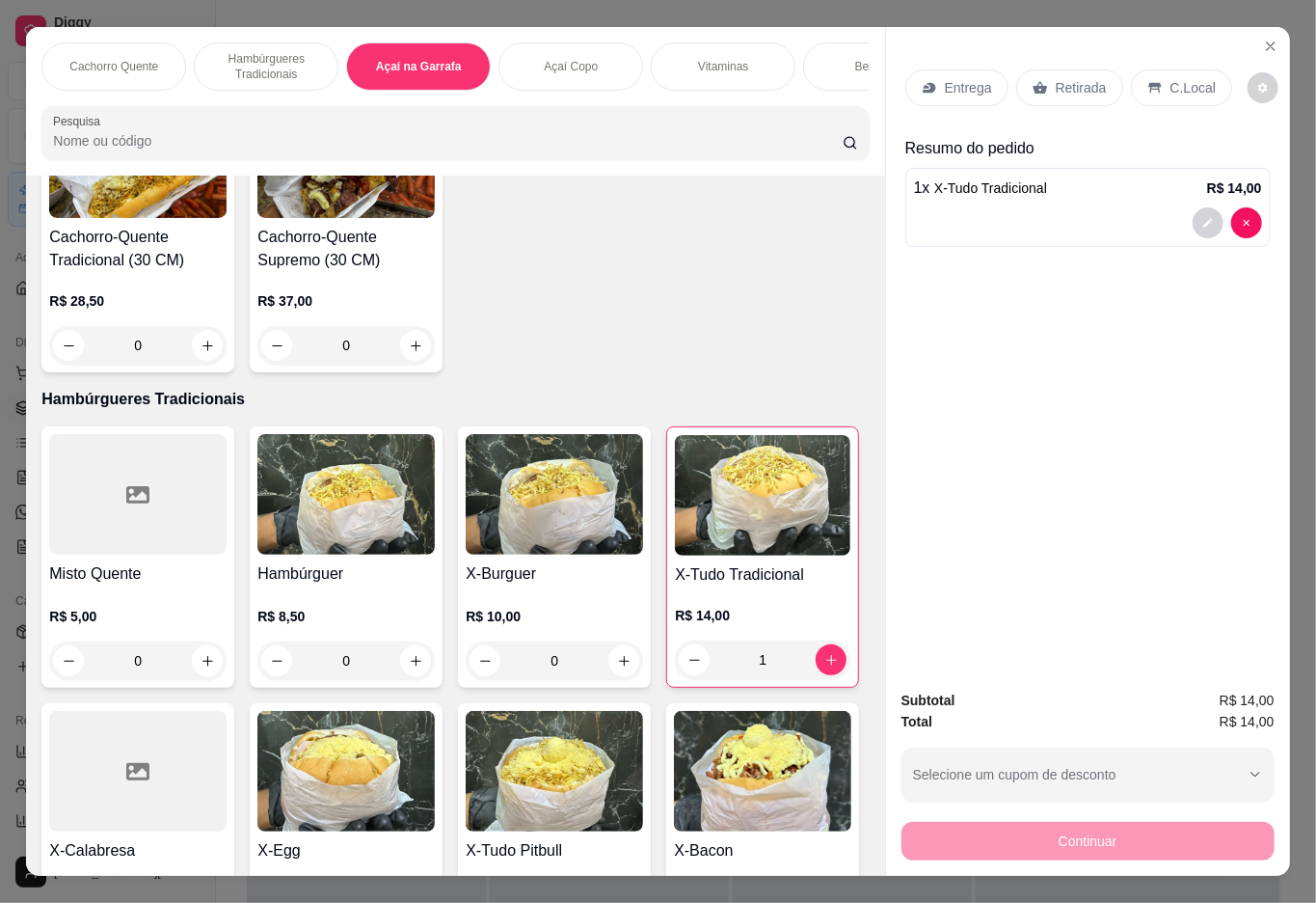
scroll to position [43, 0]
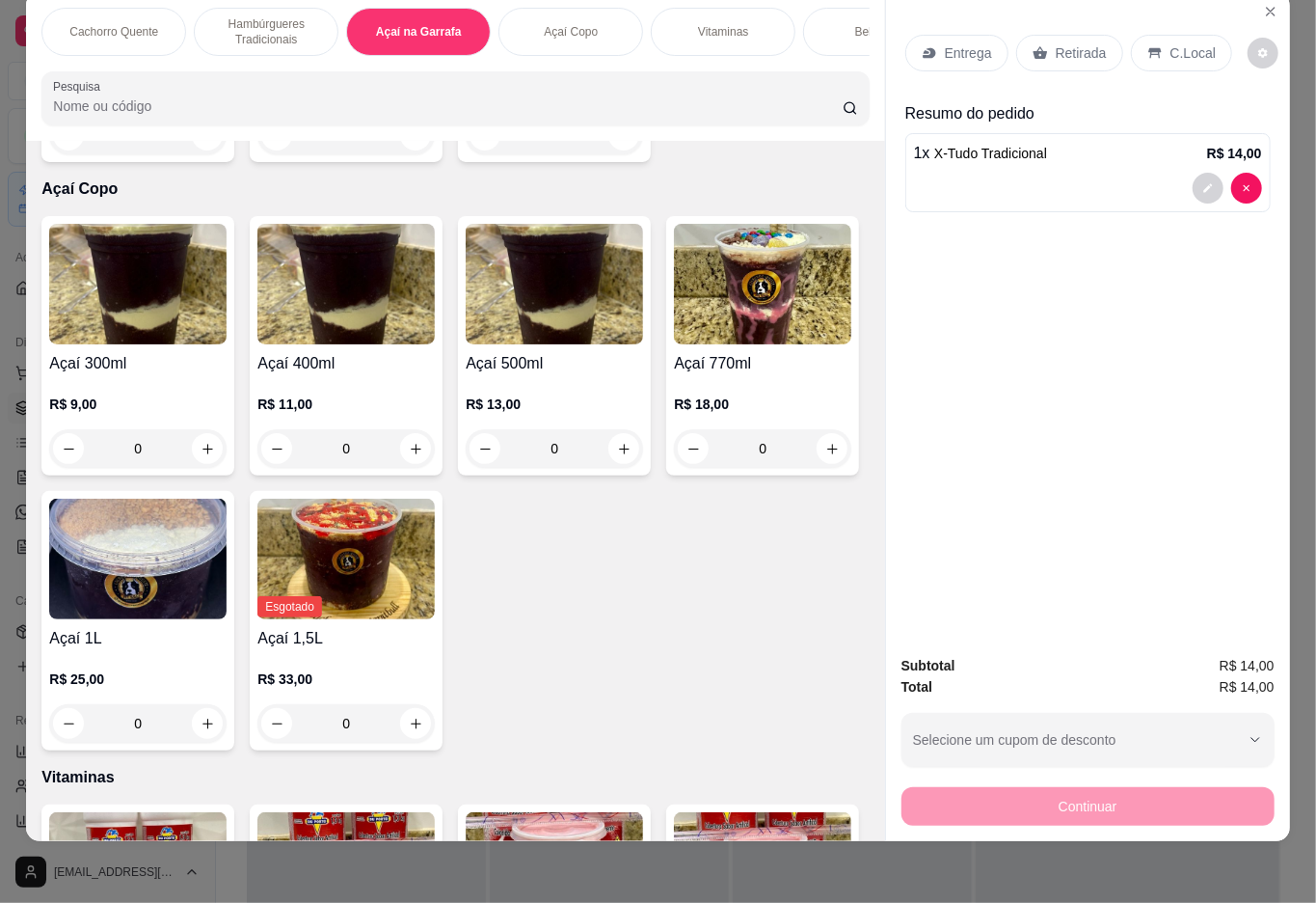
click at [139, 62] on h4 "Açaí na garrafa 300ml" at bounding box center [138, 50] width 177 height 24
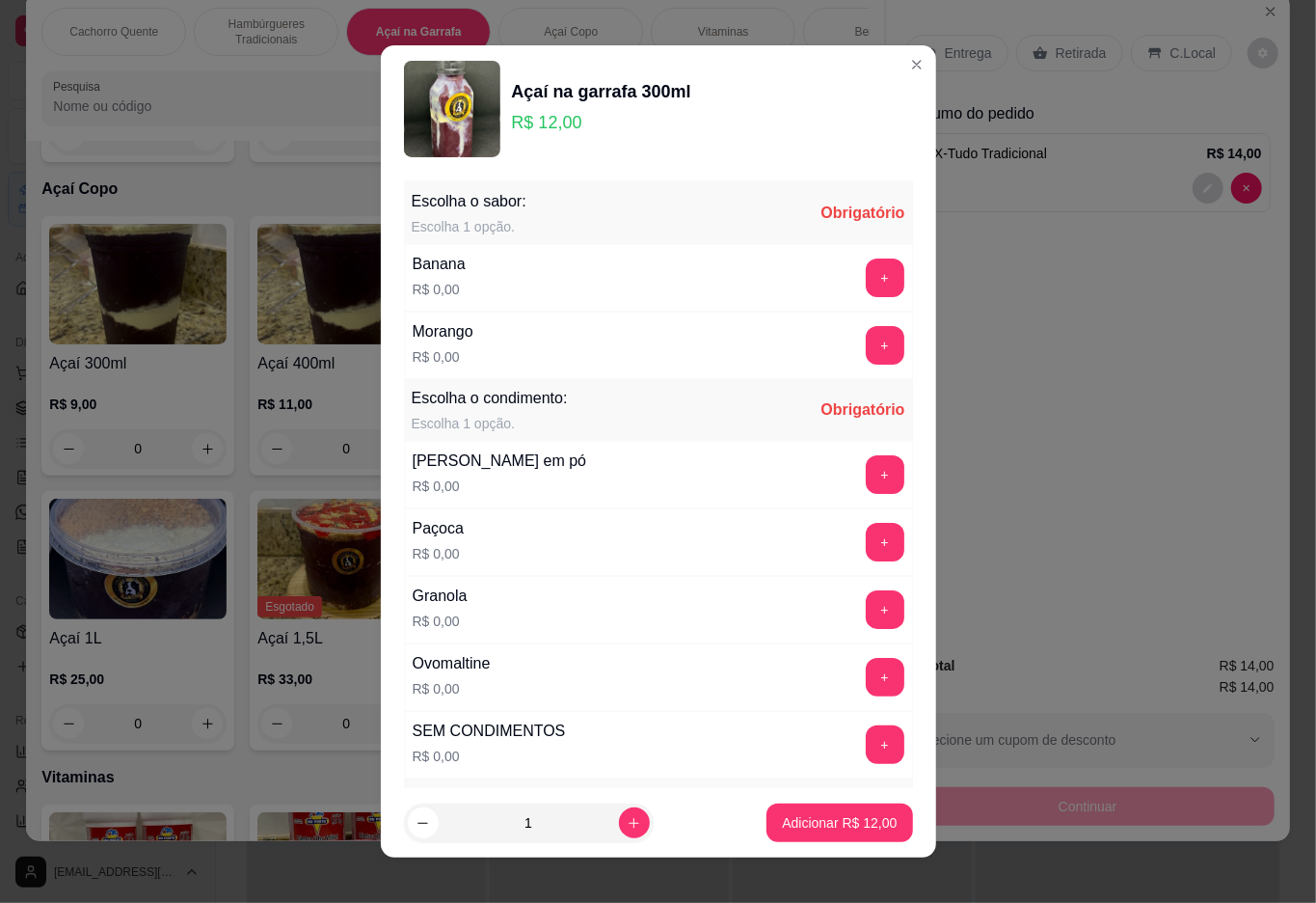
click at [866, 278] on button "+" at bounding box center [884, 277] width 38 height 38
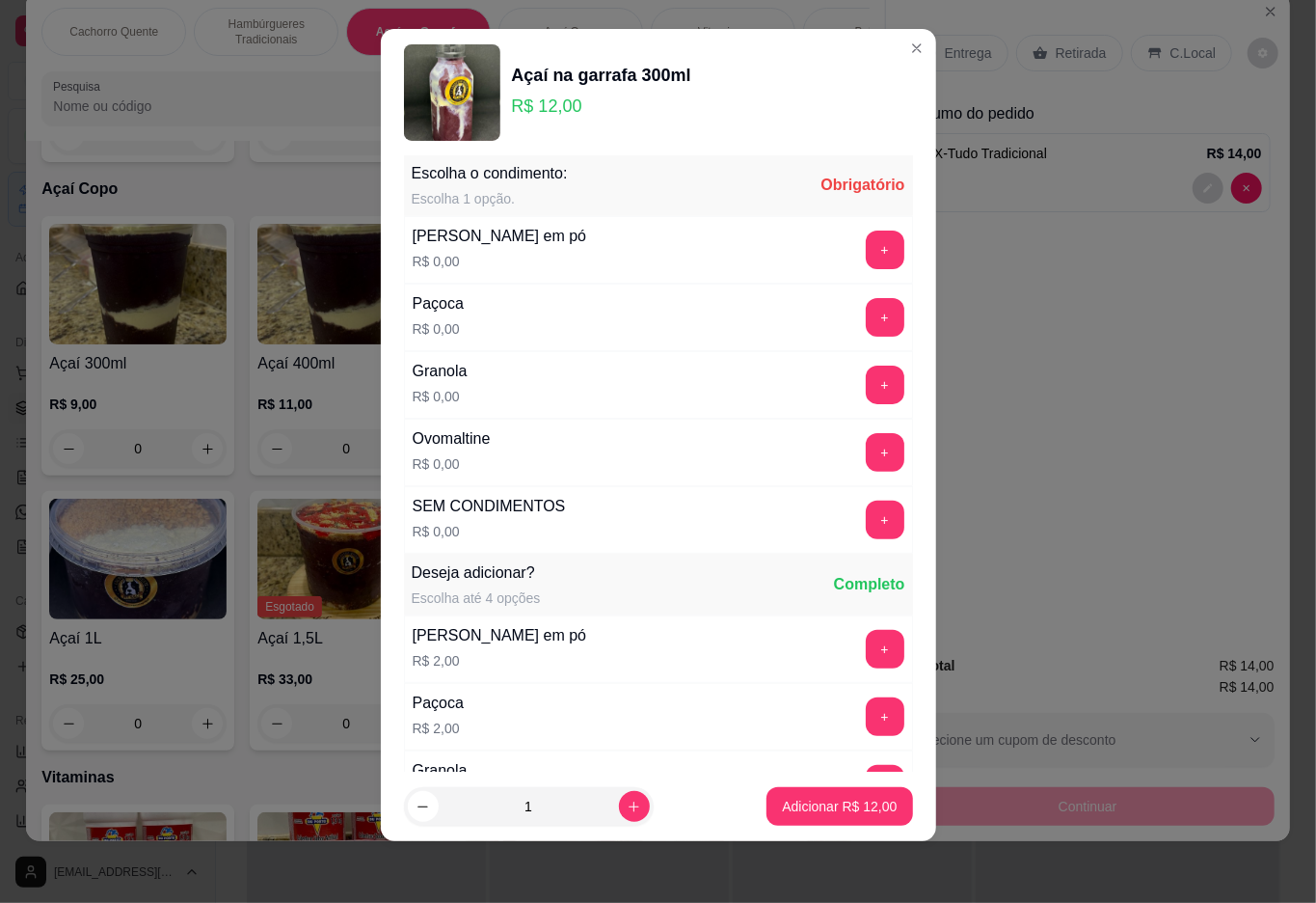
click at [866, 390] on button "+" at bounding box center [884, 385] width 38 height 38
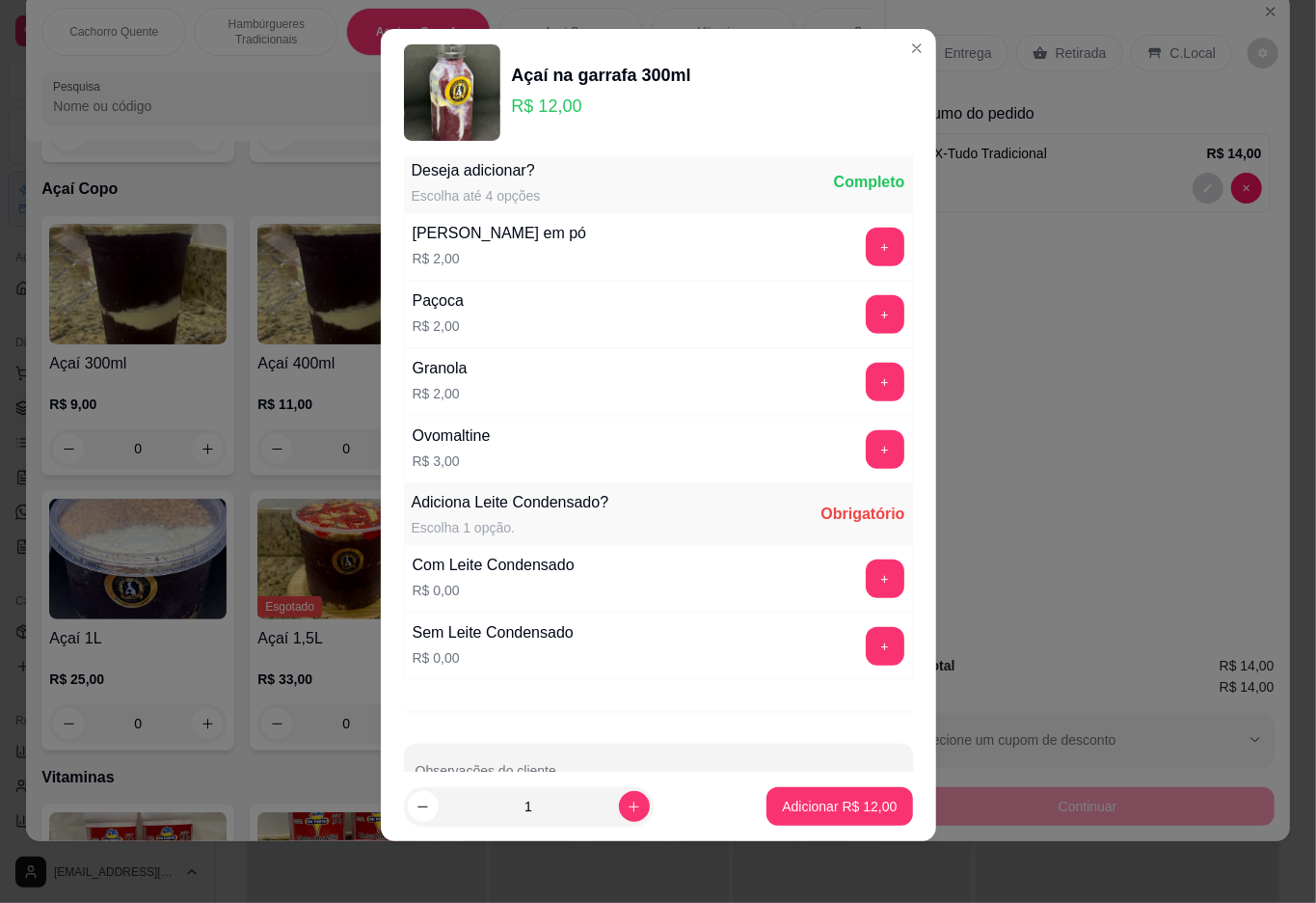
click at [866, 654] on button "+" at bounding box center [884, 645] width 38 height 38
click at [814, 807] on p "Adicionar R$ 12,00" at bounding box center [839, 807] width 115 height 20
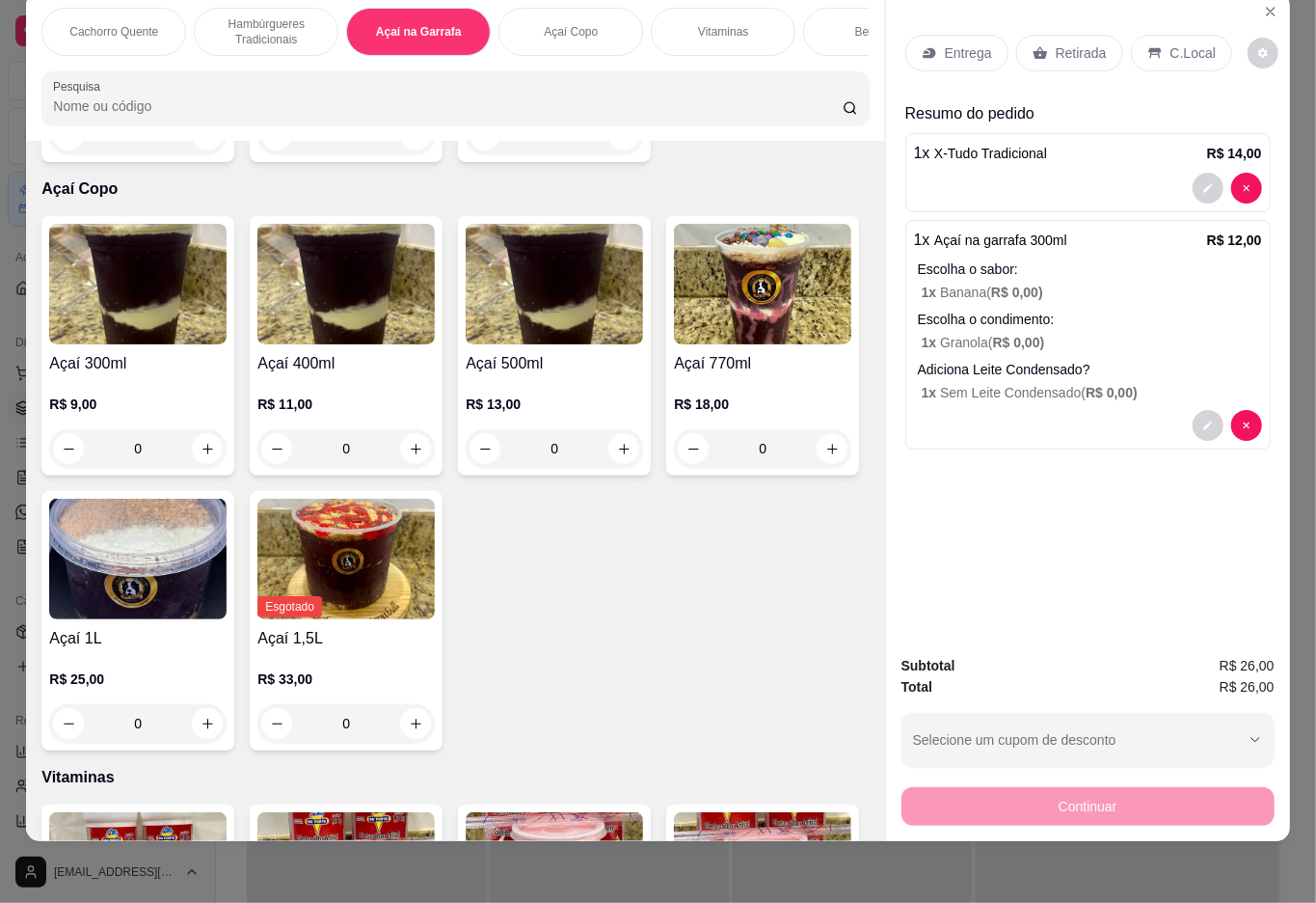
click at [1073, 43] on p "Retirada" at bounding box center [1081, 53] width 51 height 20
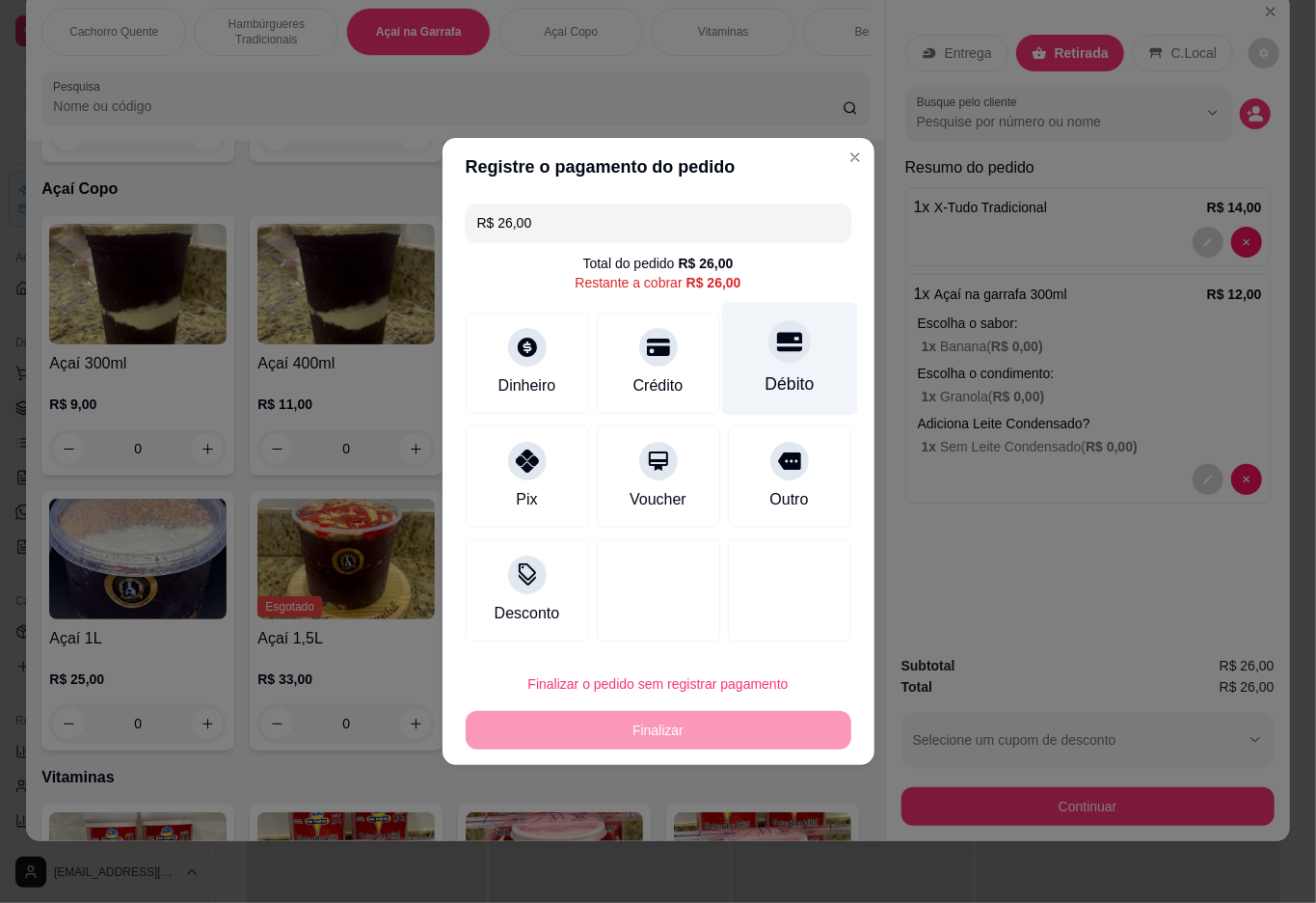
click at [783, 374] on div "Débito" at bounding box center [789, 383] width 49 height 25
type input "R$ 0,00"
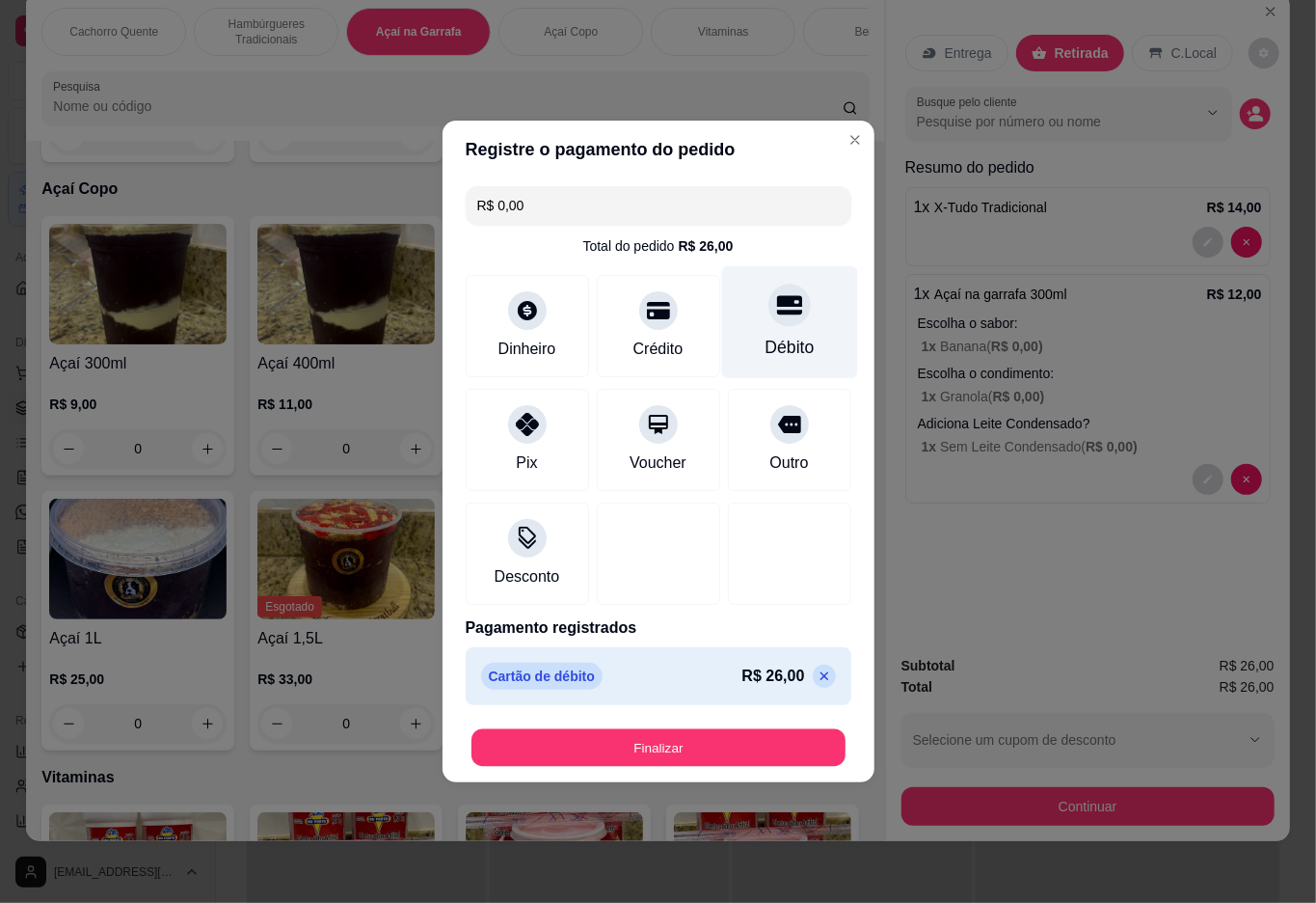
click at [709, 753] on button "Finalizar" at bounding box center [658, 748] width 374 height 37
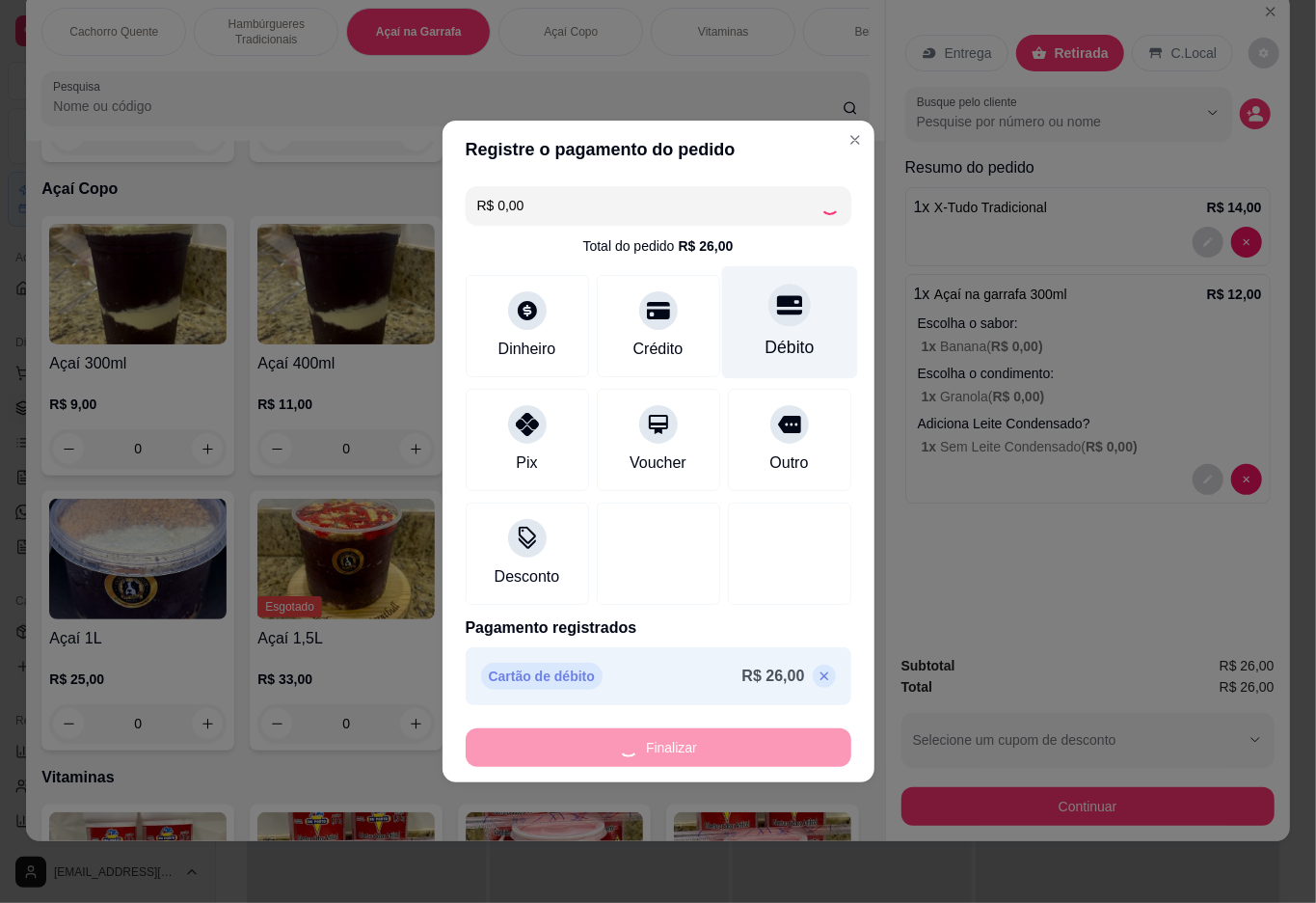
type input "0"
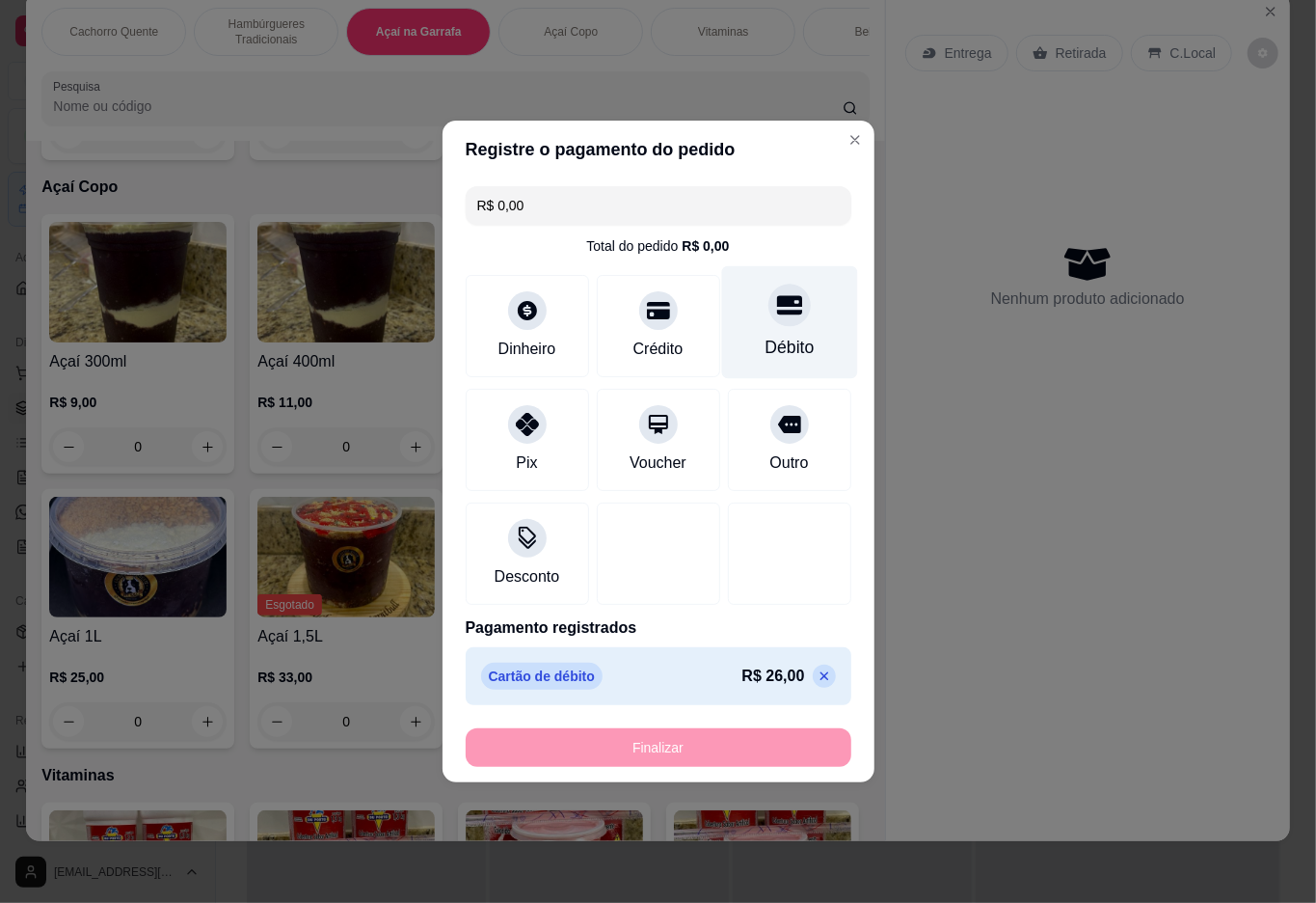
type input "-R$ 26,00"
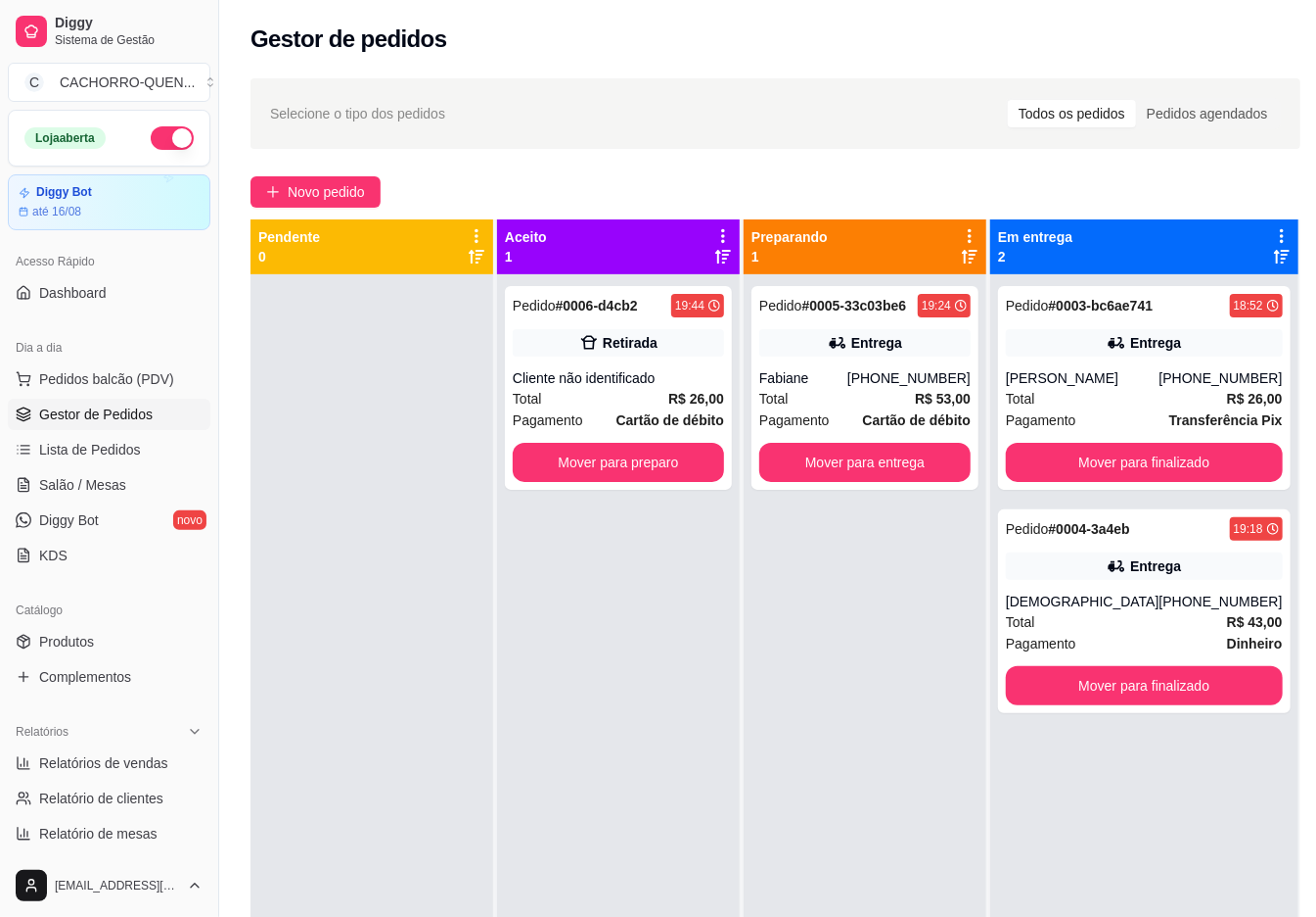
click at [619, 463] on button "Mover para preparo" at bounding box center [619, 461] width 212 height 39
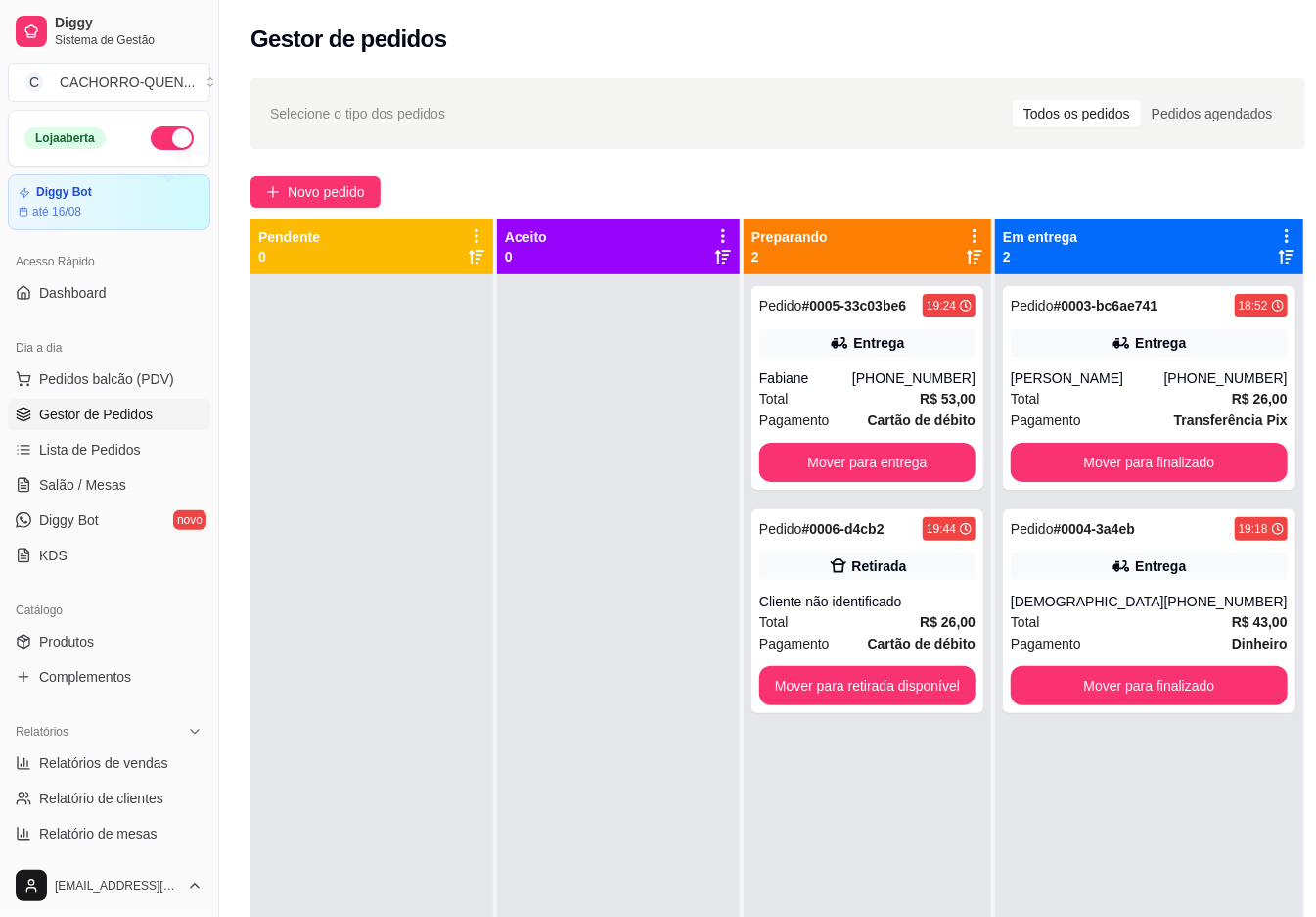
click at [868, 681] on button "Mover para retirada disponível" at bounding box center [868, 685] width 217 height 39
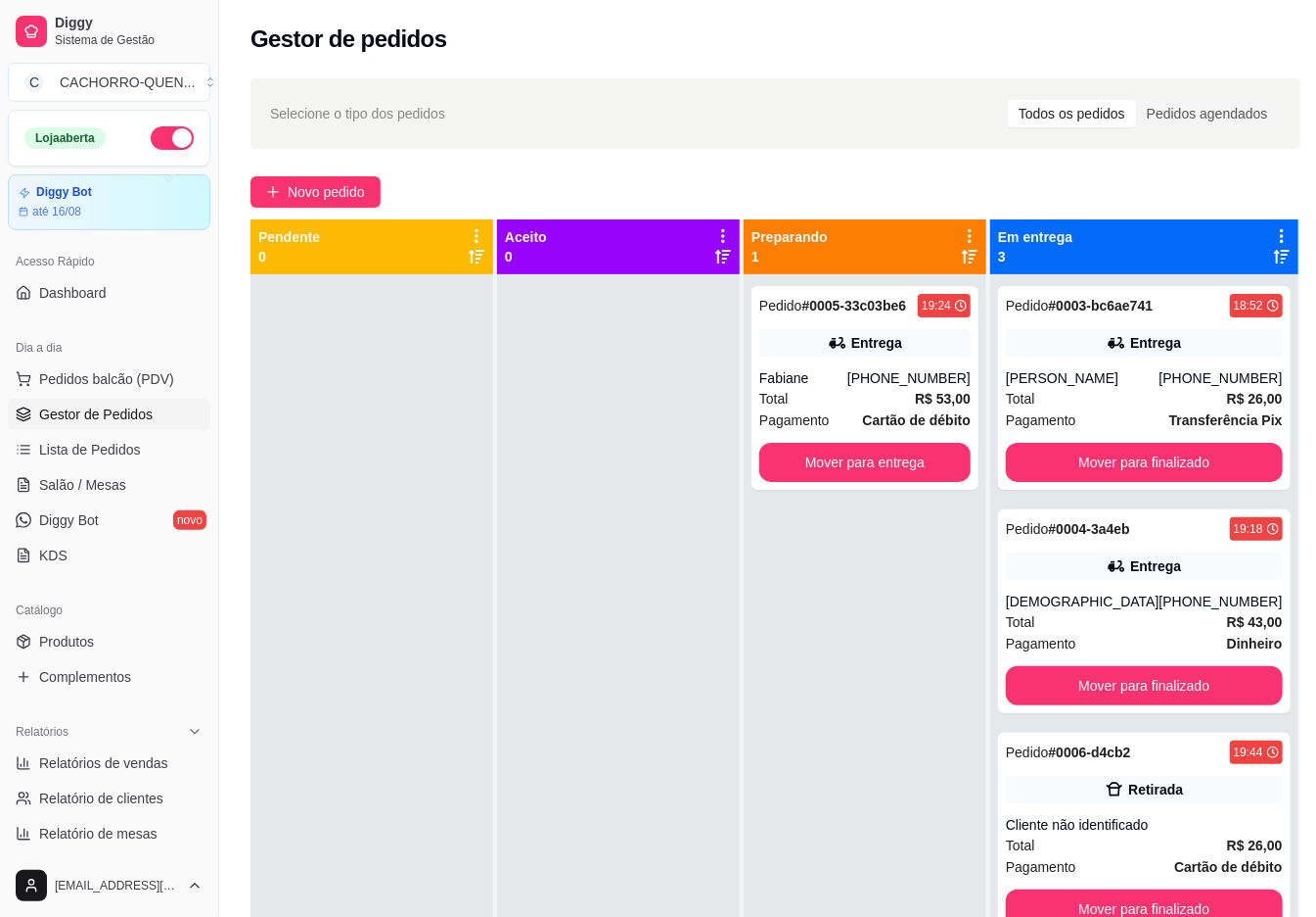
click at [1137, 907] on button "Mover para finalizado" at bounding box center [1144, 908] width 277 height 39
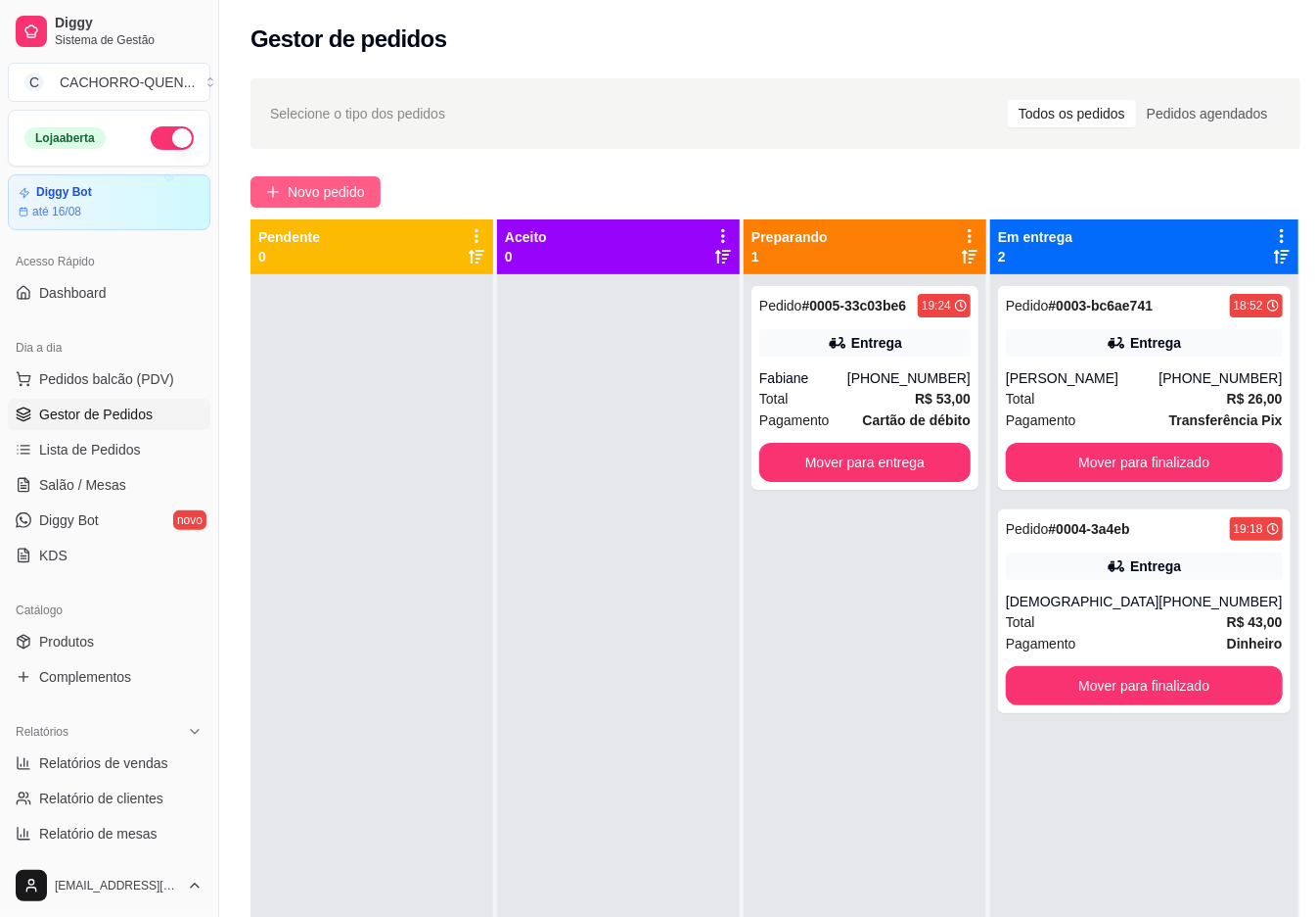
click at [364, 202] on span "Novo pedido" at bounding box center [326, 192] width 77 height 22
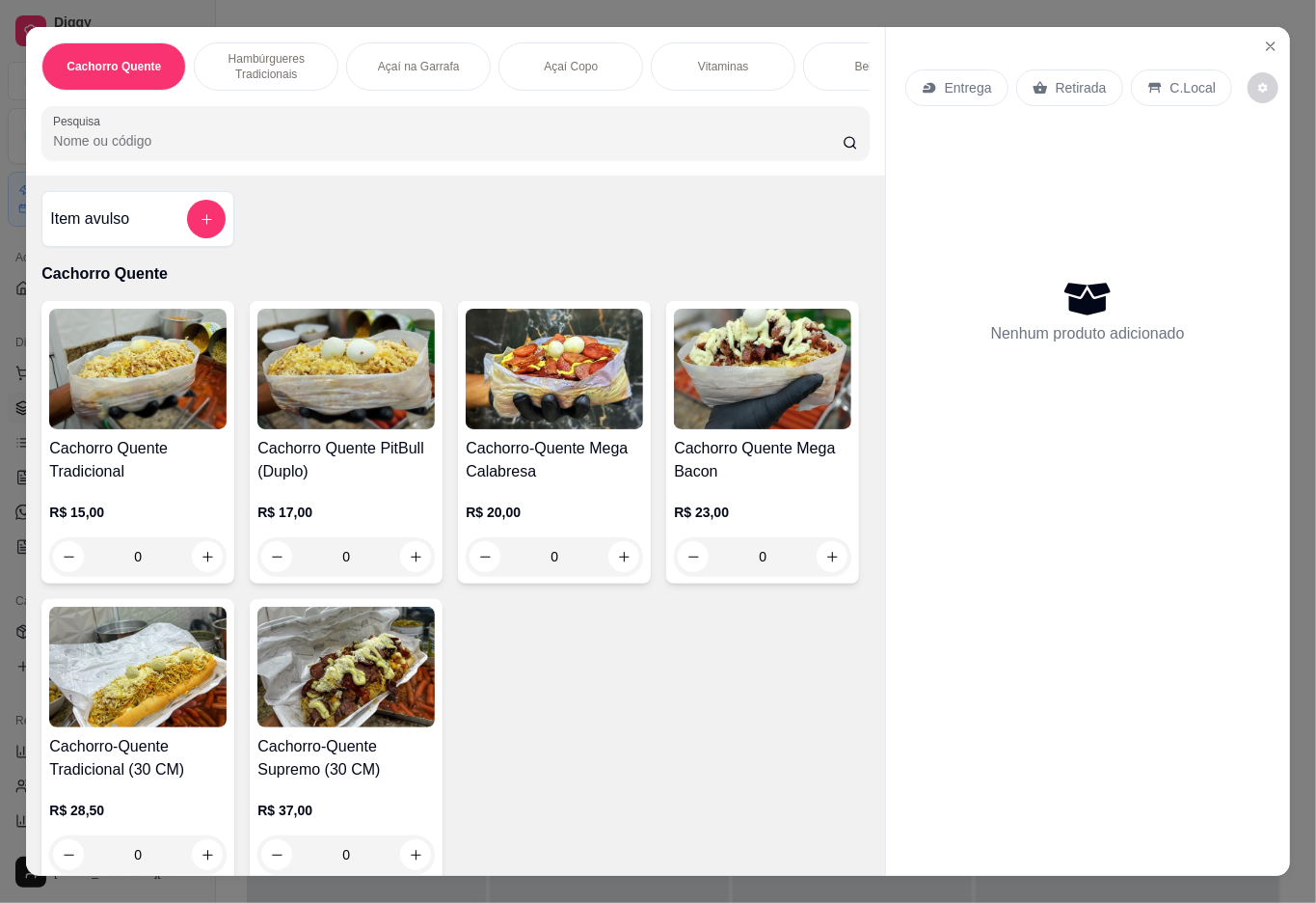
click at [329, 482] on h4 "Cachorro Quente PitBull (Duplo)" at bounding box center [346, 459] width 177 height 46
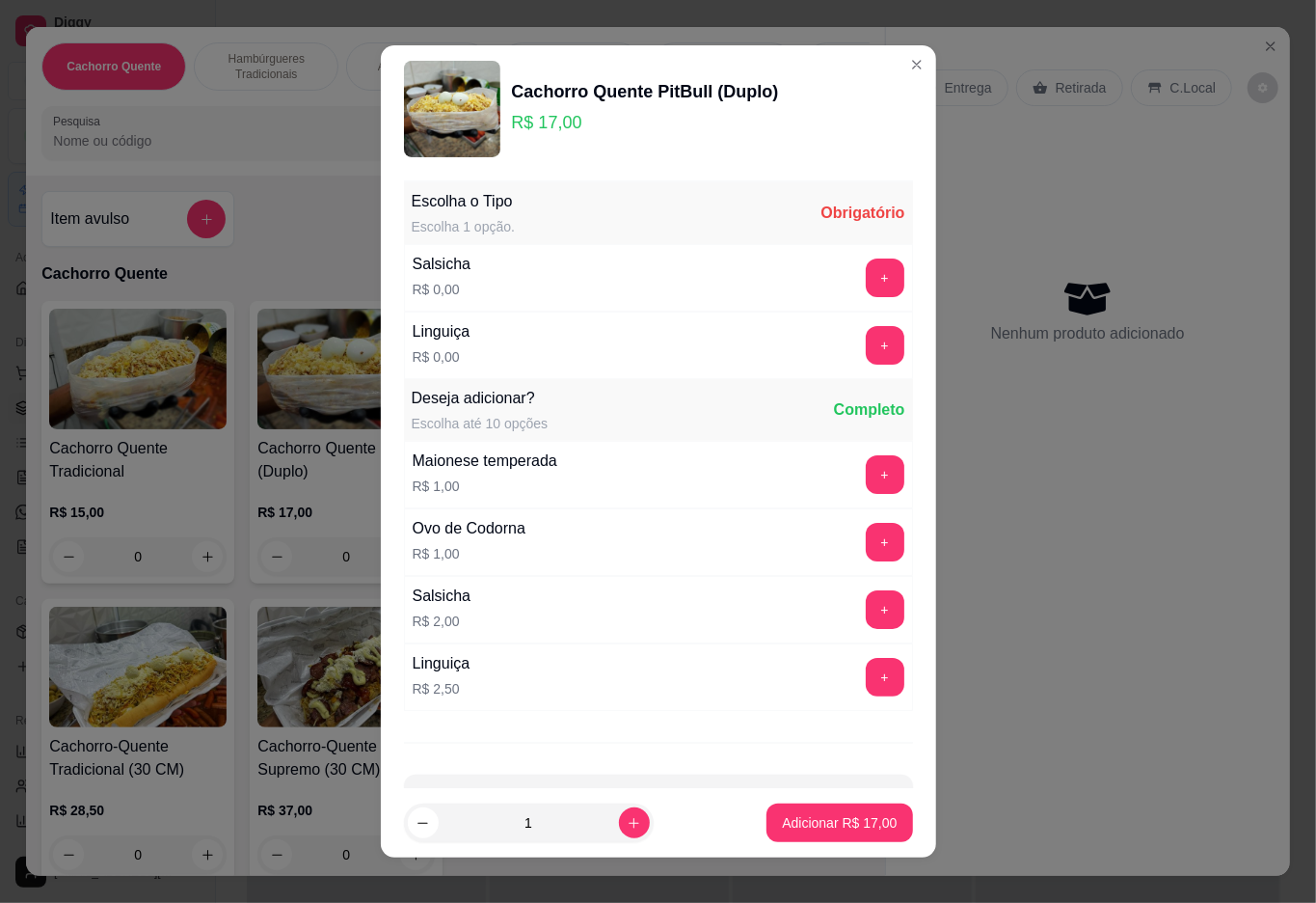
click at [866, 361] on button "+" at bounding box center [884, 344] width 38 height 38
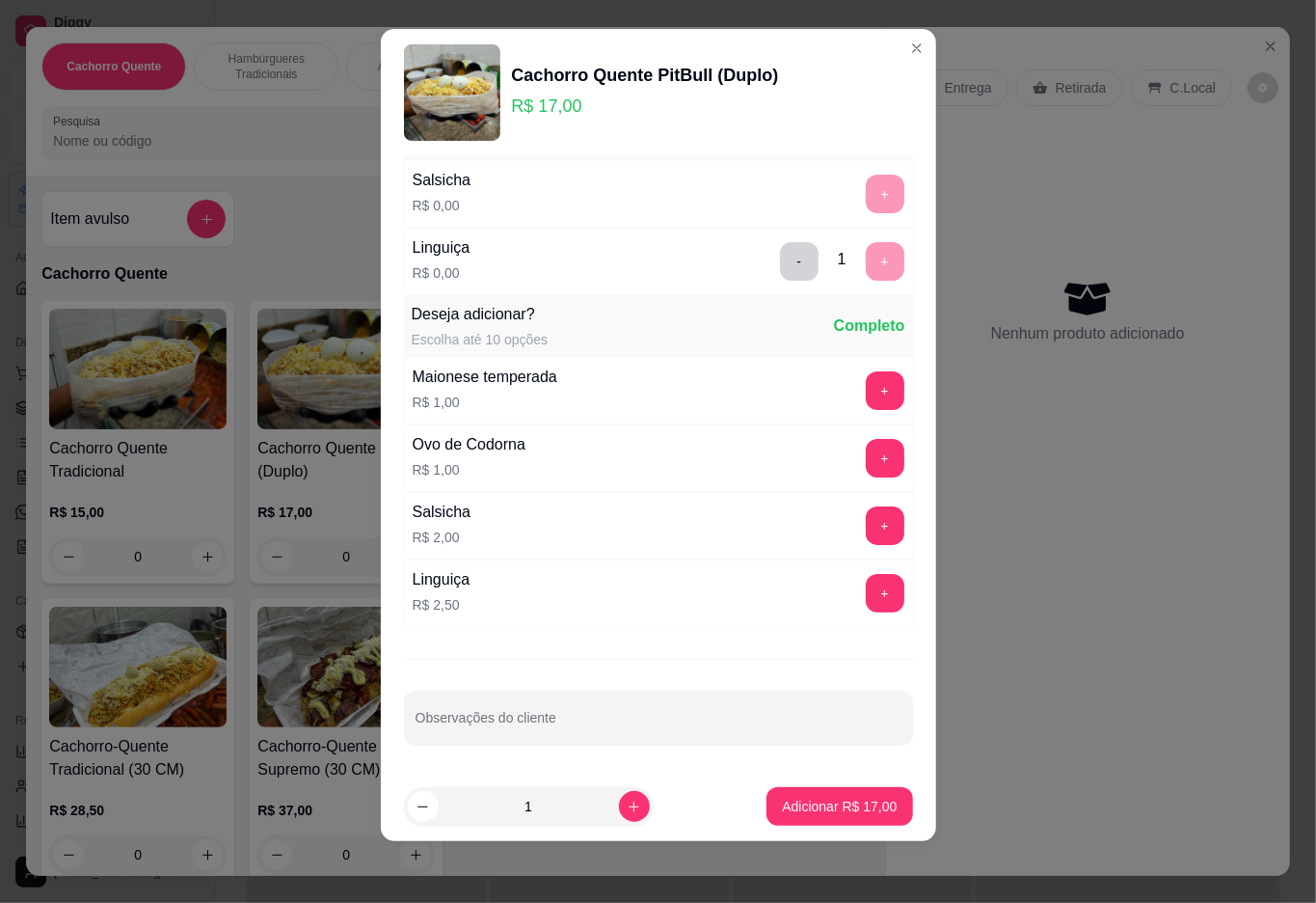
click at [808, 833] on footer "1 Adicionar R$ 17,00" at bounding box center [658, 806] width 556 height 70
click at [819, 787] on button "Adicionar R$ 17,00" at bounding box center [839, 806] width 146 height 38
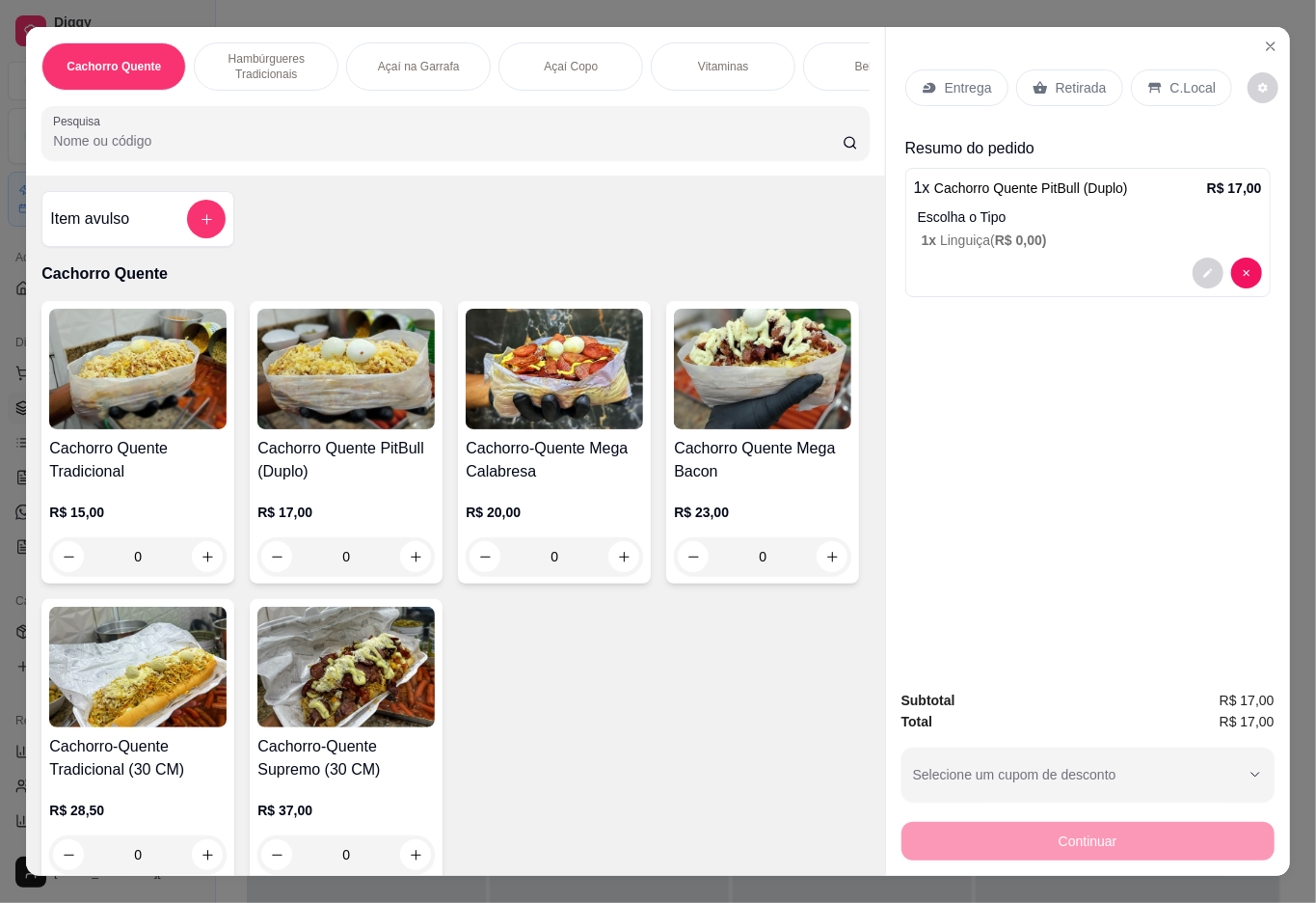
click at [1082, 81] on p "Retirada" at bounding box center [1081, 88] width 51 height 20
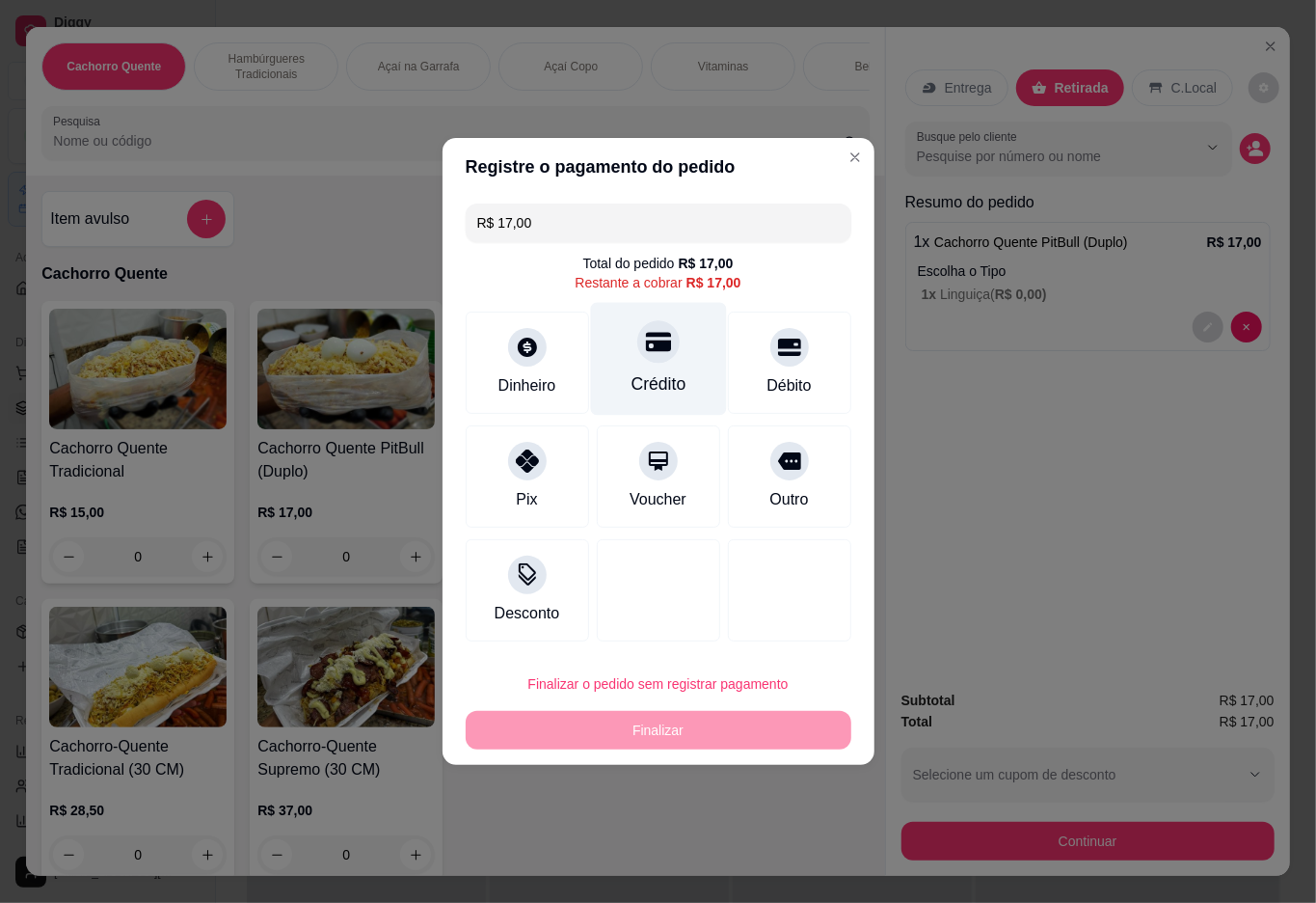
click at [663, 357] on div at bounding box center [658, 340] width 42 height 42
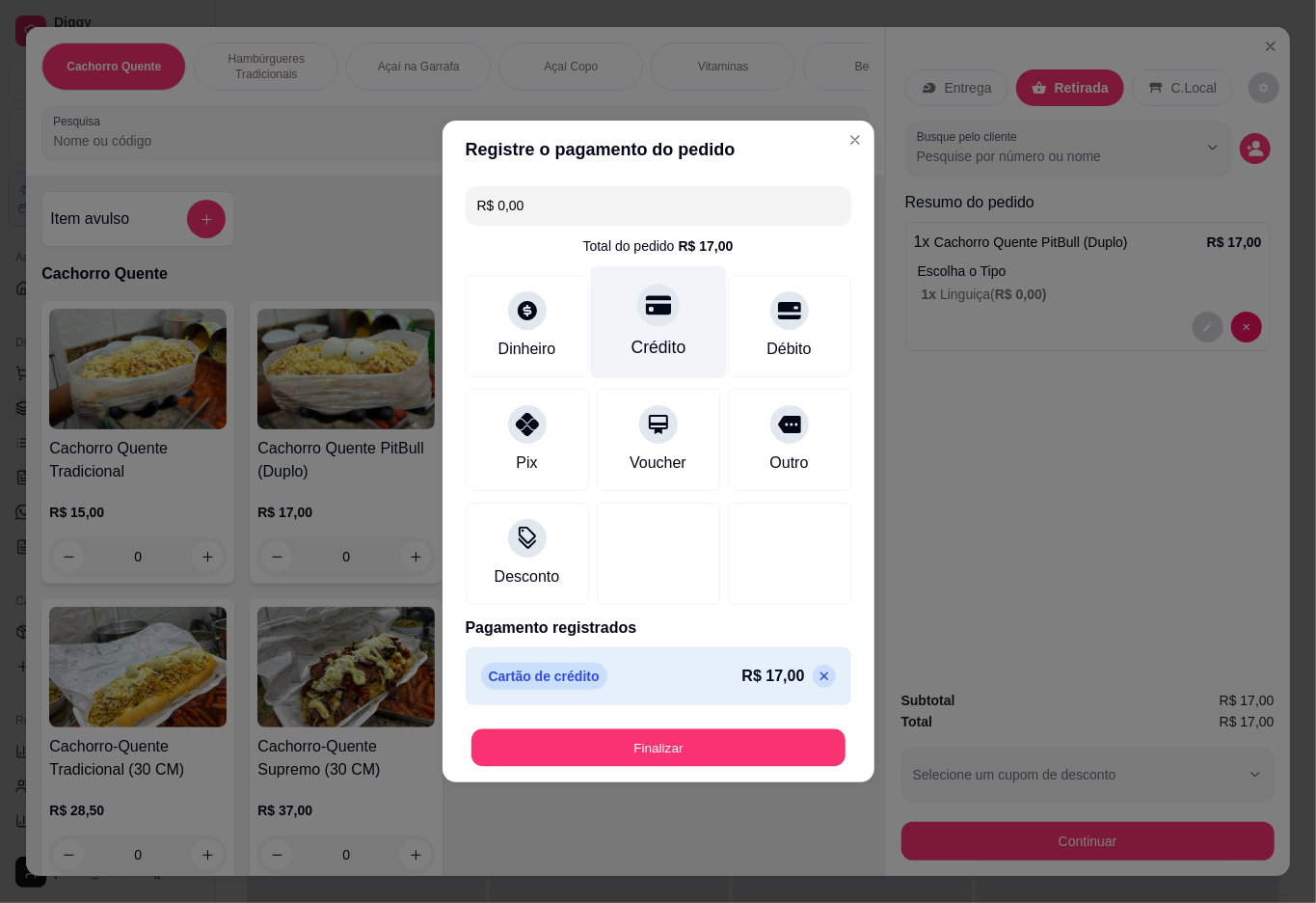
click at [638, 749] on button "Finalizar" at bounding box center [658, 748] width 374 height 37
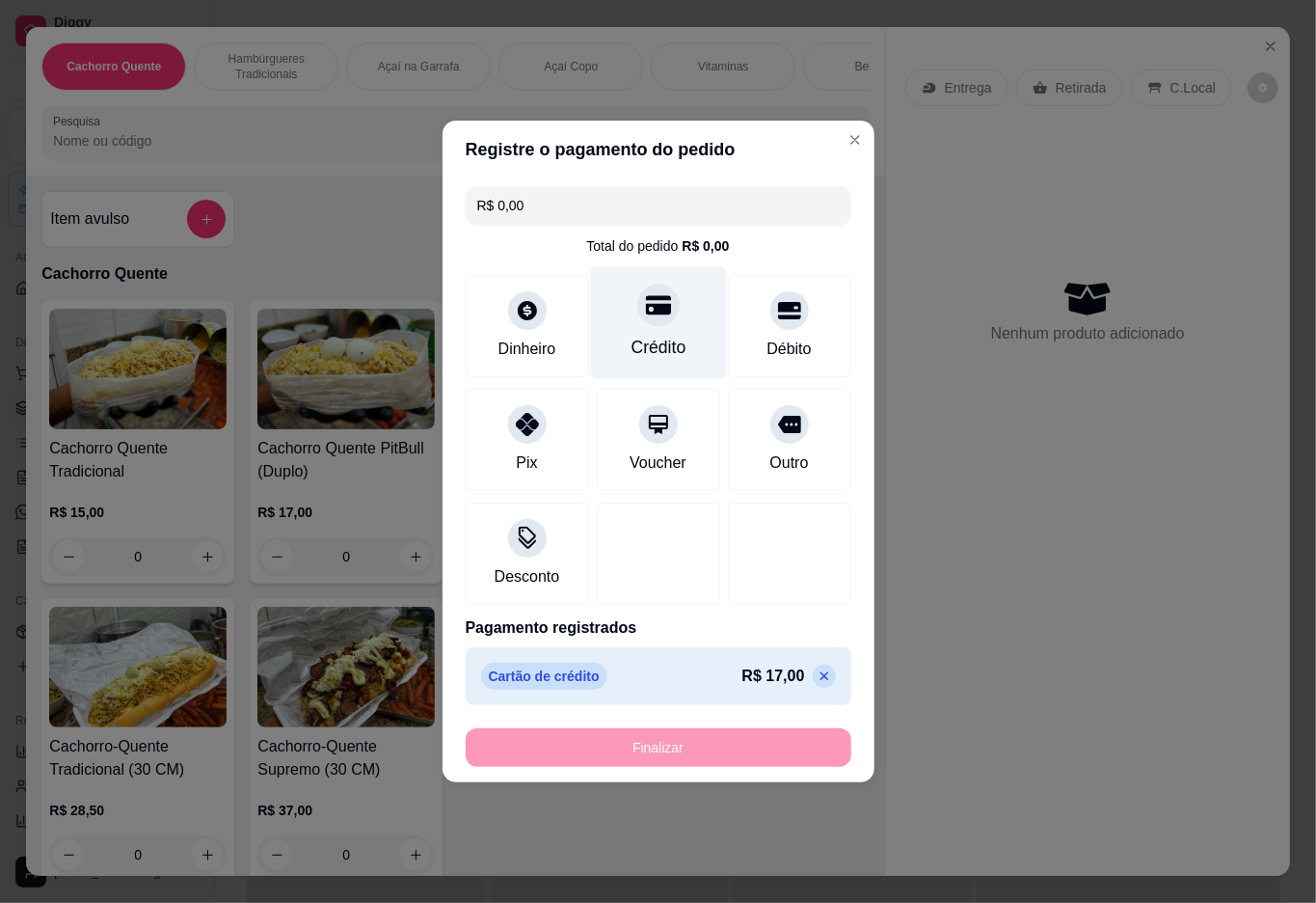
type input "-R$ 17,00"
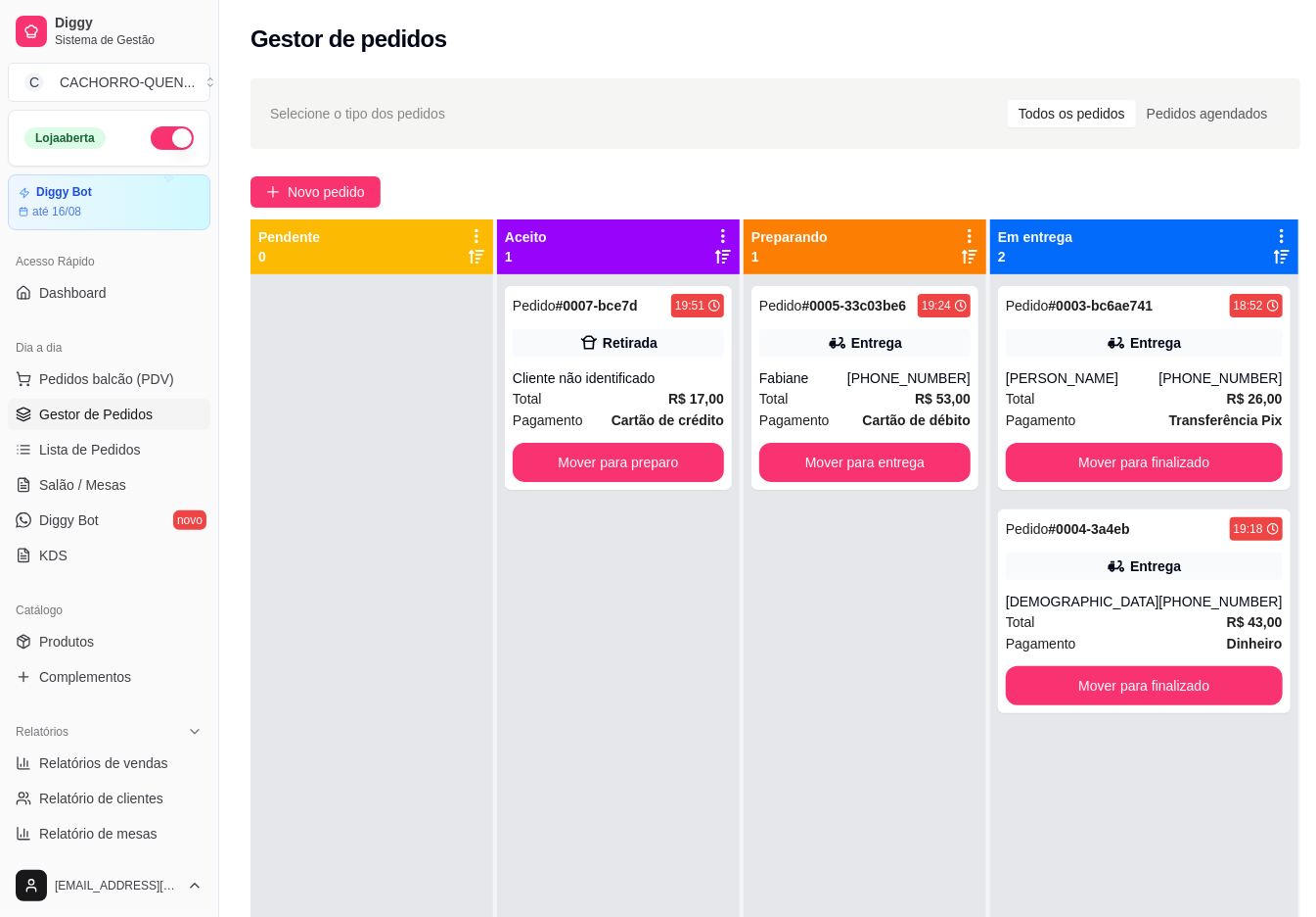
click at [627, 471] on button "Mover para preparo" at bounding box center [619, 461] width 212 height 39
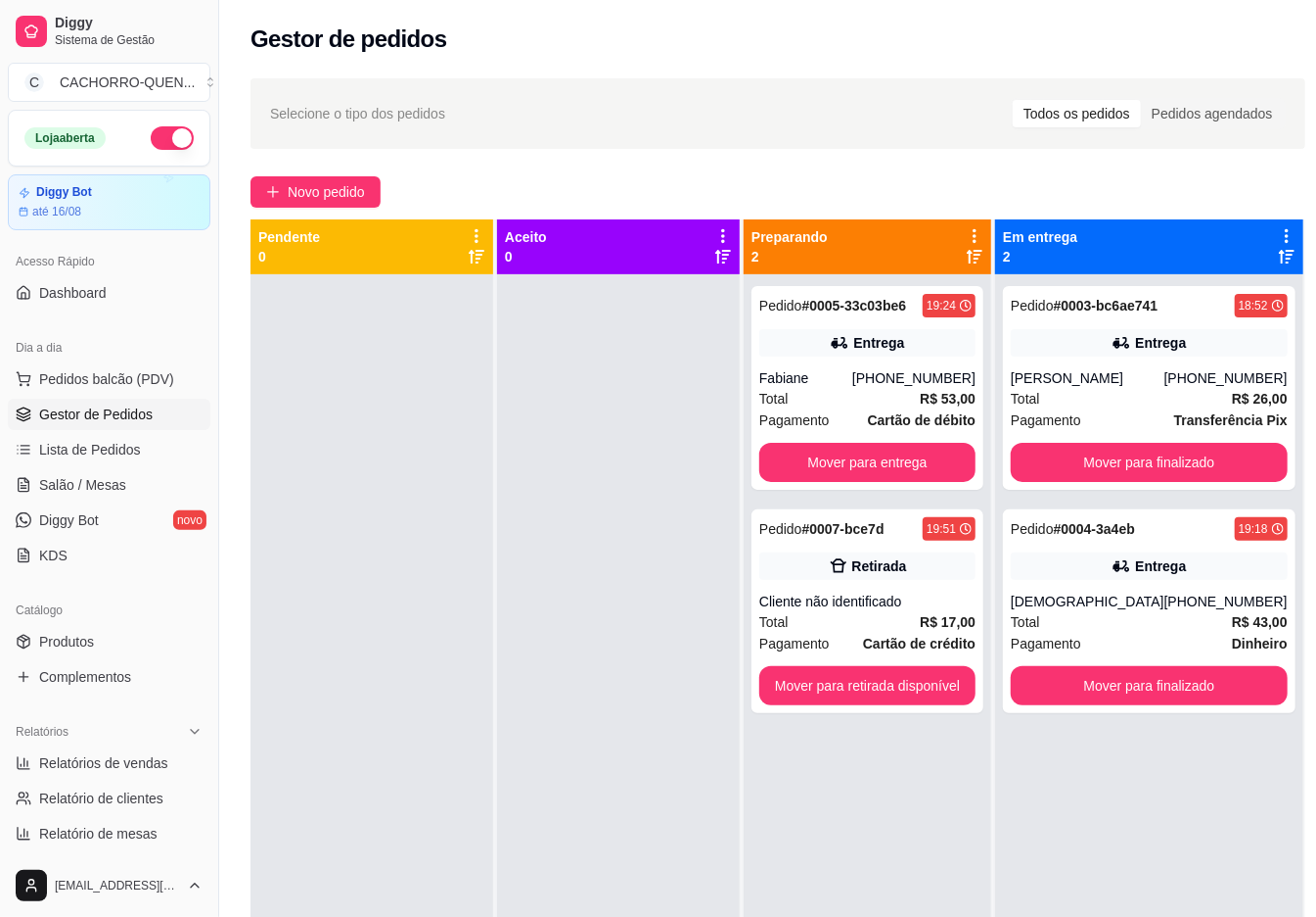
click at [883, 686] on button "Mover para retirada disponível" at bounding box center [868, 685] width 217 height 39
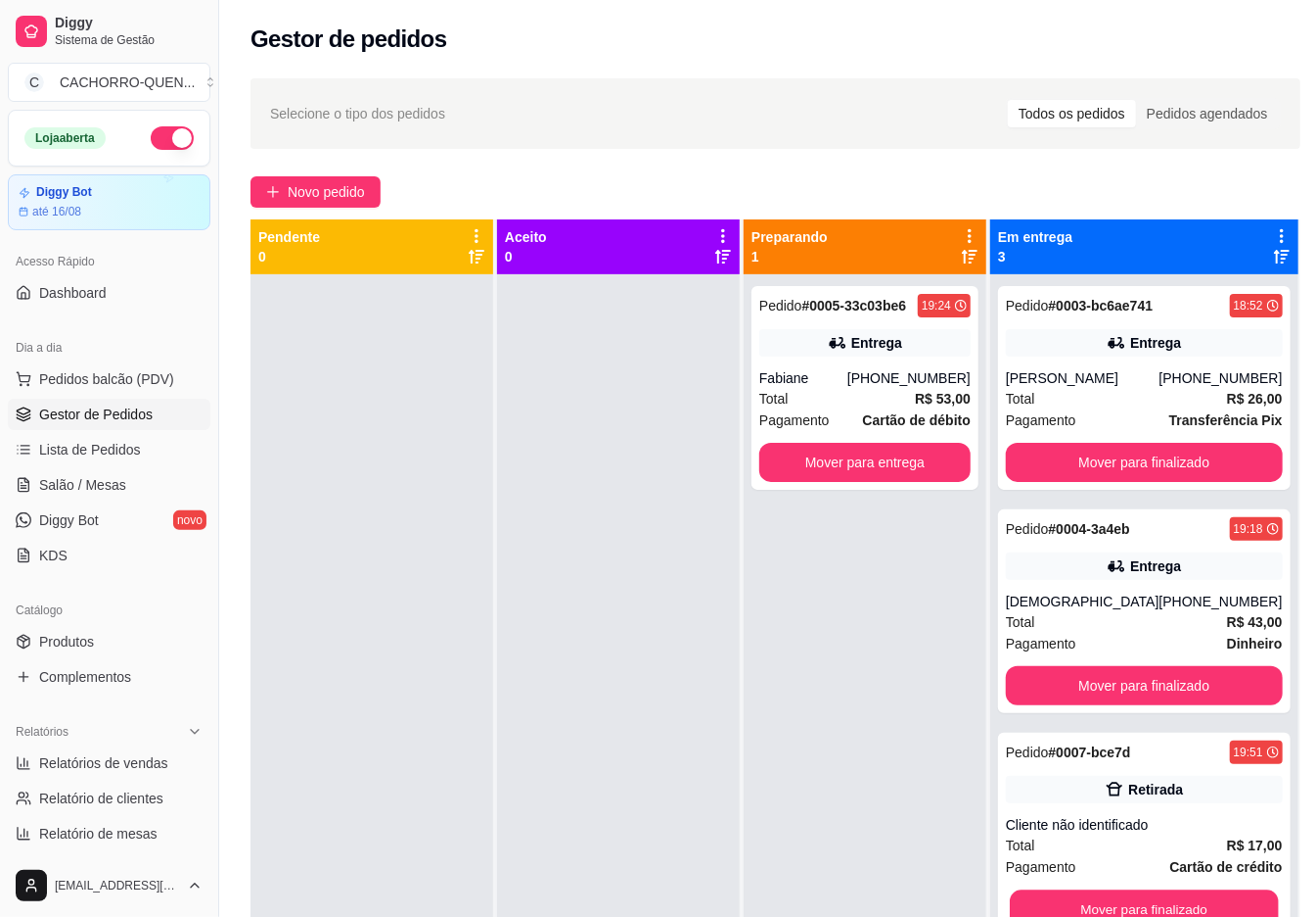
click at [1183, 895] on button "Mover para finalizado" at bounding box center [1144, 909] width 269 height 38
click at [1202, 895] on button "Mover para finalizado" at bounding box center [1144, 908] width 277 height 39
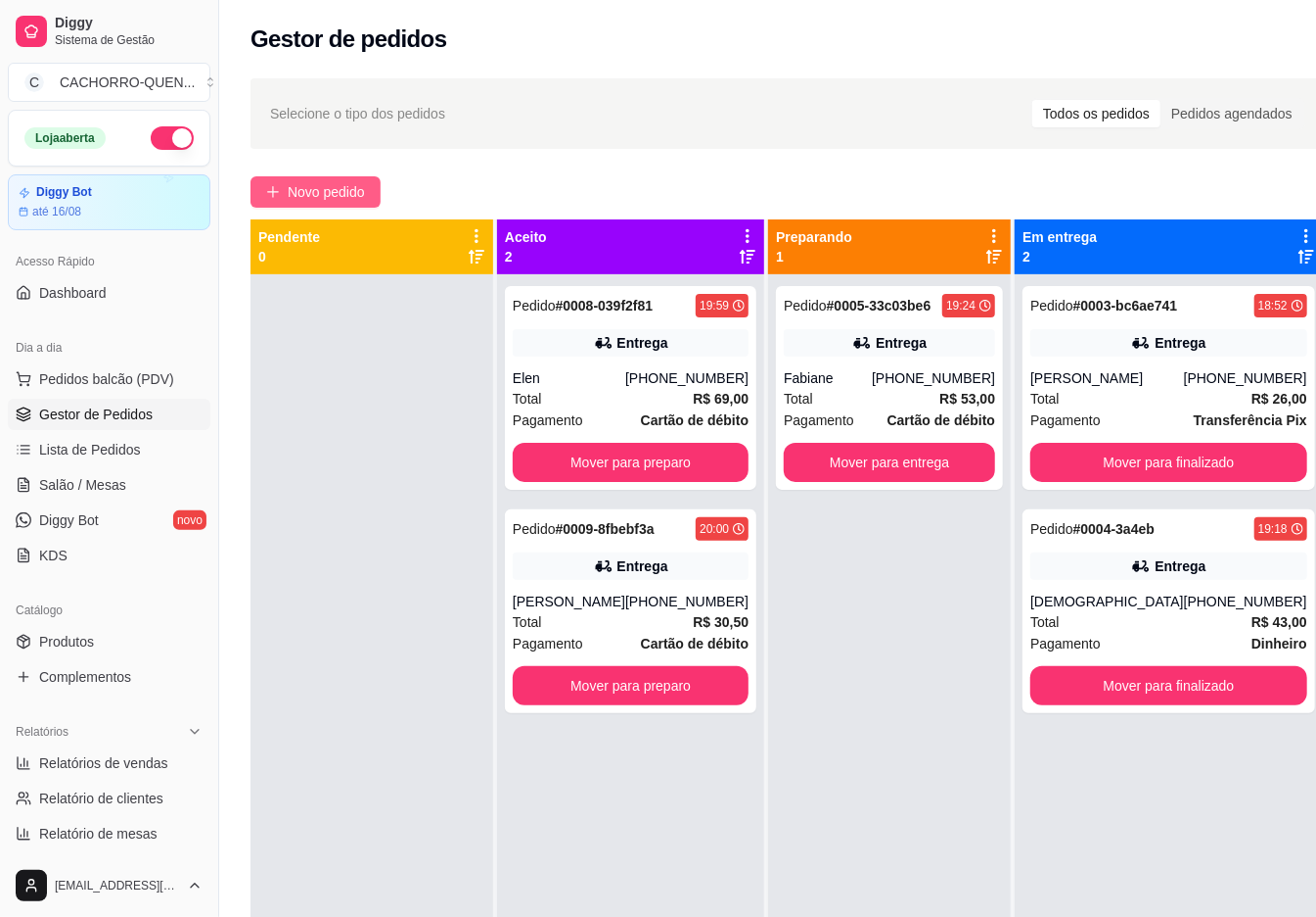
click at [307, 192] on span "Novo pedido" at bounding box center [326, 192] width 77 height 22
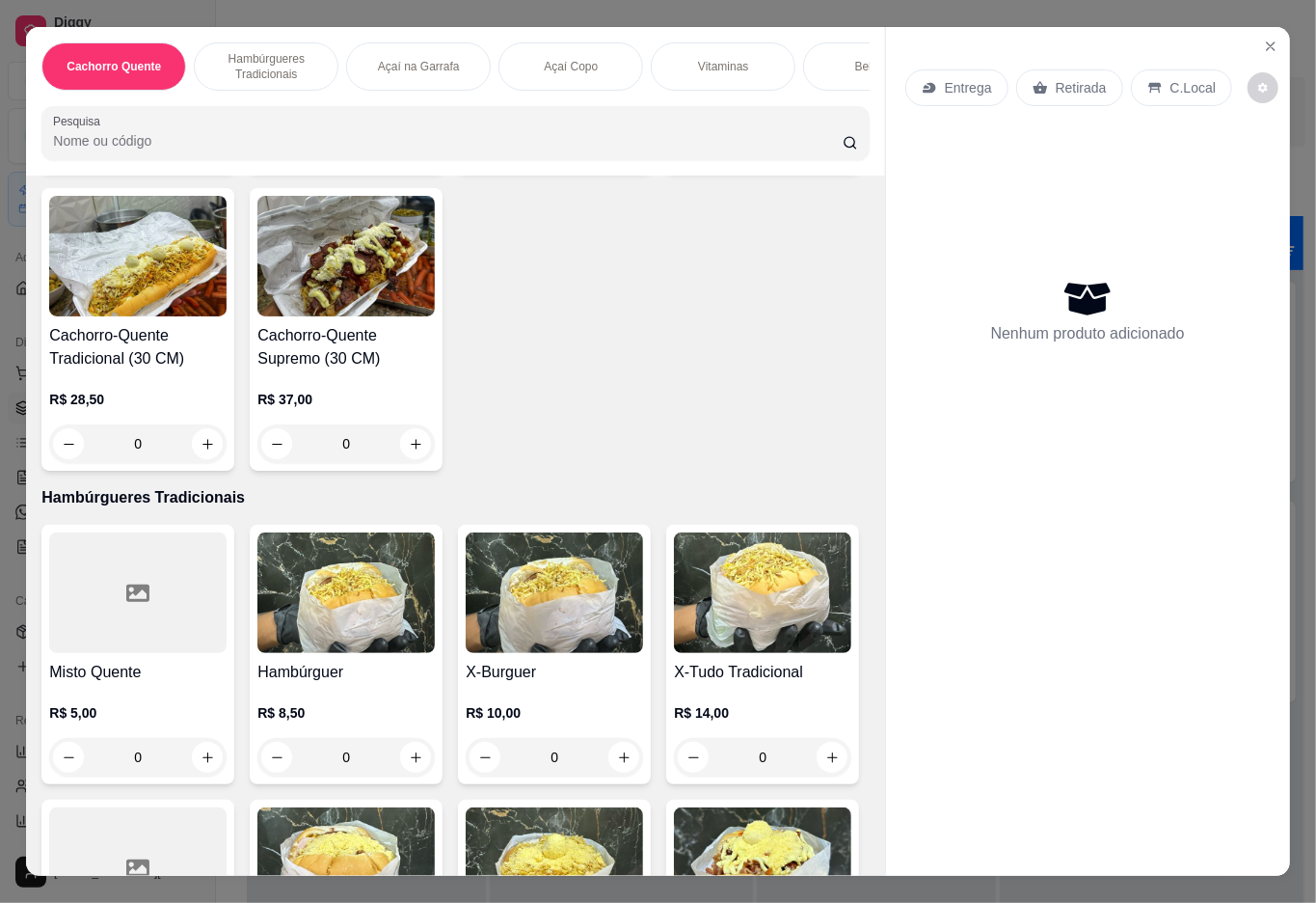
scroll to position [642, 0]
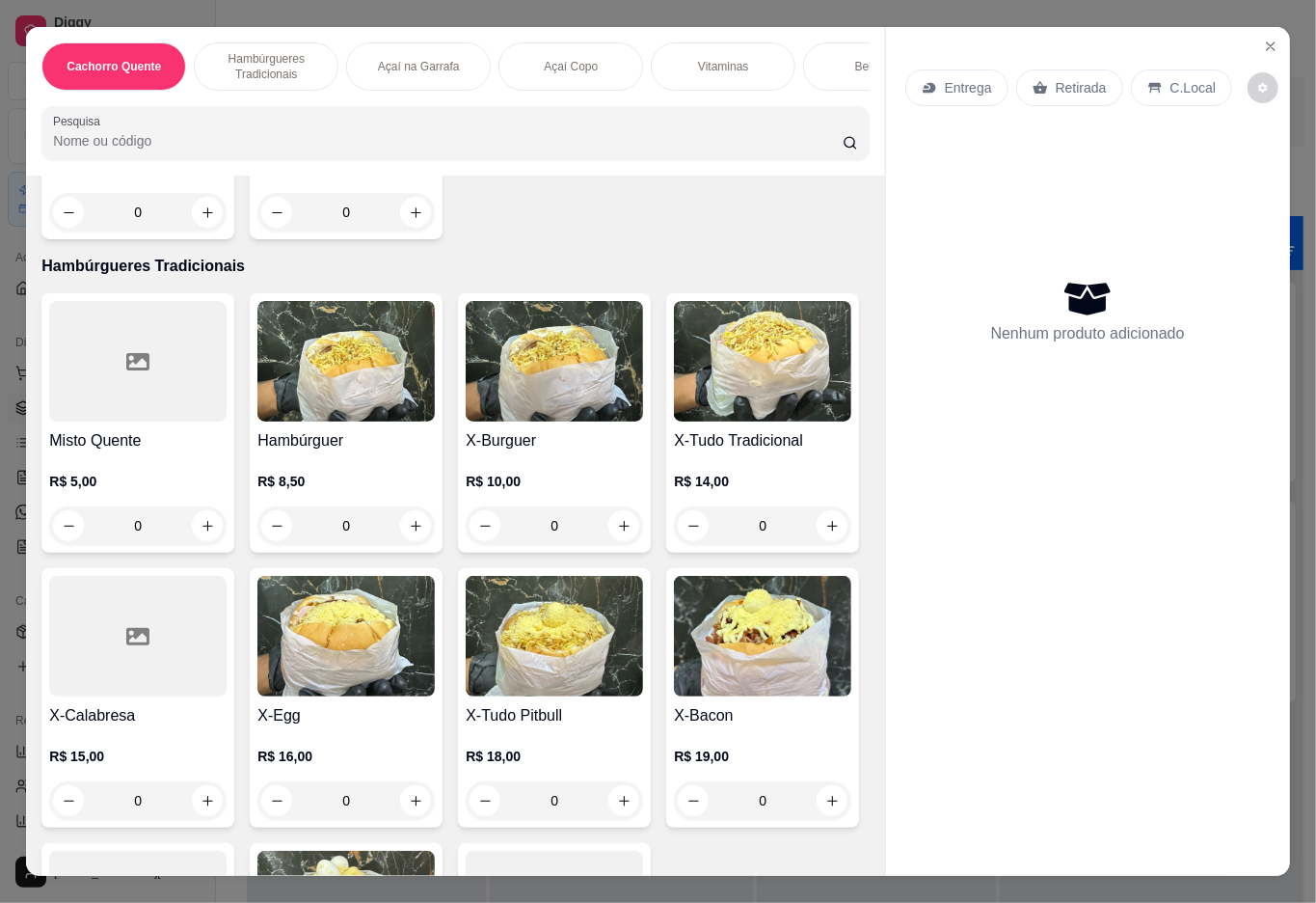
click at [674, 421] on img at bounding box center [762, 361] width 177 height 121
click at [584, 677] on input "Observações do cliente" at bounding box center [659, 677] width 486 height 20
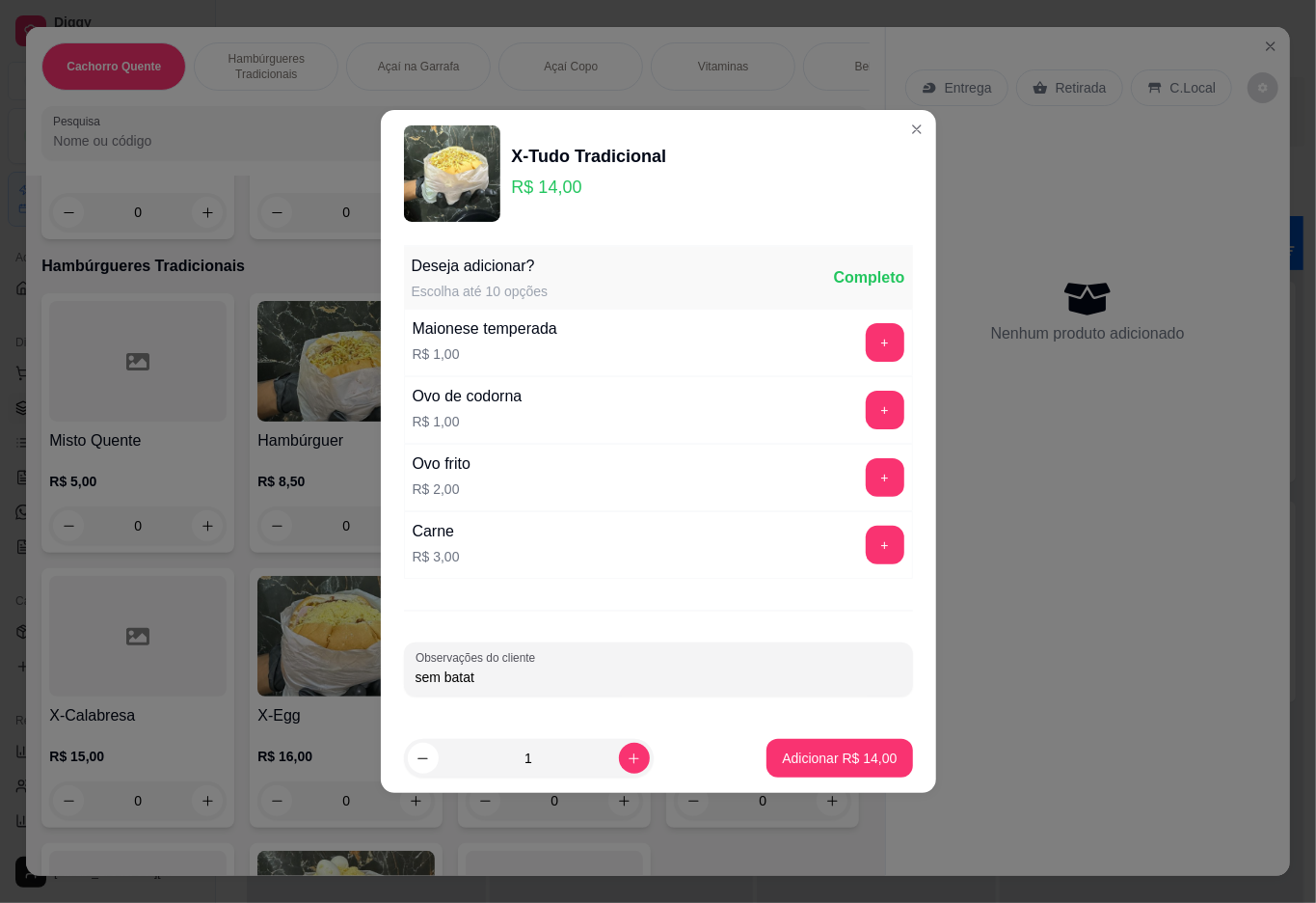
type input "sem batata"
click at [807, 758] on p "Adicionar R$ 14,00" at bounding box center [839, 758] width 115 height 20
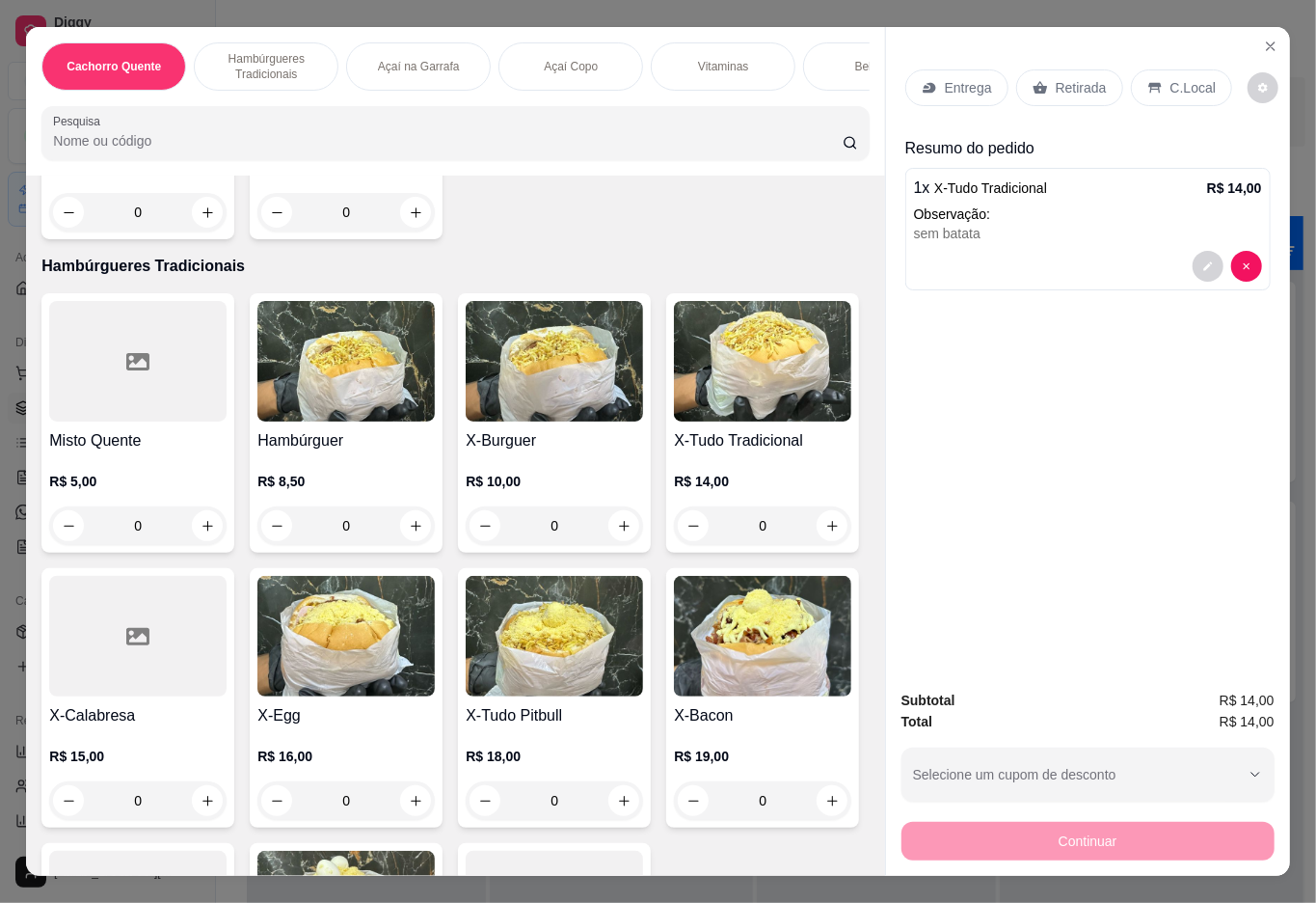
scroll to position [1028, 0]
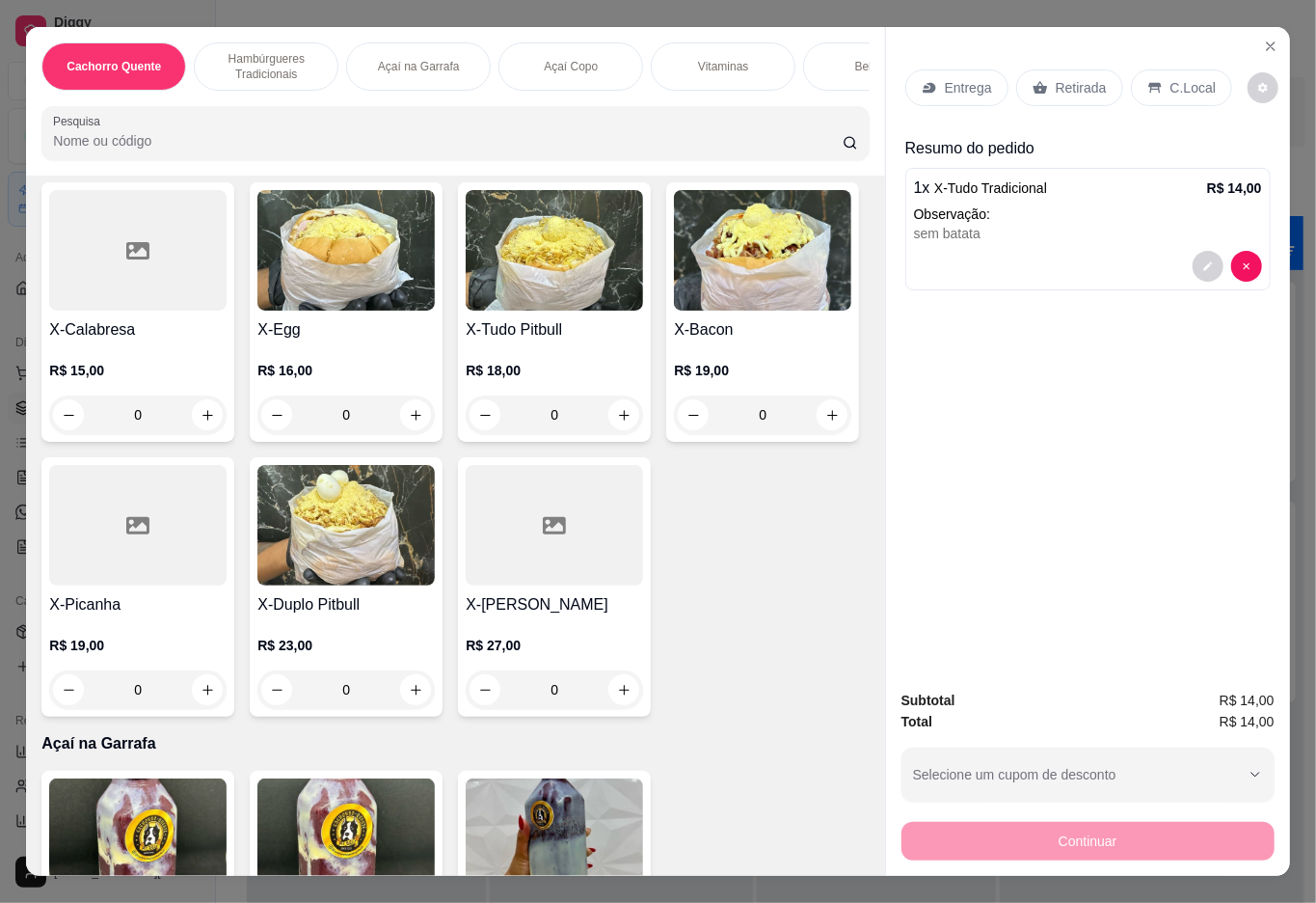
click at [465, 311] on img at bounding box center [554, 250] width 177 height 121
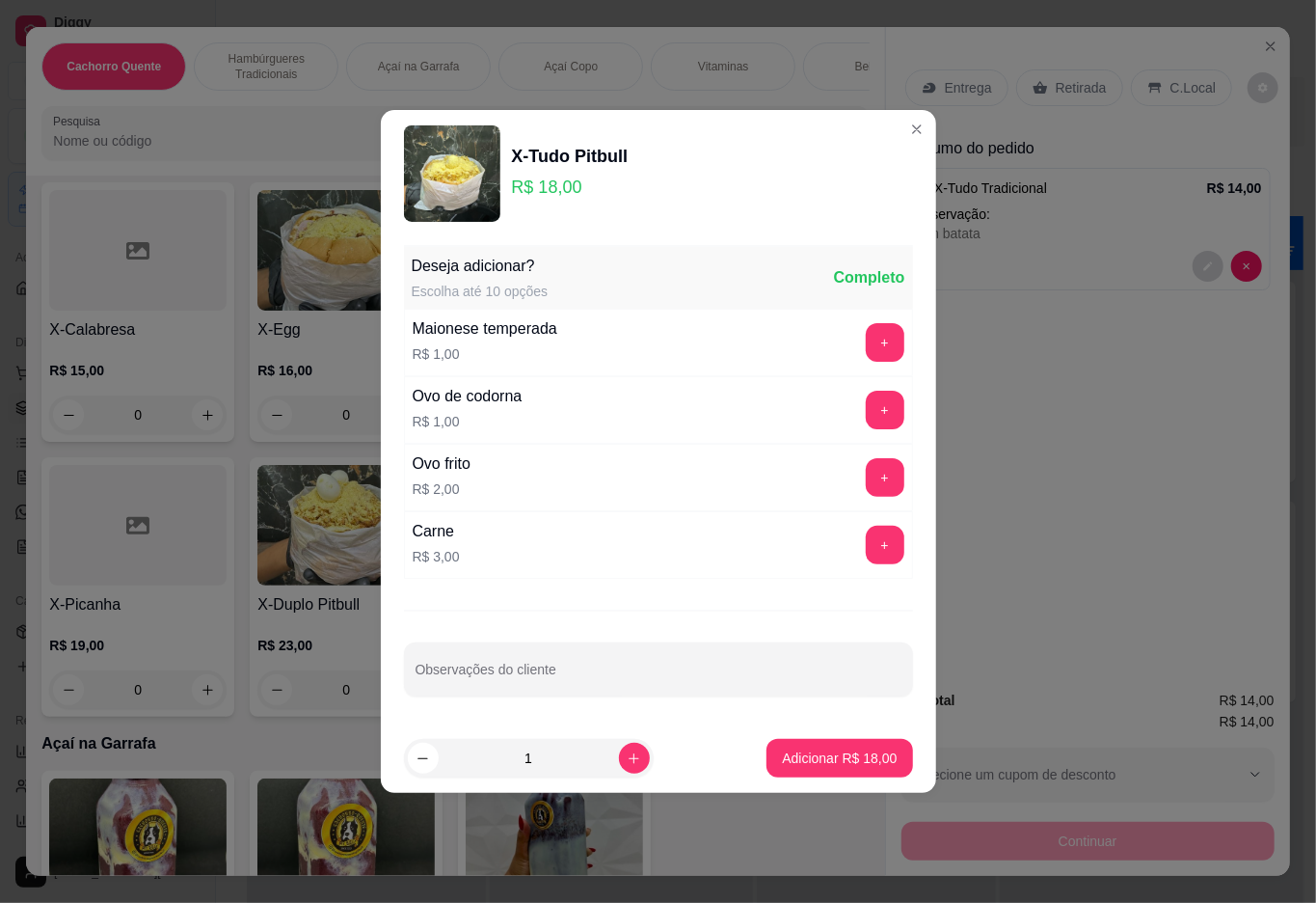
click at [723, 684] on input "Observações do cliente" at bounding box center [659, 677] width 486 height 20
type input "sem milho, ervillha e queijo ralado"
click at [853, 775] on button "Adicionar R$ 18,00" at bounding box center [840, 758] width 142 height 37
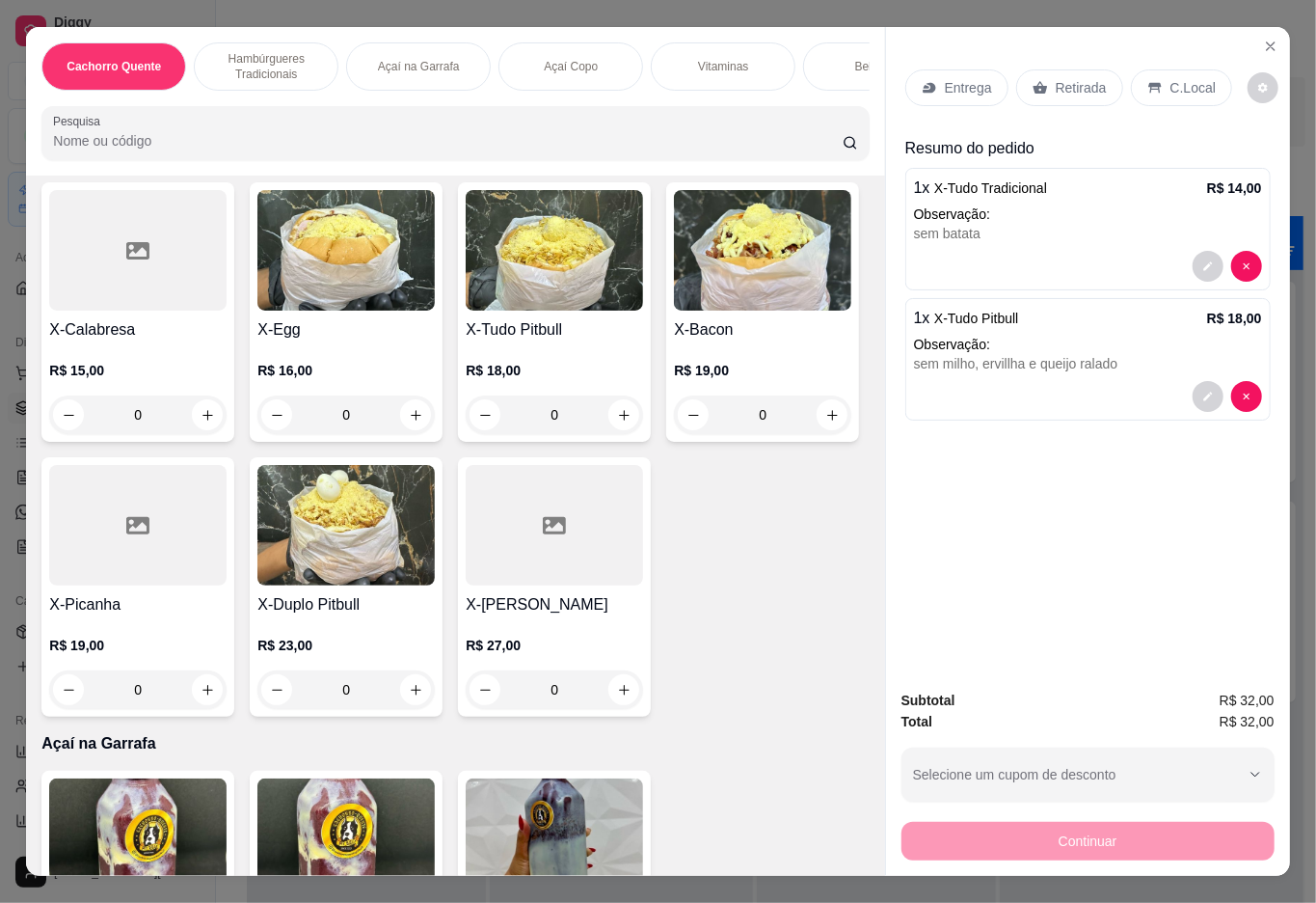
scroll to position [0, 229]
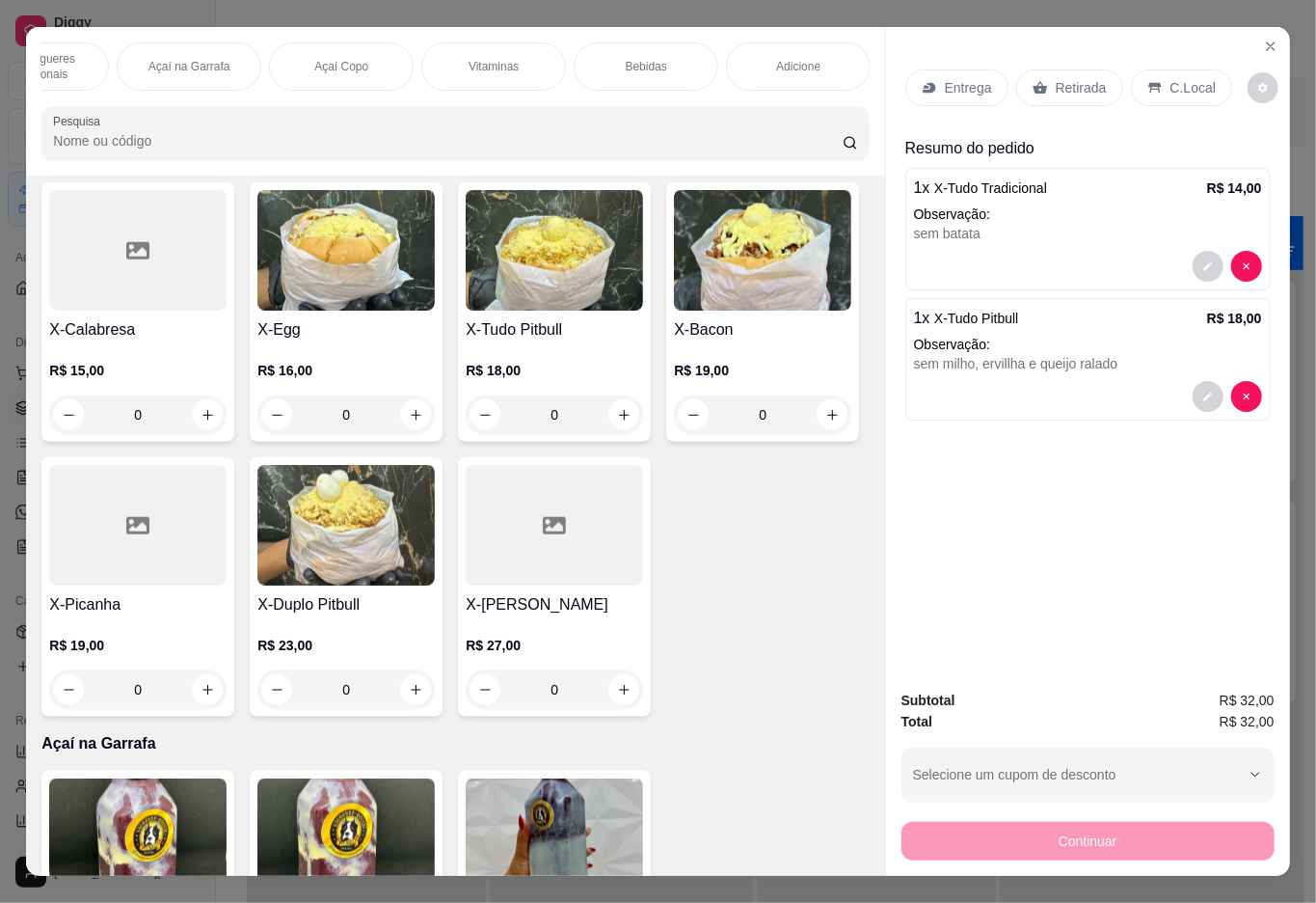
click at [779, 62] on p "Adicione" at bounding box center [798, 67] width 44 height 16
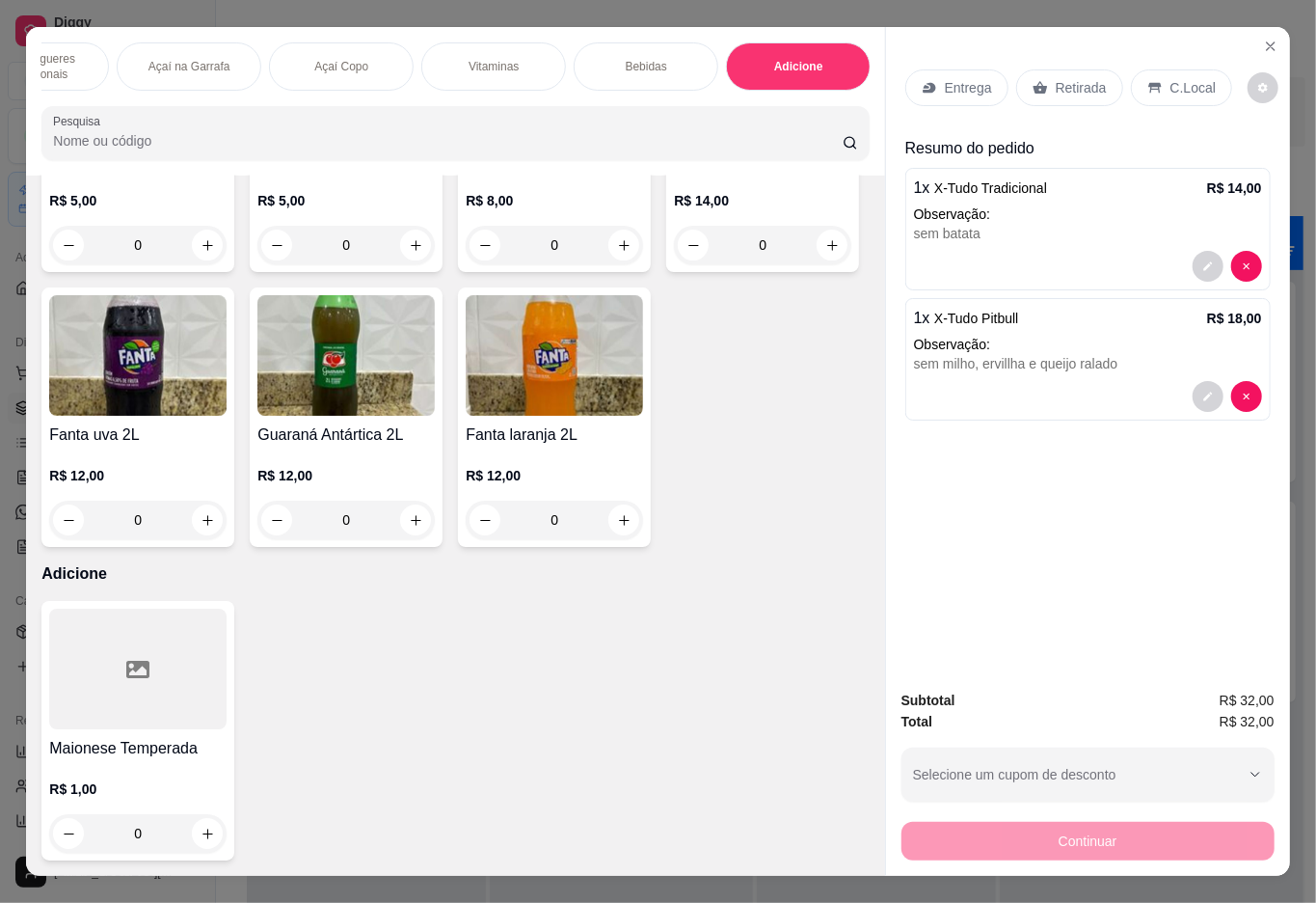
scroll to position [43, 0]
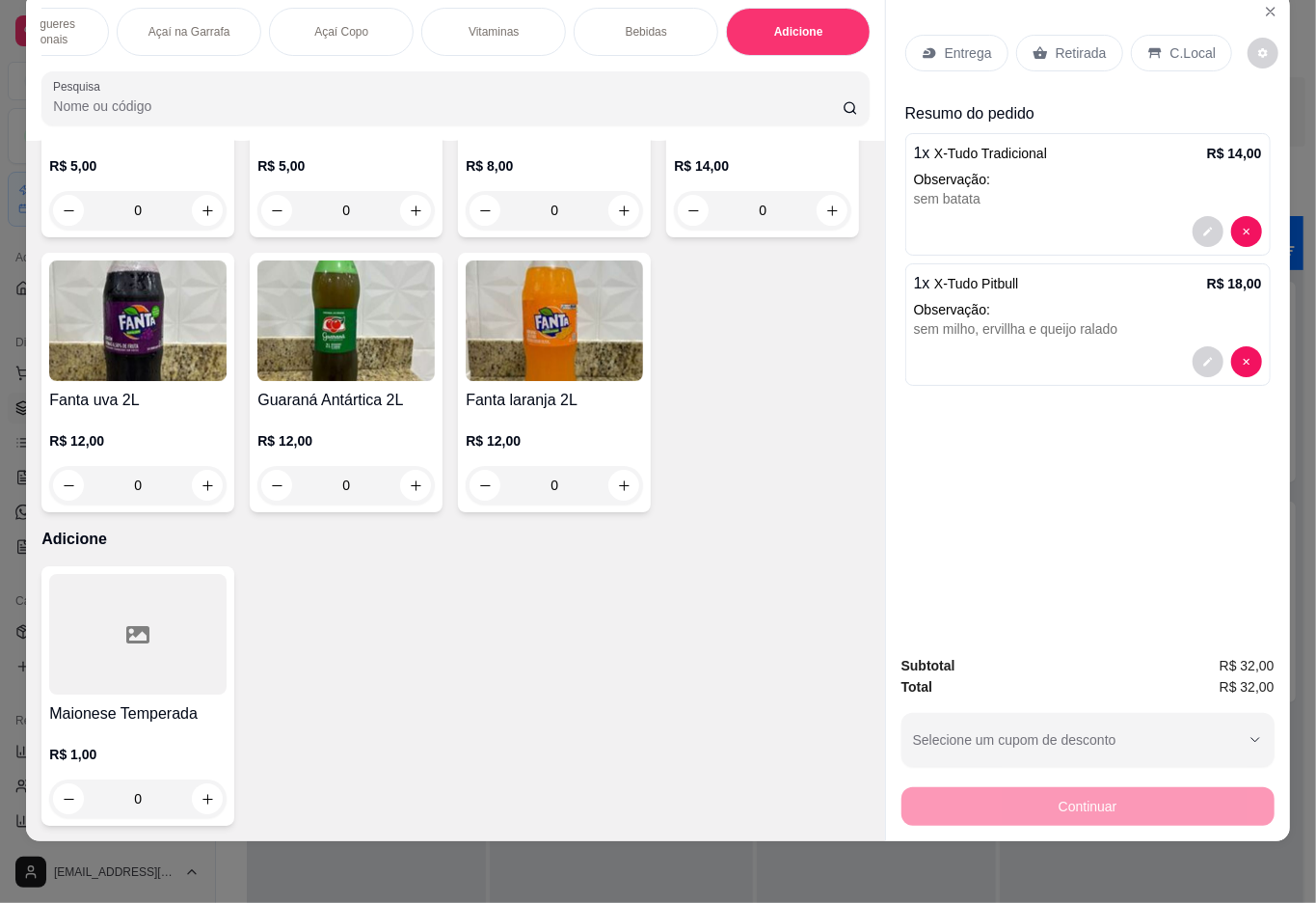
click at [665, 9] on div "Bebidas" at bounding box center [645, 31] width 145 height 48
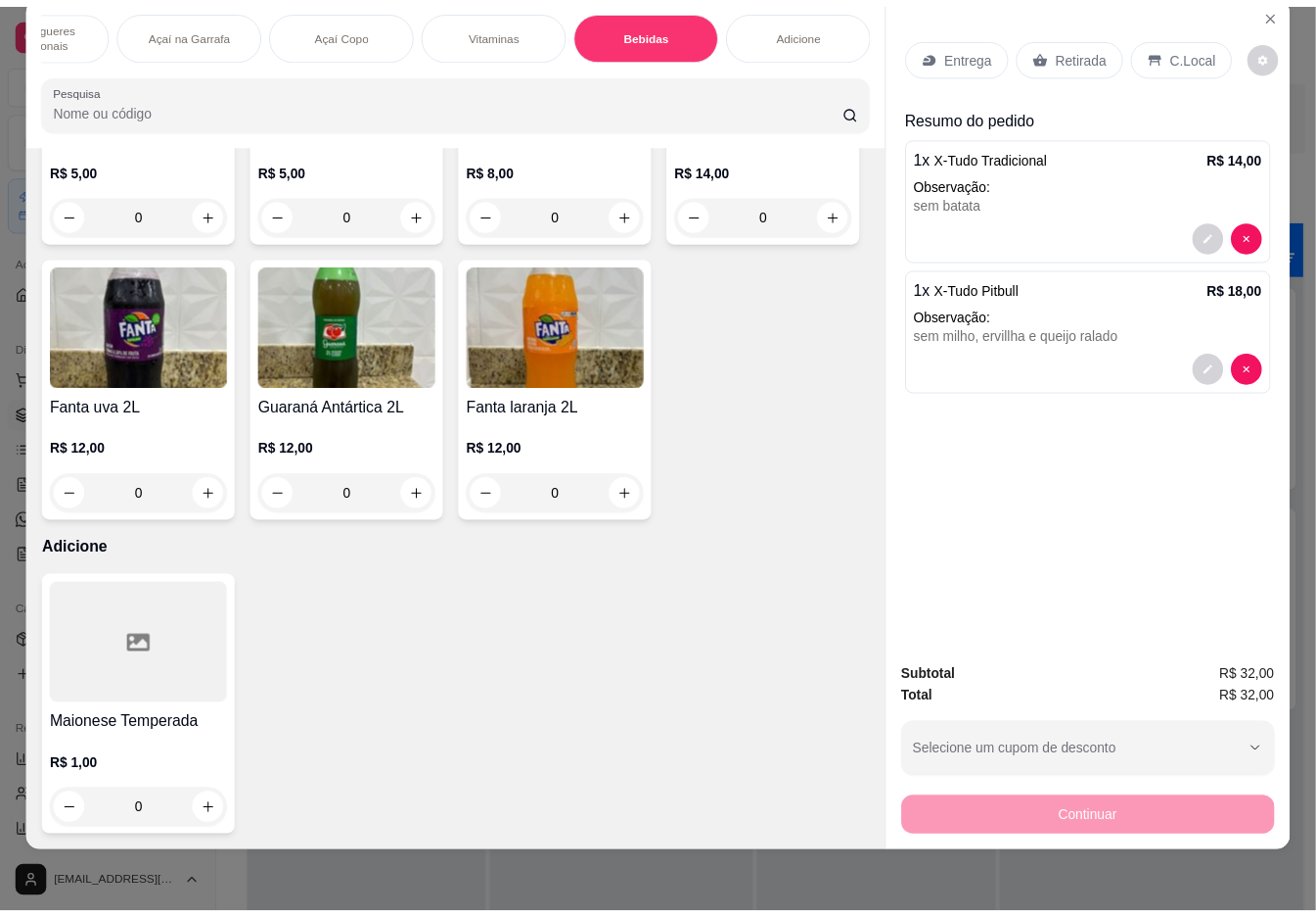
scroll to position [3985, 0]
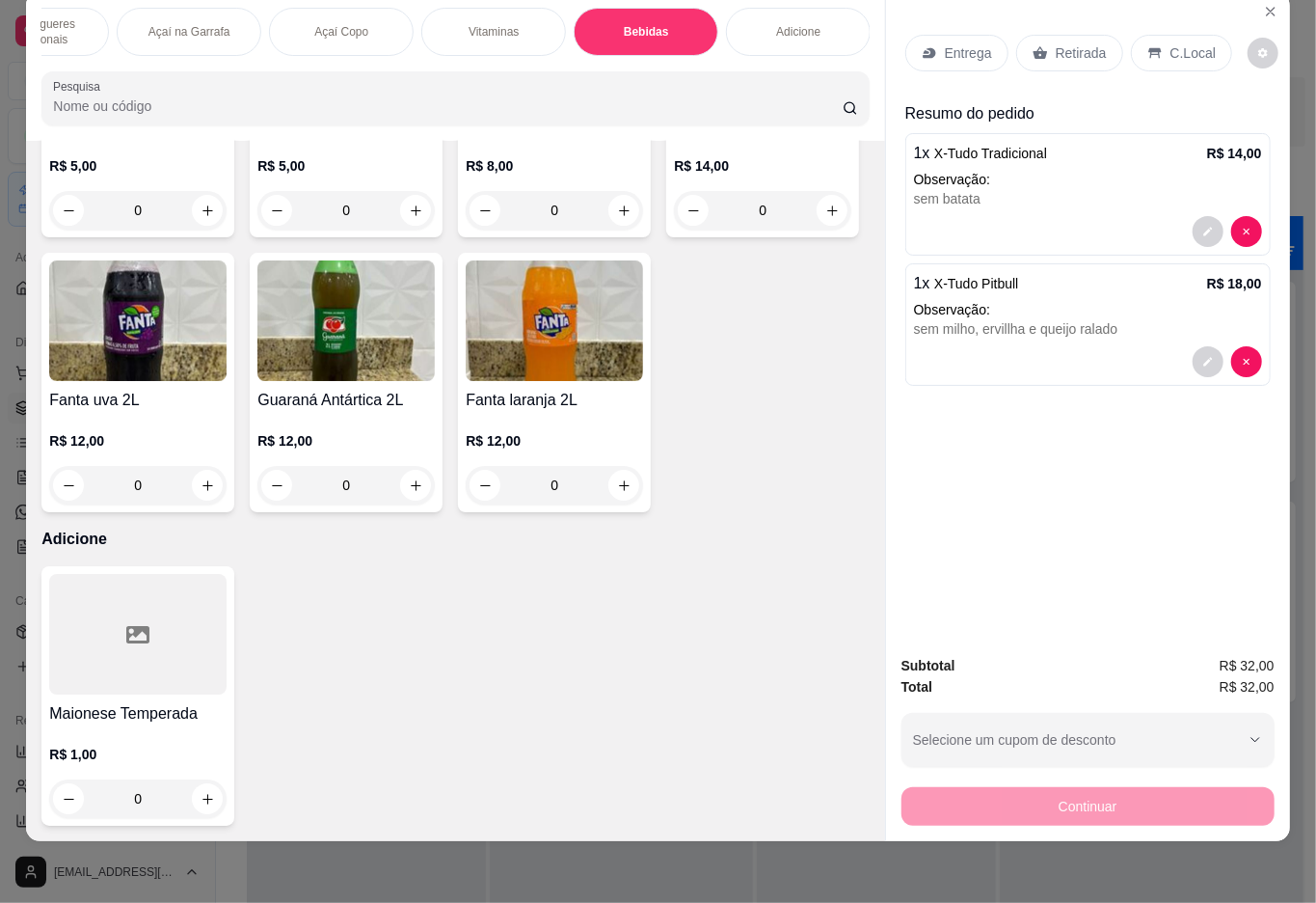
click at [825, 218] on icon "increase-product-quantity" at bounding box center [832, 211] width 15 height 15
type input "1"
click at [1062, 46] on div "Retirada" at bounding box center [1069, 52] width 107 height 36
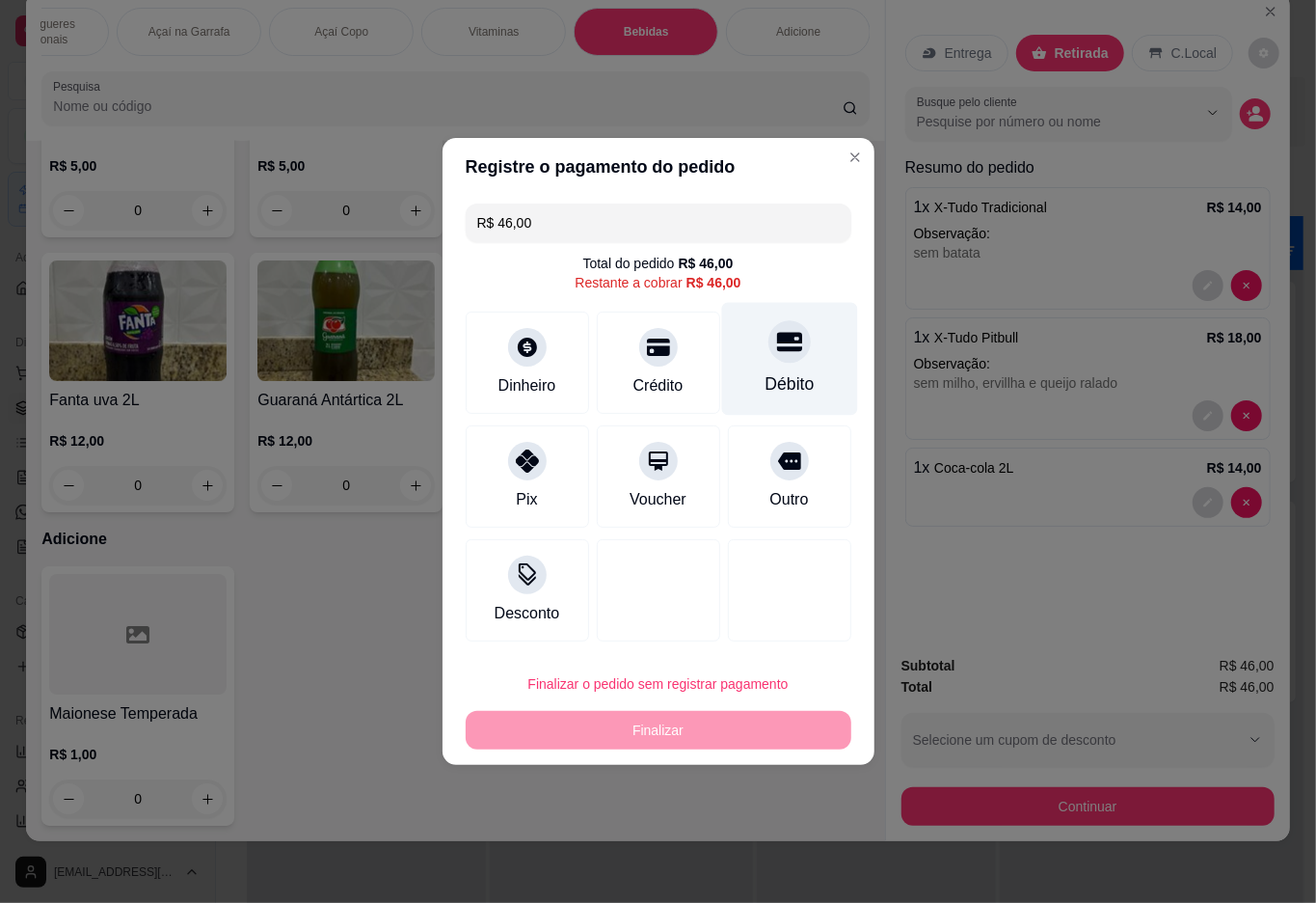
click at [789, 335] on div at bounding box center [789, 340] width 42 height 42
type input "R$ 0,00"
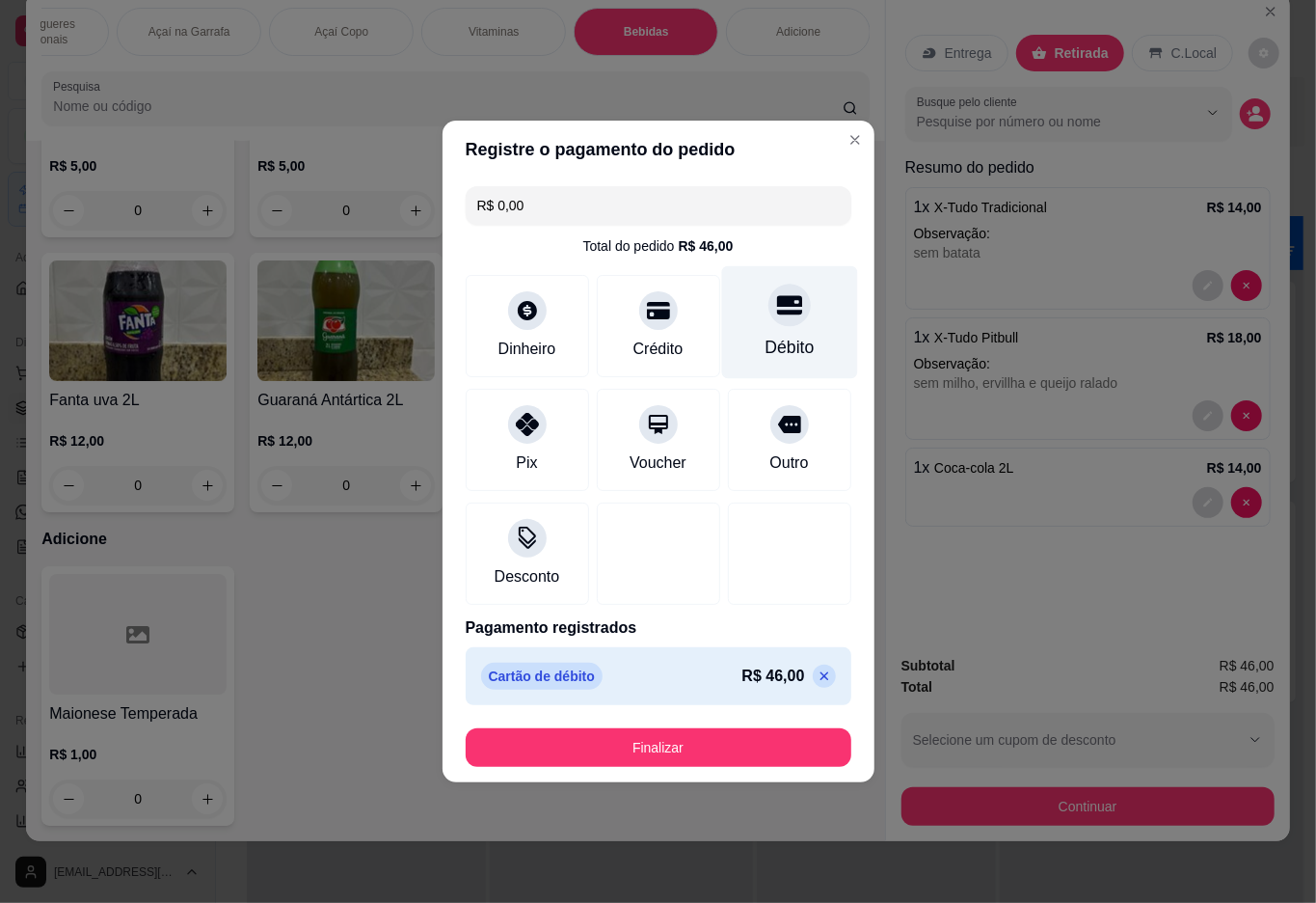
click at [541, 746] on button "Finalizar" at bounding box center [658, 747] width 386 height 38
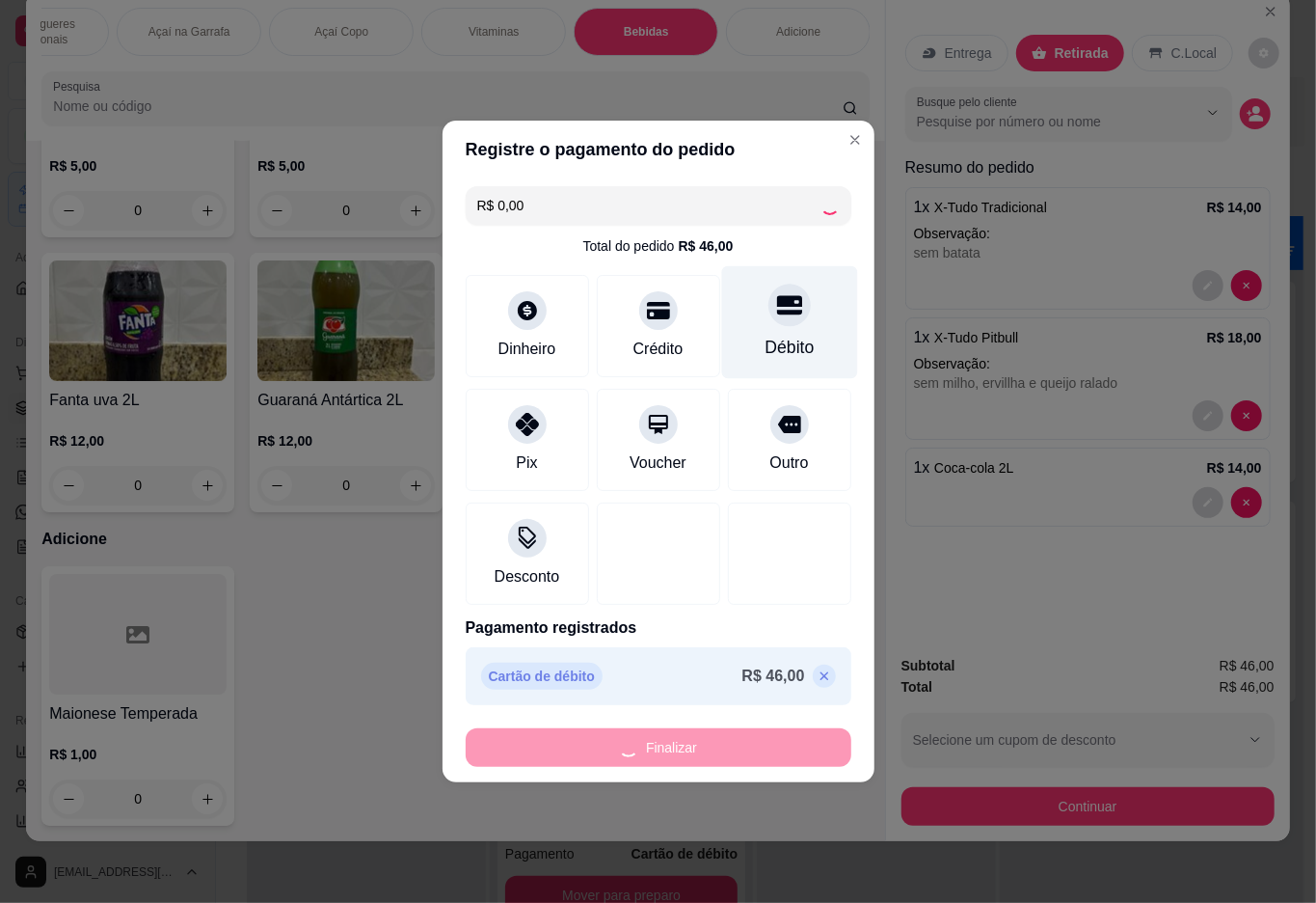
type input "0"
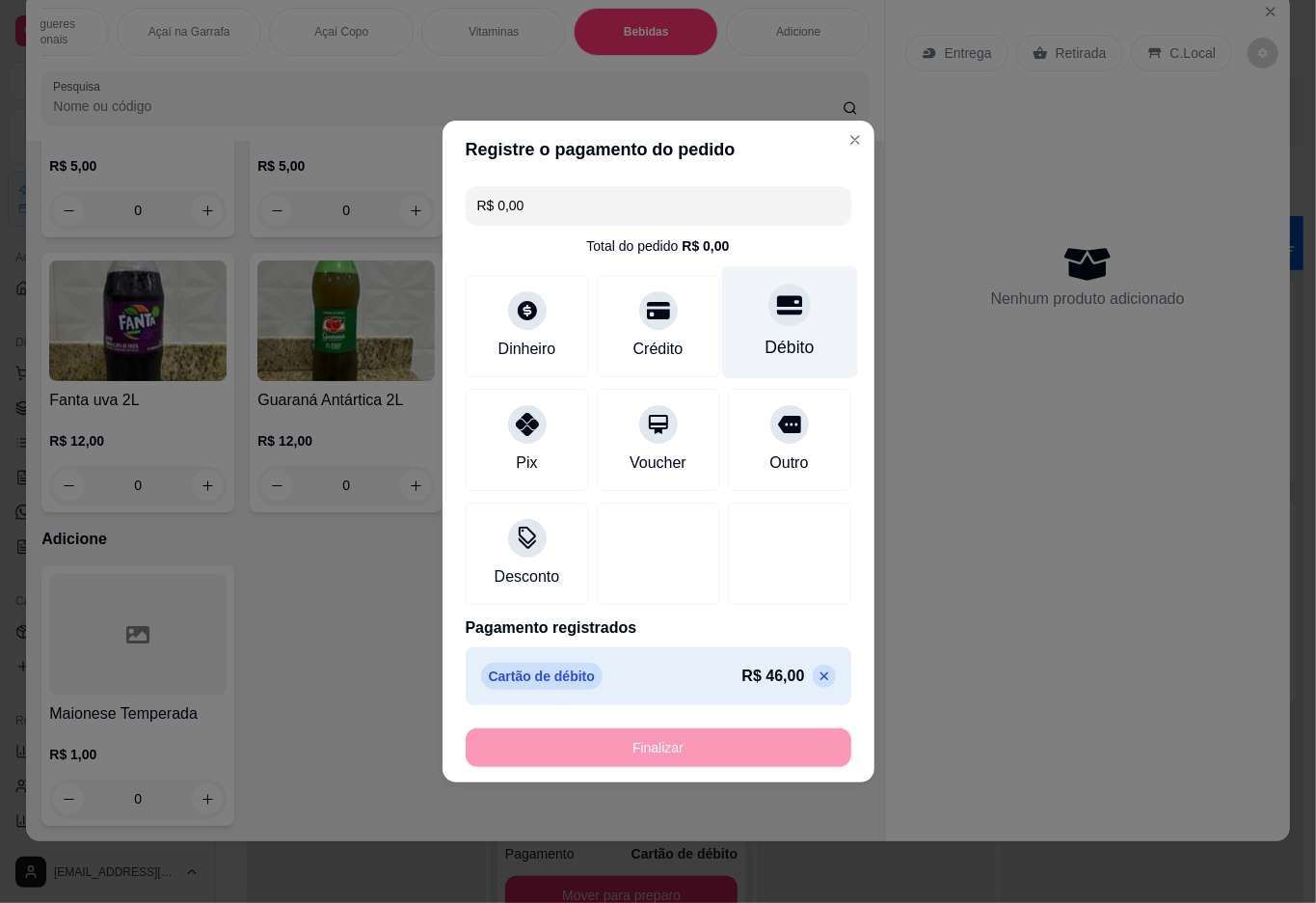
type input "-R$ 46,00"
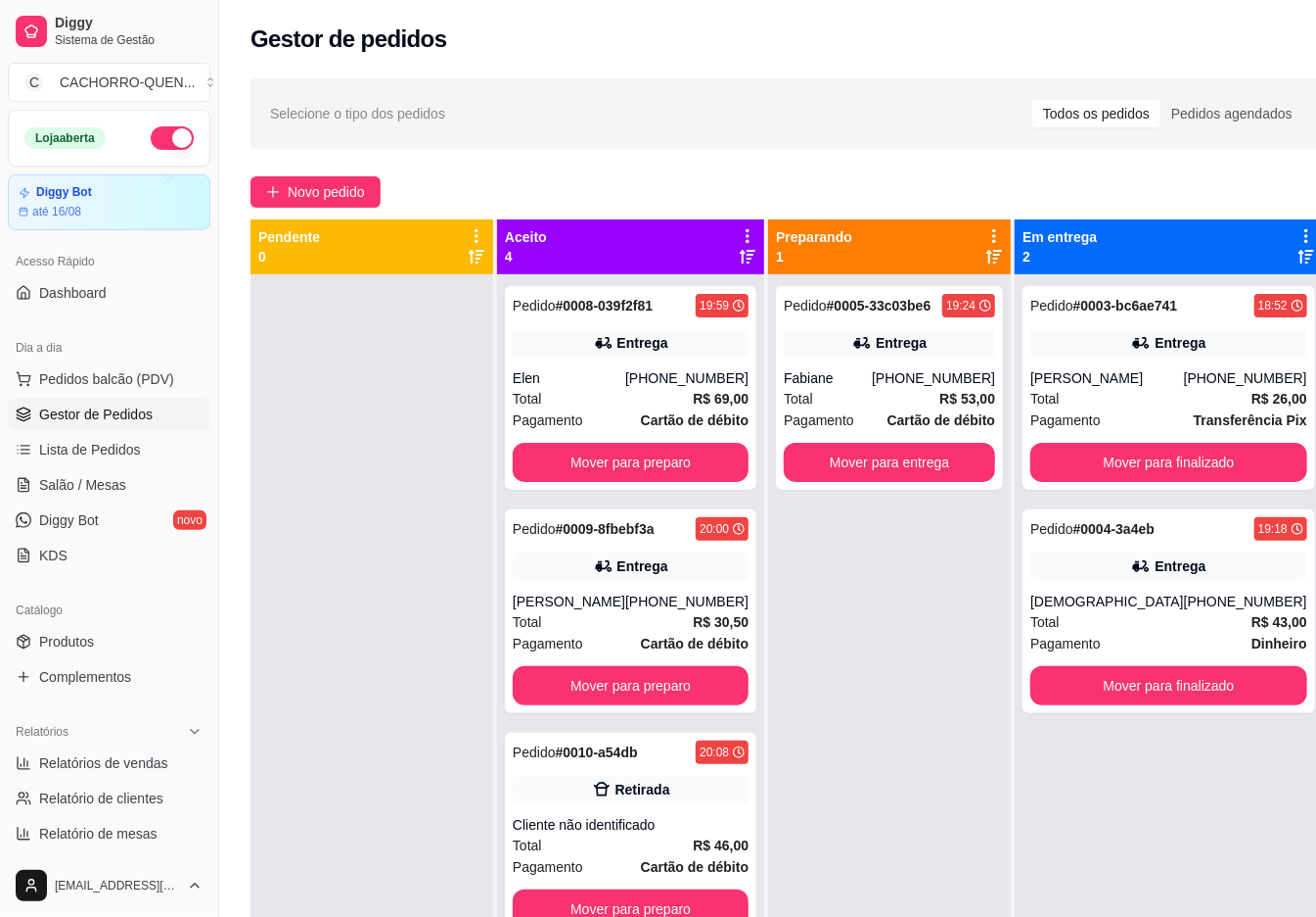
click at [1183, 462] on button "Mover para finalizado" at bounding box center [1168, 461] width 277 height 39
click at [650, 481] on button "Mover para preparo" at bounding box center [631, 461] width 236 height 39
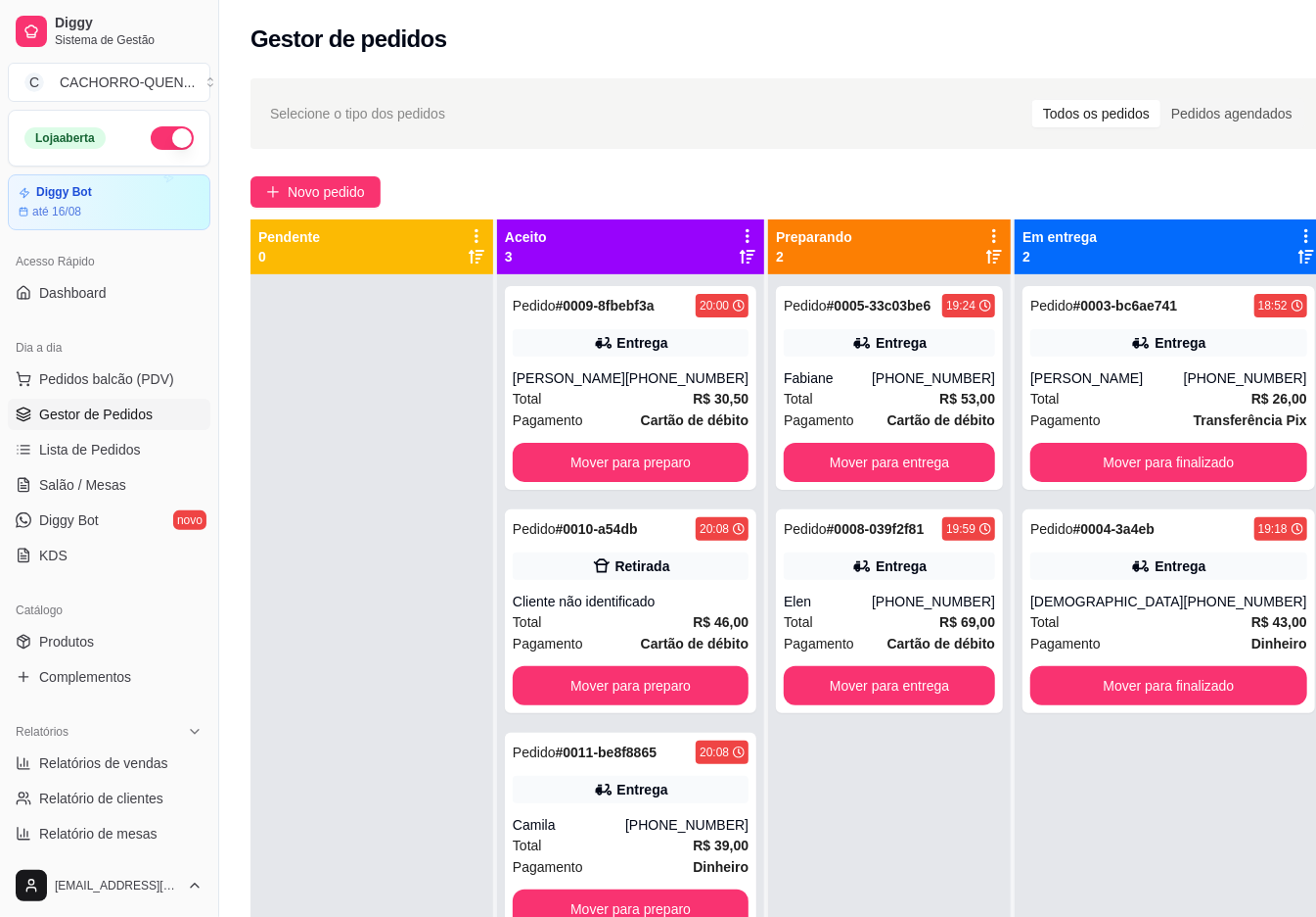
click at [646, 478] on button "Mover para preparo" at bounding box center [631, 461] width 236 height 39
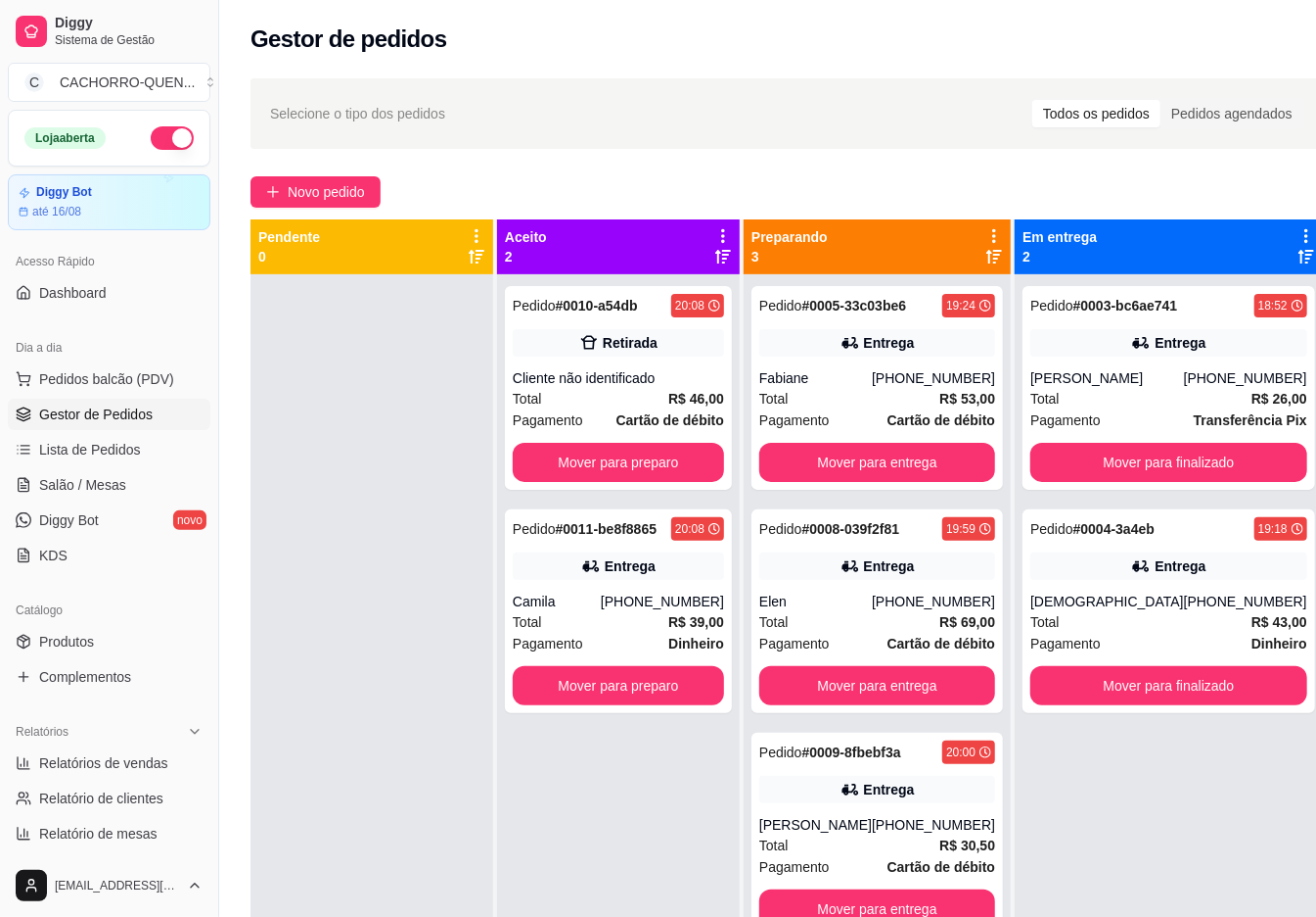
click at [883, 455] on button "Mover para entrega" at bounding box center [878, 461] width 236 height 39
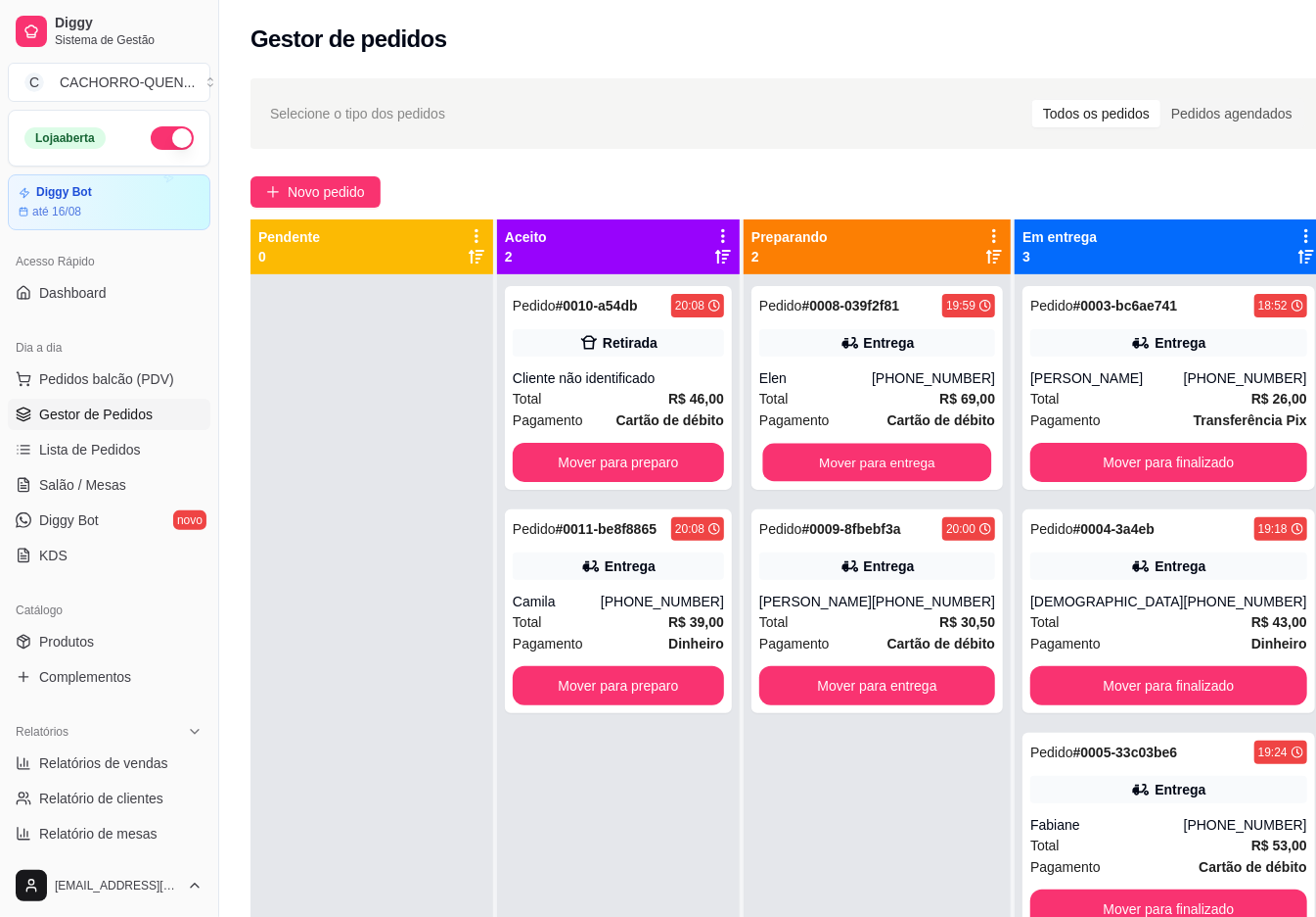
click at [832, 463] on button "Mover para entrega" at bounding box center [878, 462] width 229 height 38
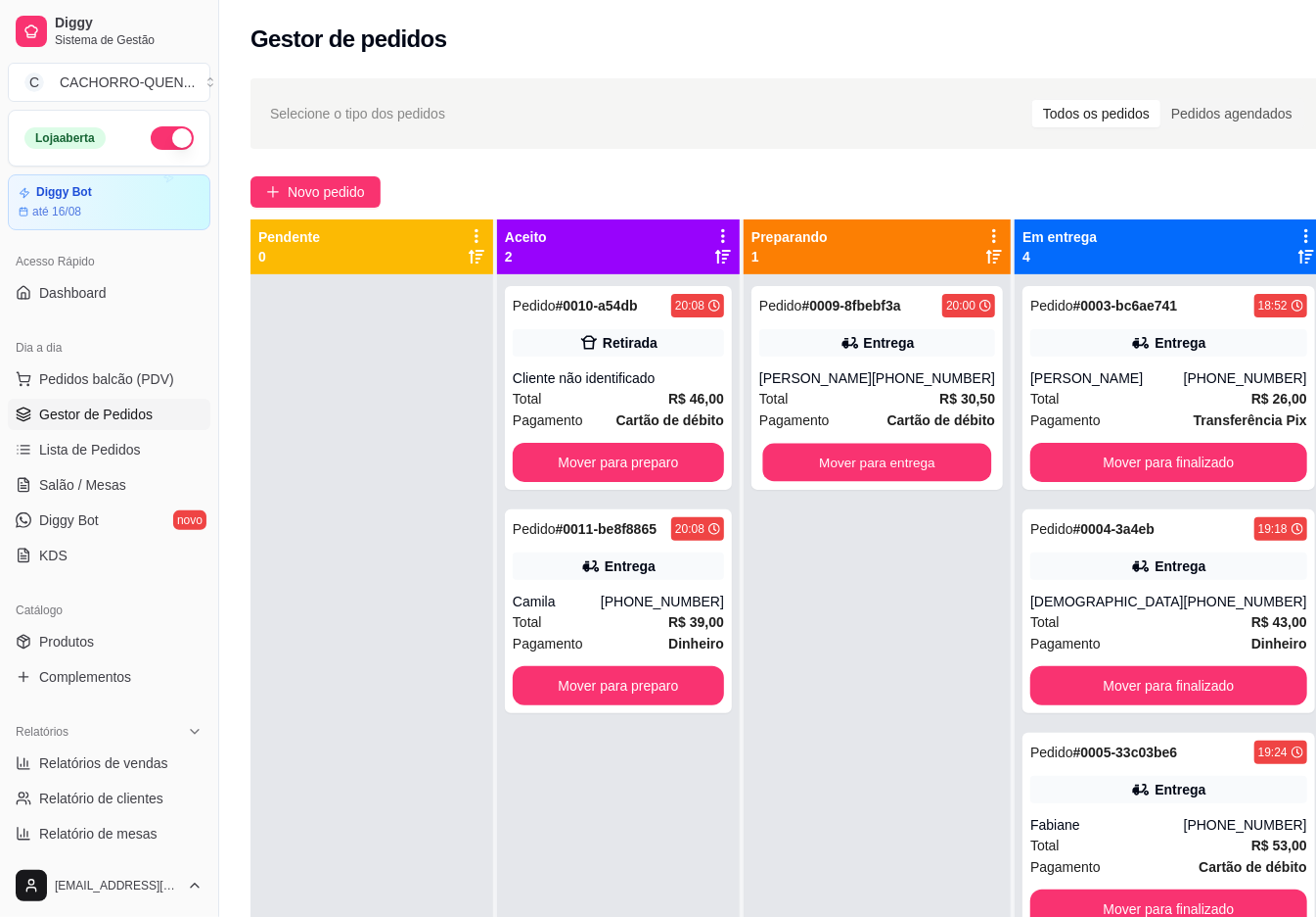
click at [870, 479] on button "Mover para entrega" at bounding box center [878, 462] width 229 height 38
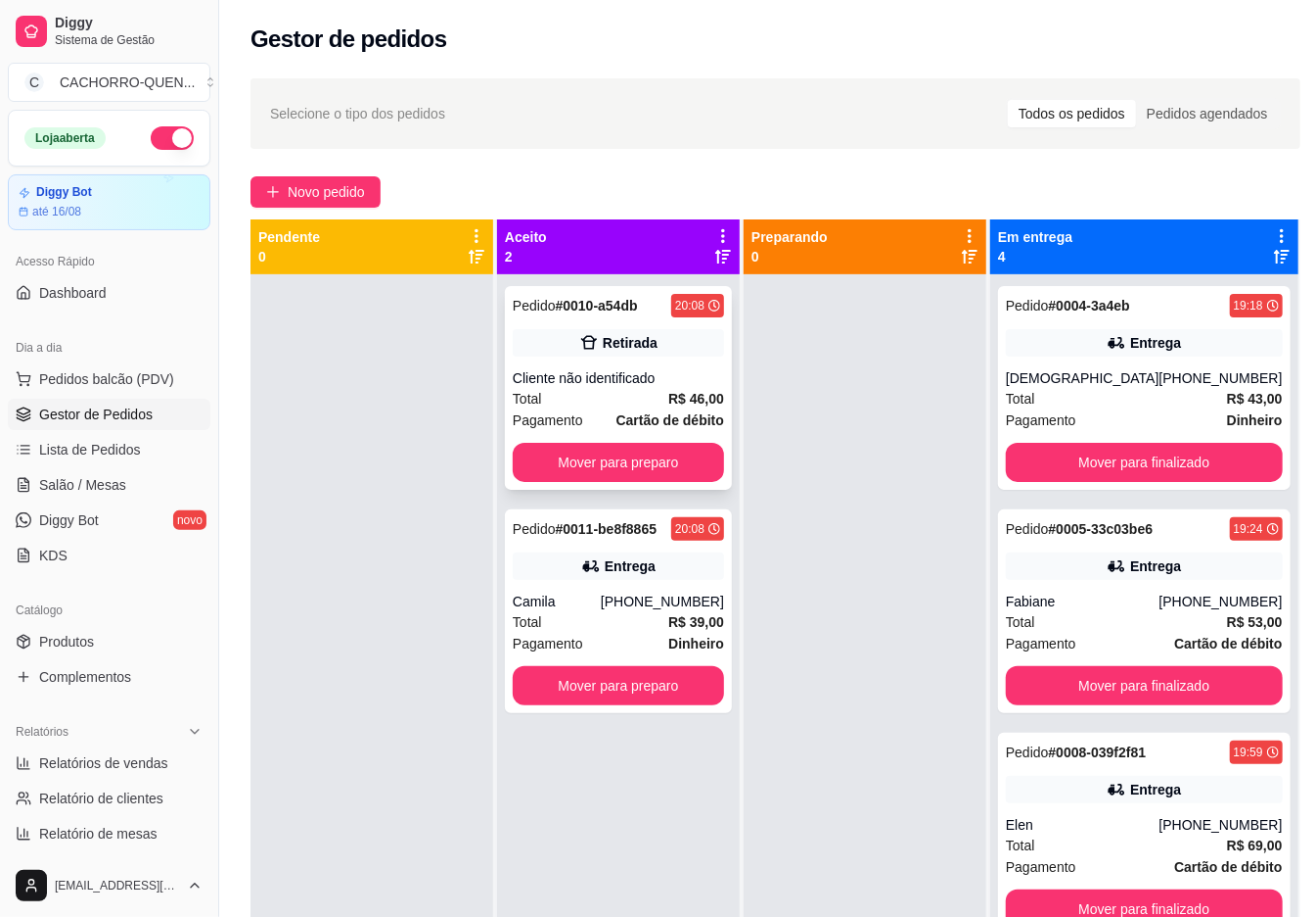
click at [562, 349] on div "Retirada" at bounding box center [619, 342] width 212 height 27
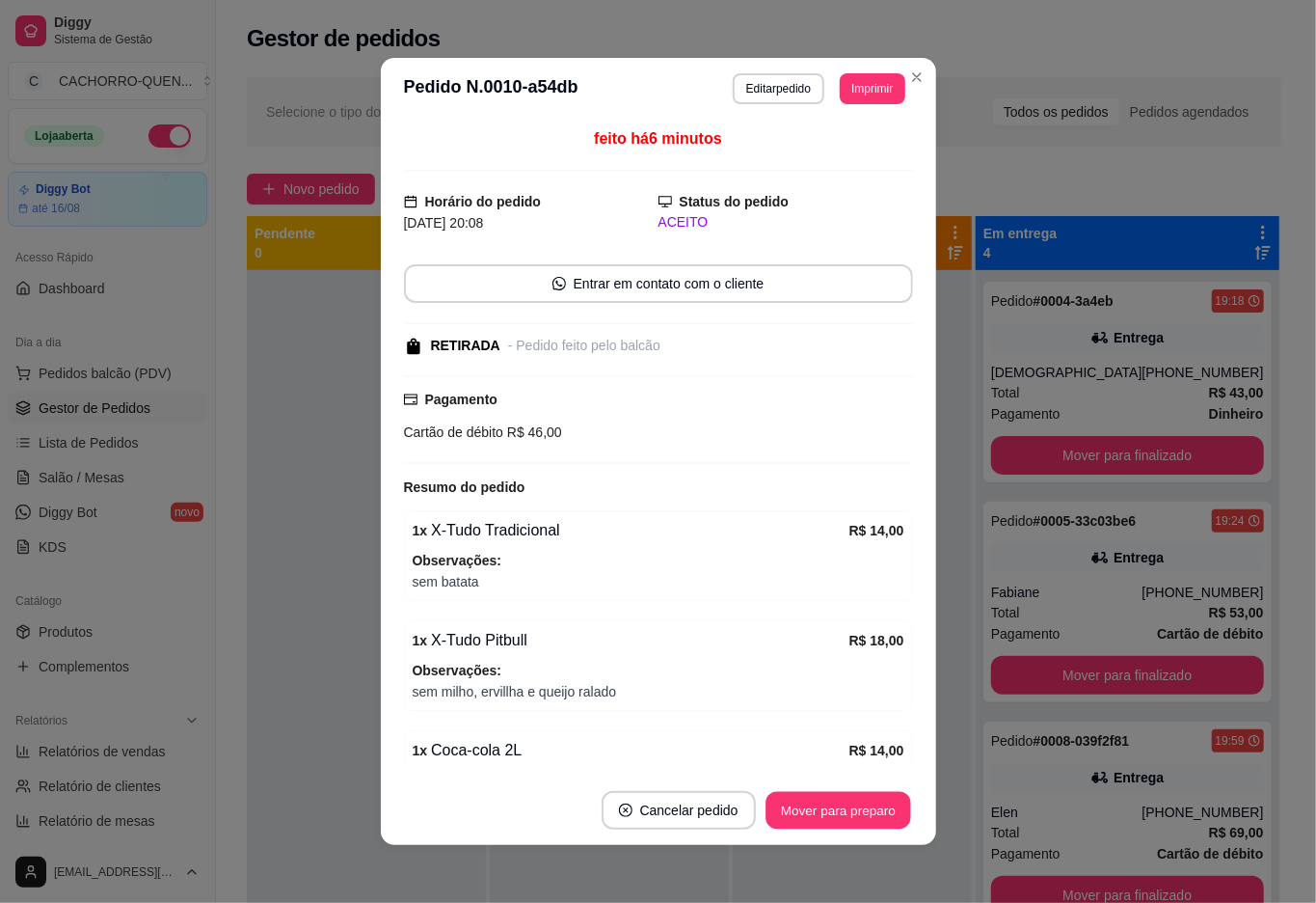
click at [872, 818] on button "Mover para preparo" at bounding box center [837, 811] width 145 height 37
click at [856, 827] on button "Mover para preparo" at bounding box center [838, 810] width 150 height 38
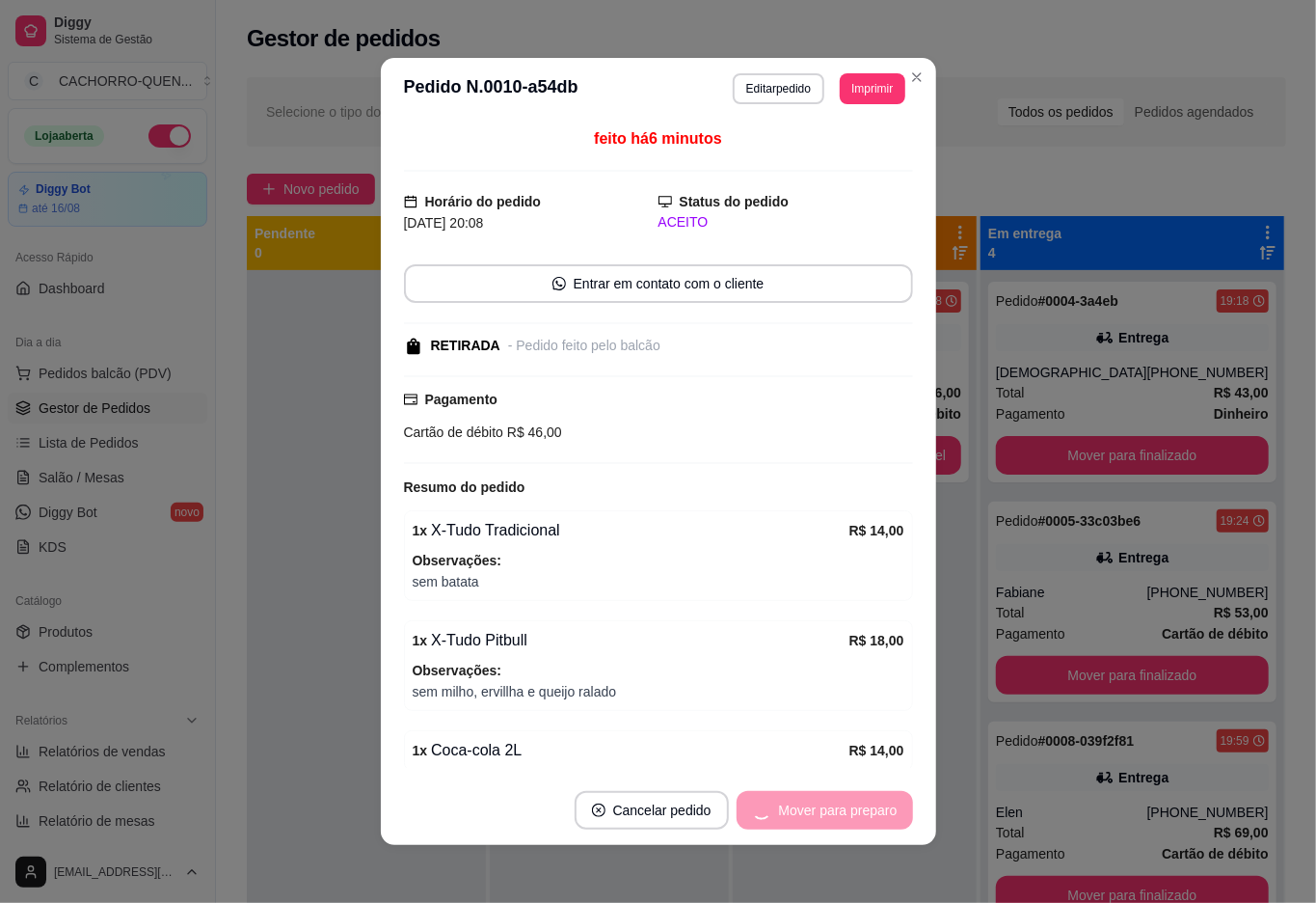
click at [823, 815] on div "Mover para preparo" at bounding box center [824, 810] width 176 height 38
click at [838, 810] on button "Mover para retirada disponível" at bounding box center [807, 811] width 207 height 37
click at [862, 870] on div "Pedido # 0010-a54db 20:08 Retirada Cliente não identificado Total R$ 46,00 Paga…" at bounding box center [855, 721] width 244 height 903
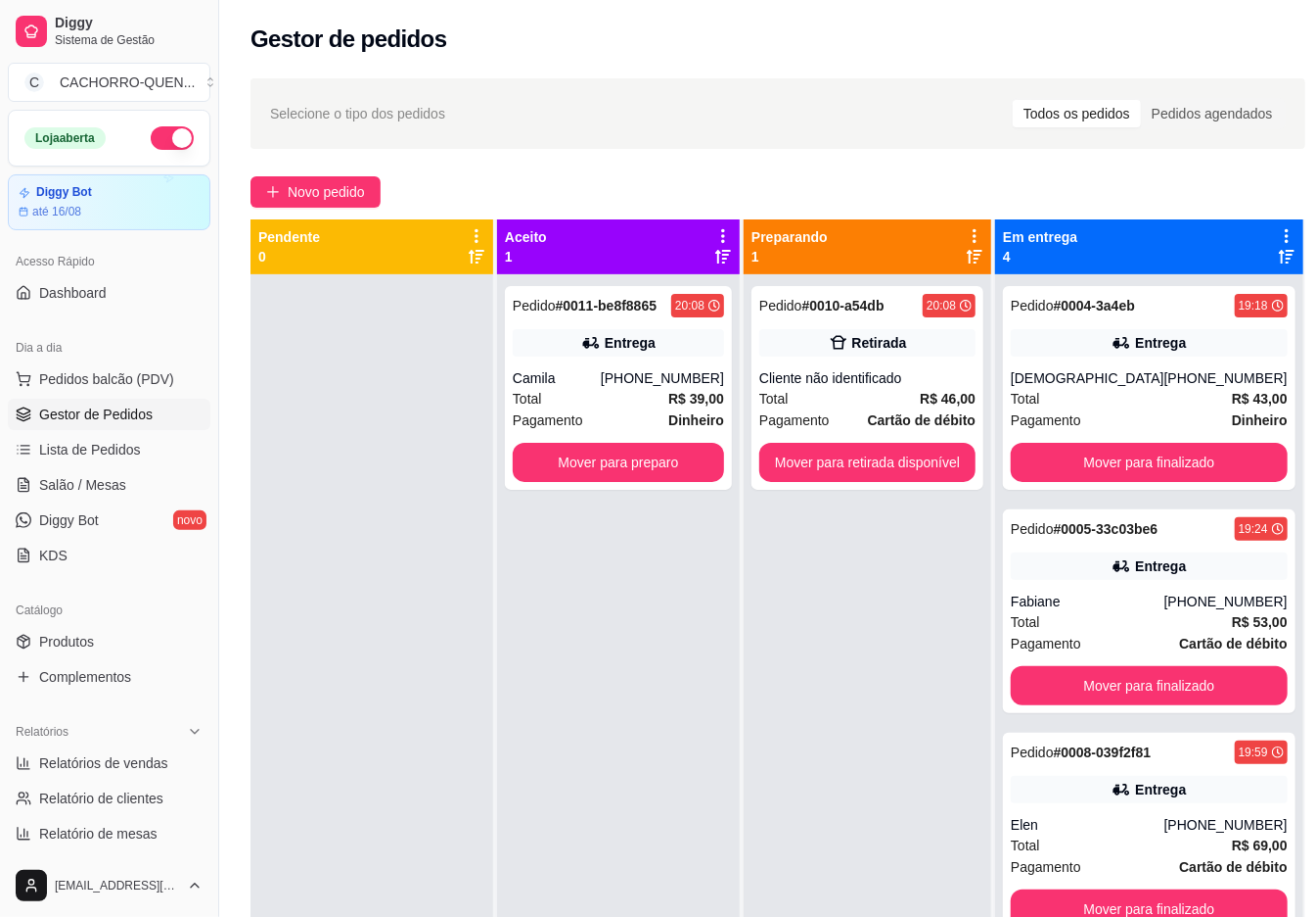
click at [844, 822] on div "Pedido # 0010-a54db 20:08 Retirada Cliente não identificado Total R$ 46,00 Paga…" at bounding box center [868, 732] width 248 height 917
click at [867, 361] on div "Pedido # 0010-a54db 20:08 Retirada Cliente não identificado Total R$ 46,00 Paga…" at bounding box center [868, 388] width 232 height 204
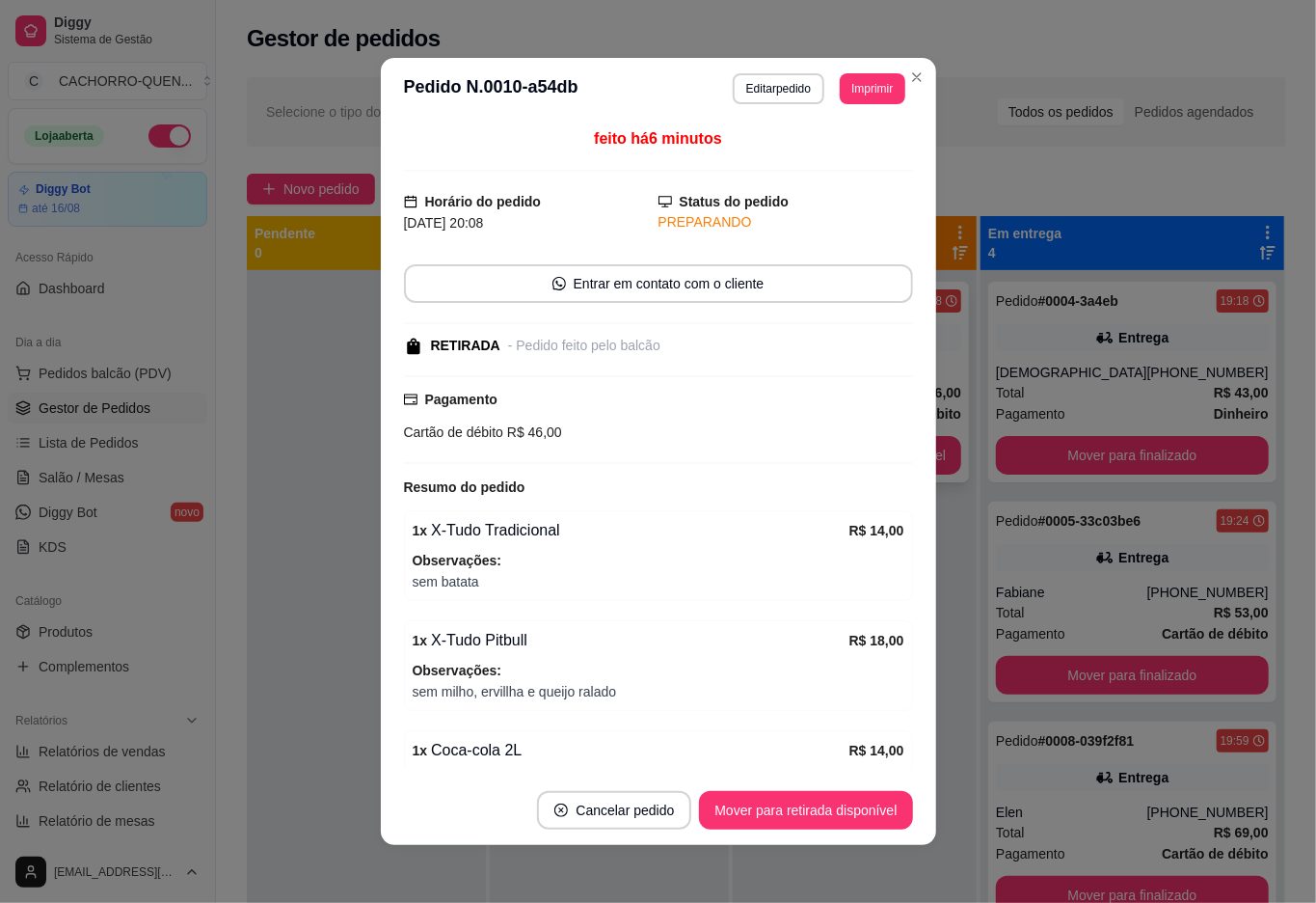
click at [869, 810] on button "Mover para retirada disponível" at bounding box center [806, 810] width 213 height 38
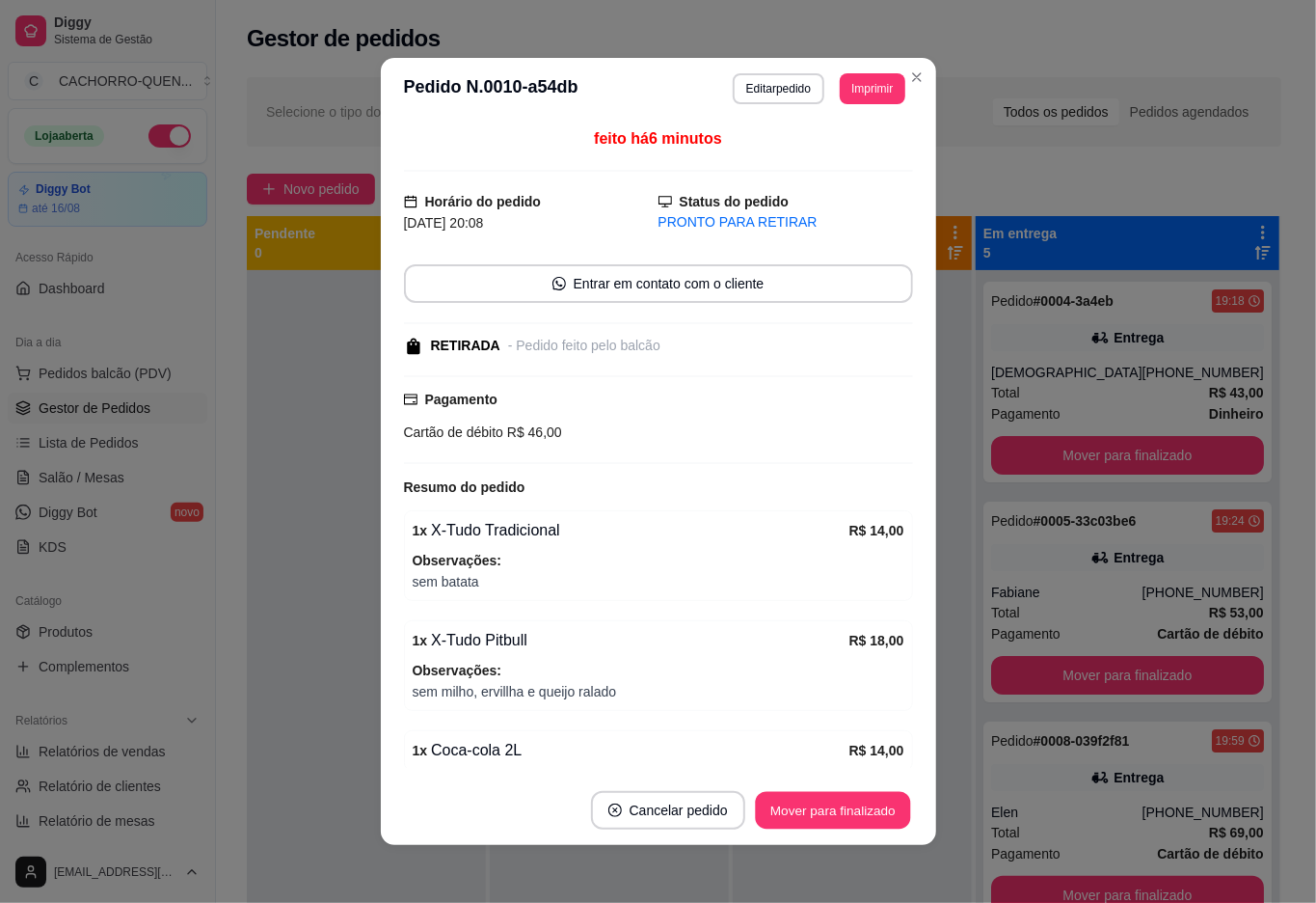
click at [817, 808] on button "Mover para finalizado" at bounding box center [833, 811] width 155 height 37
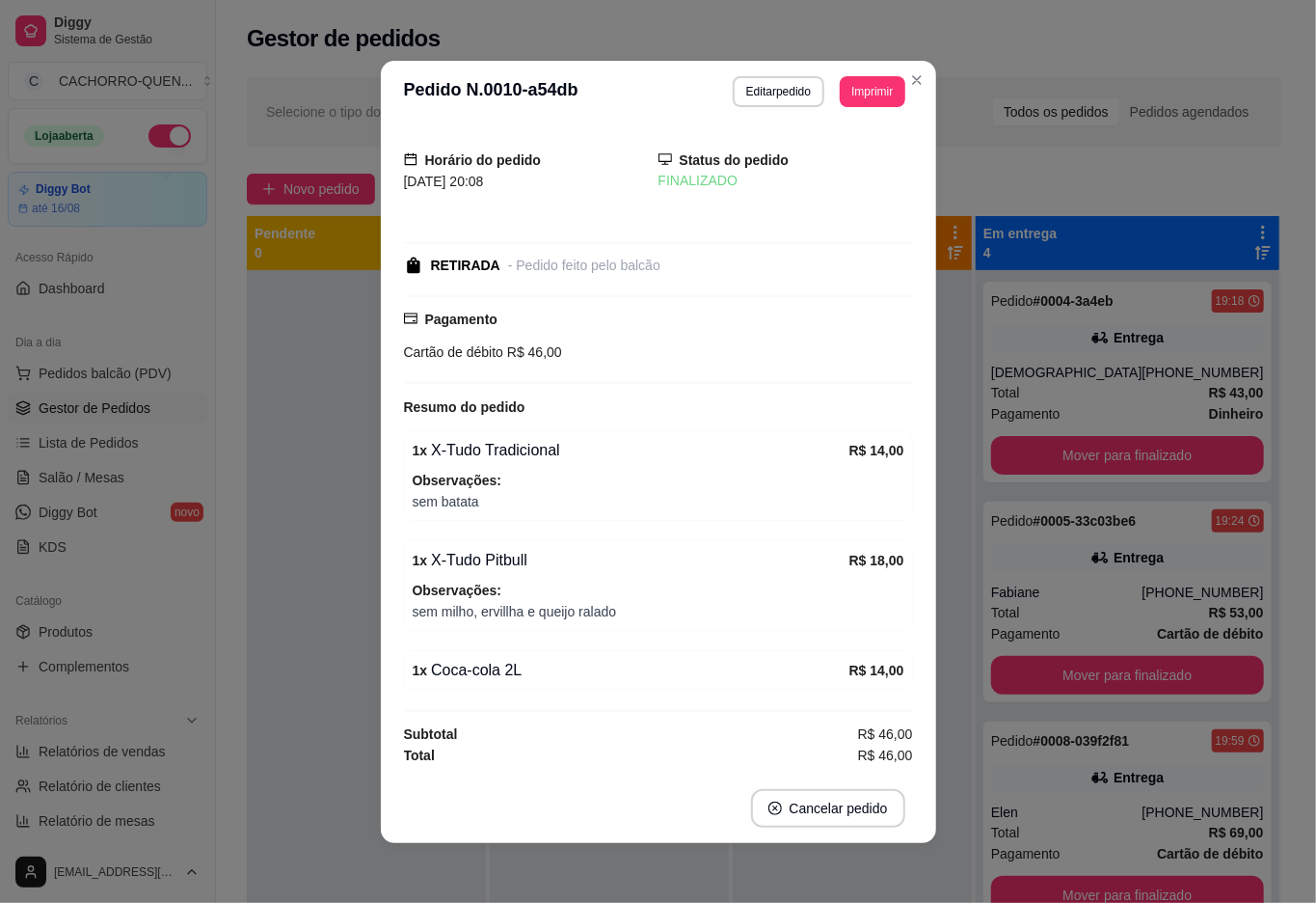
click at [318, 775] on div at bounding box center [366, 721] width 239 height 903
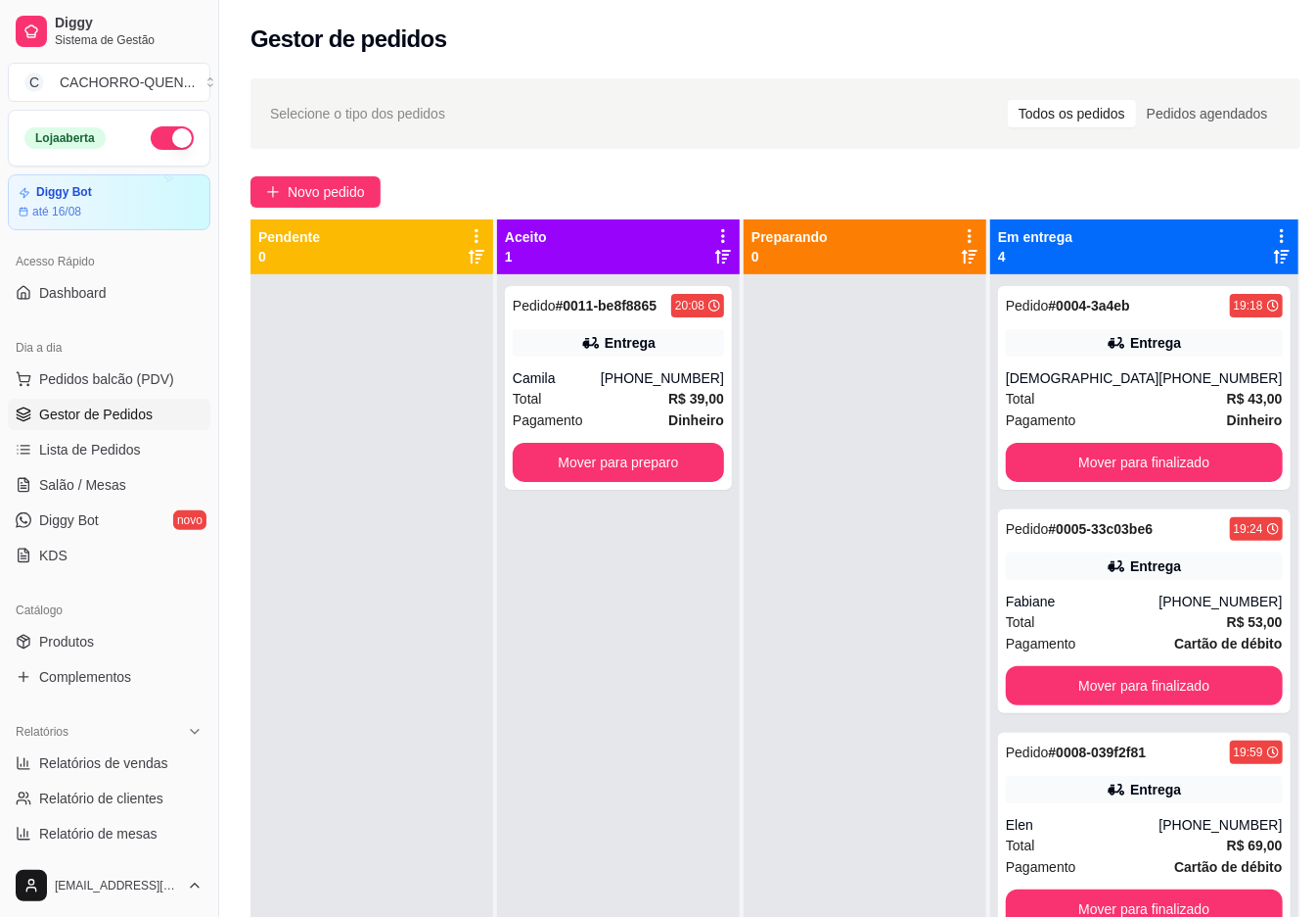
click at [549, 471] on button "Mover para preparo" at bounding box center [619, 461] width 212 height 39
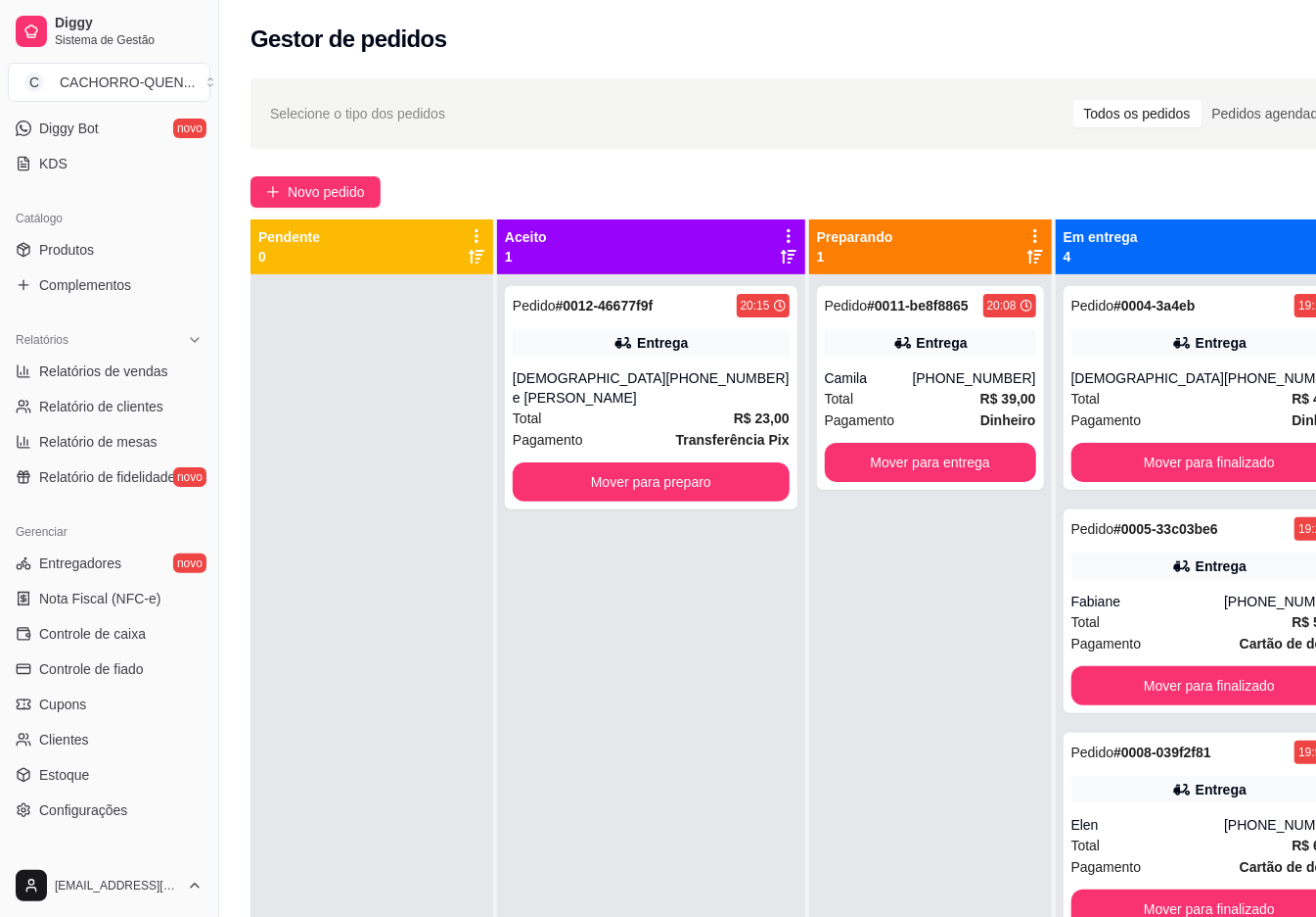
scroll to position [409, 0]
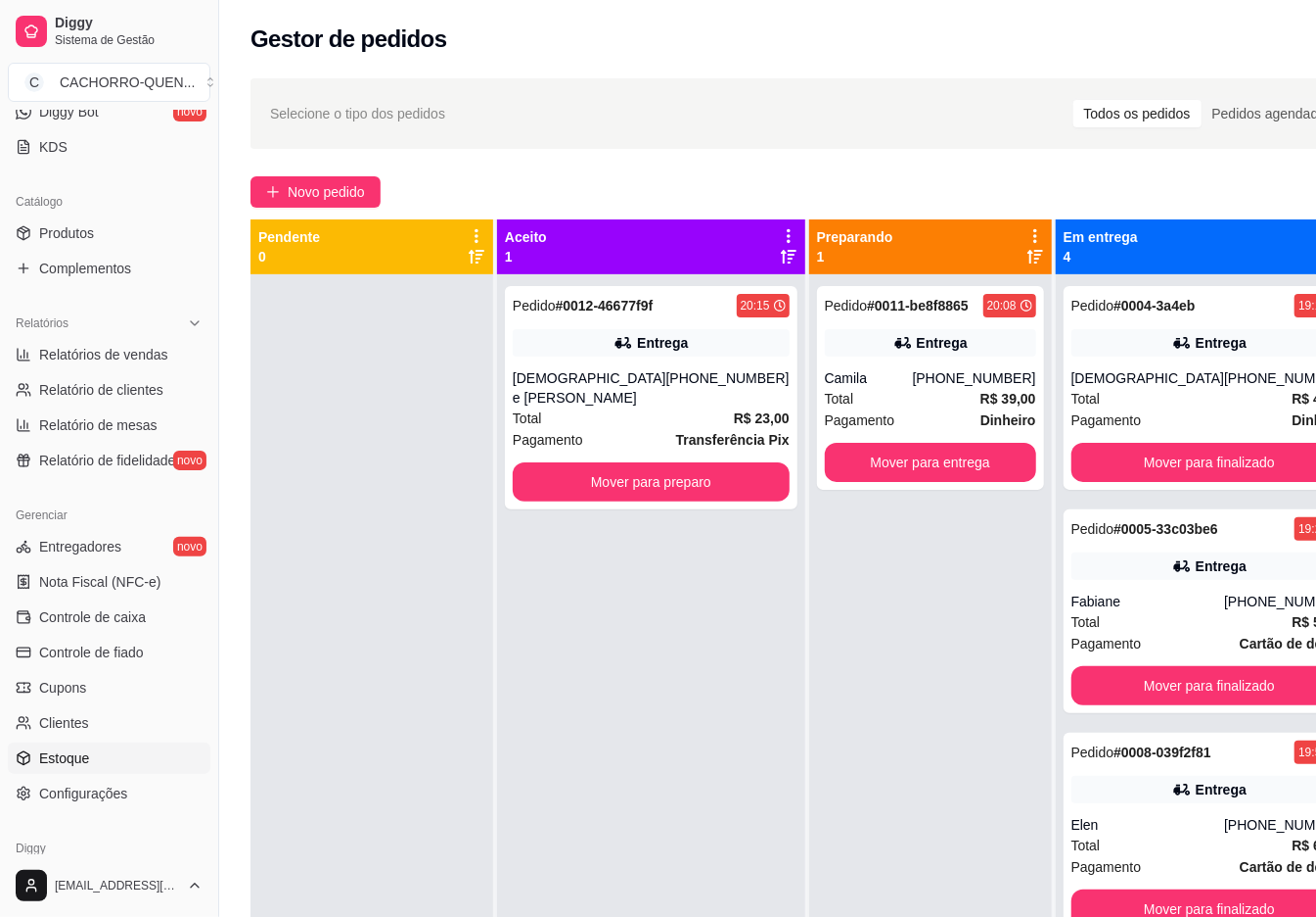
click at [125, 760] on link "Estoque" at bounding box center [109, 757] width 203 height 31
